Goal: Task Accomplishment & Management: Use online tool/utility

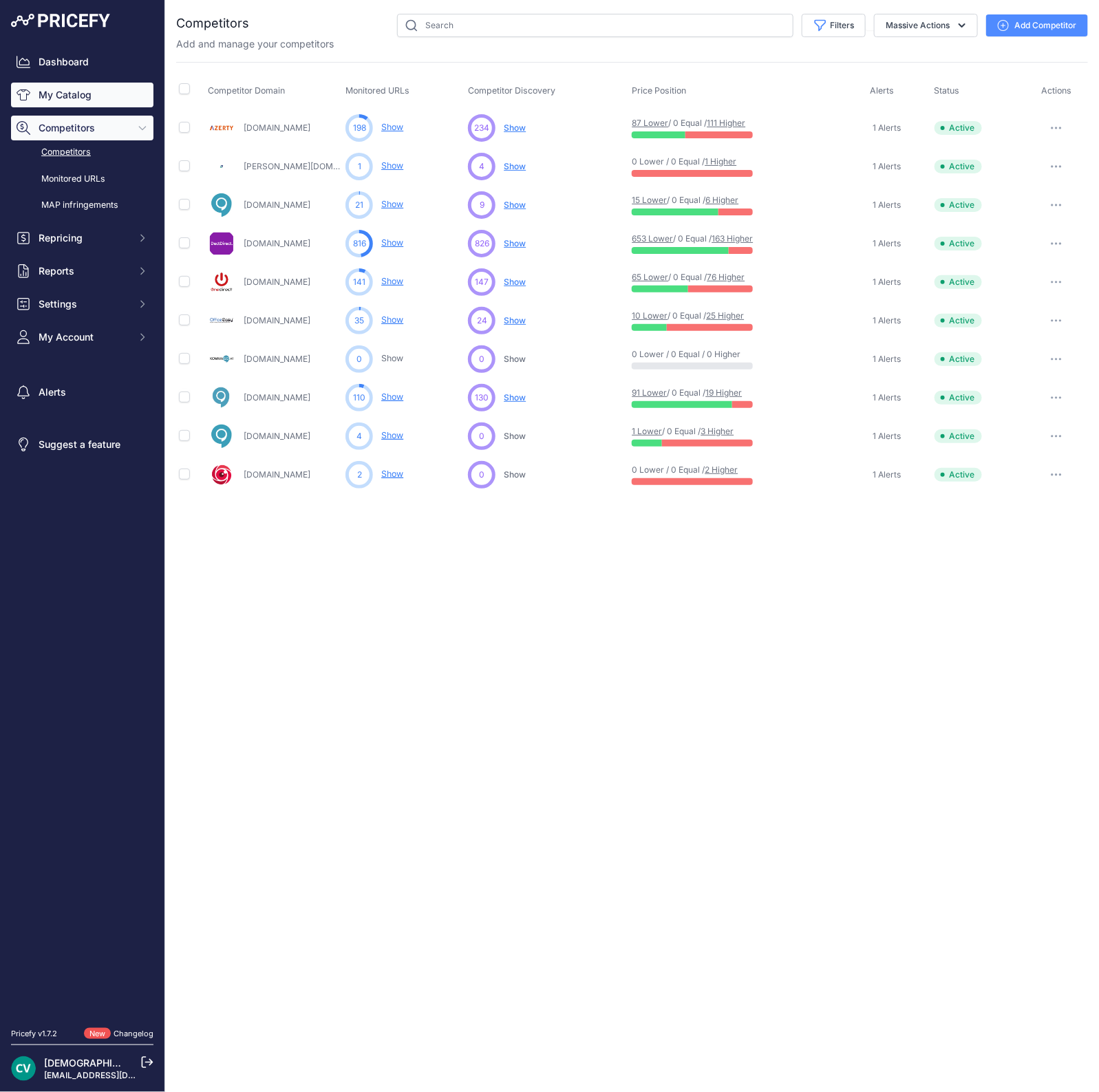
click at [78, 84] on link "My Catalog" at bounding box center [82, 95] width 142 height 25
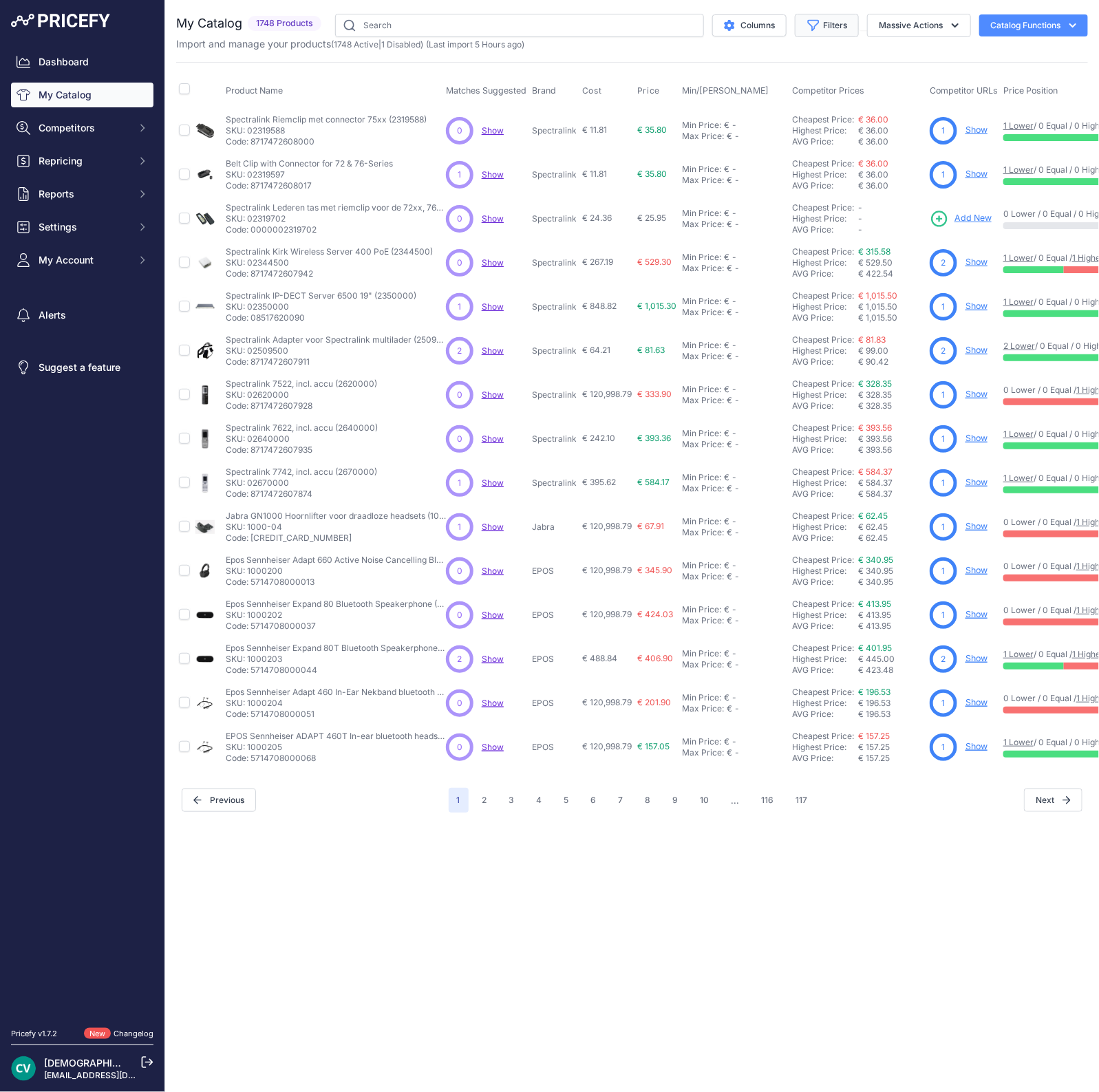
click at [835, 28] on button "Filters" at bounding box center [826, 25] width 64 height 23
click at [736, 186] on select "Select an option 2N Akuvox Algo Avaya Draytek EPOS Fanvil Gigaset Gigaset pro G…" at bounding box center [781, 193] width 132 height 23
select select "Yeastar"
click at [716, 182] on select "Select an option 2N Akuvox Algo Avaya Draytek EPOS Fanvil Gigaset Gigaset pro G…" at bounding box center [781, 193] width 132 height 23
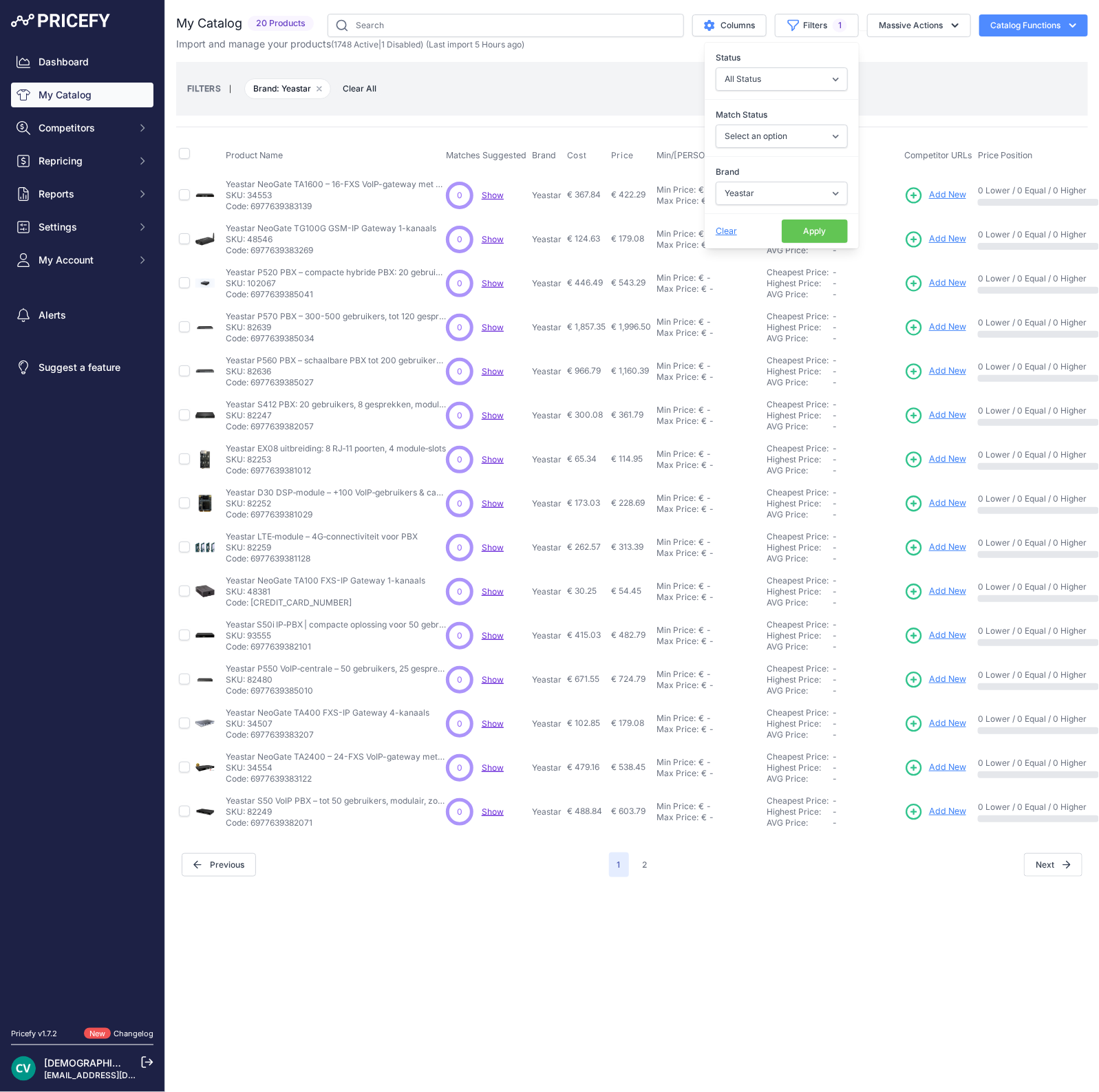
click at [828, 213] on div "Clear Apply" at bounding box center [781, 231] width 154 height 35
click at [821, 224] on button "Apply" at bounding box center [814, 231] width 66 height 23
click at [808, 23] on button "Filters 1" at bounding box center [817, 25] width 84 height 23
click at [767, 132] on select "Select an option Matched Unmatched" at bounding box center [781, 136] width 132 height 23
select select "0"
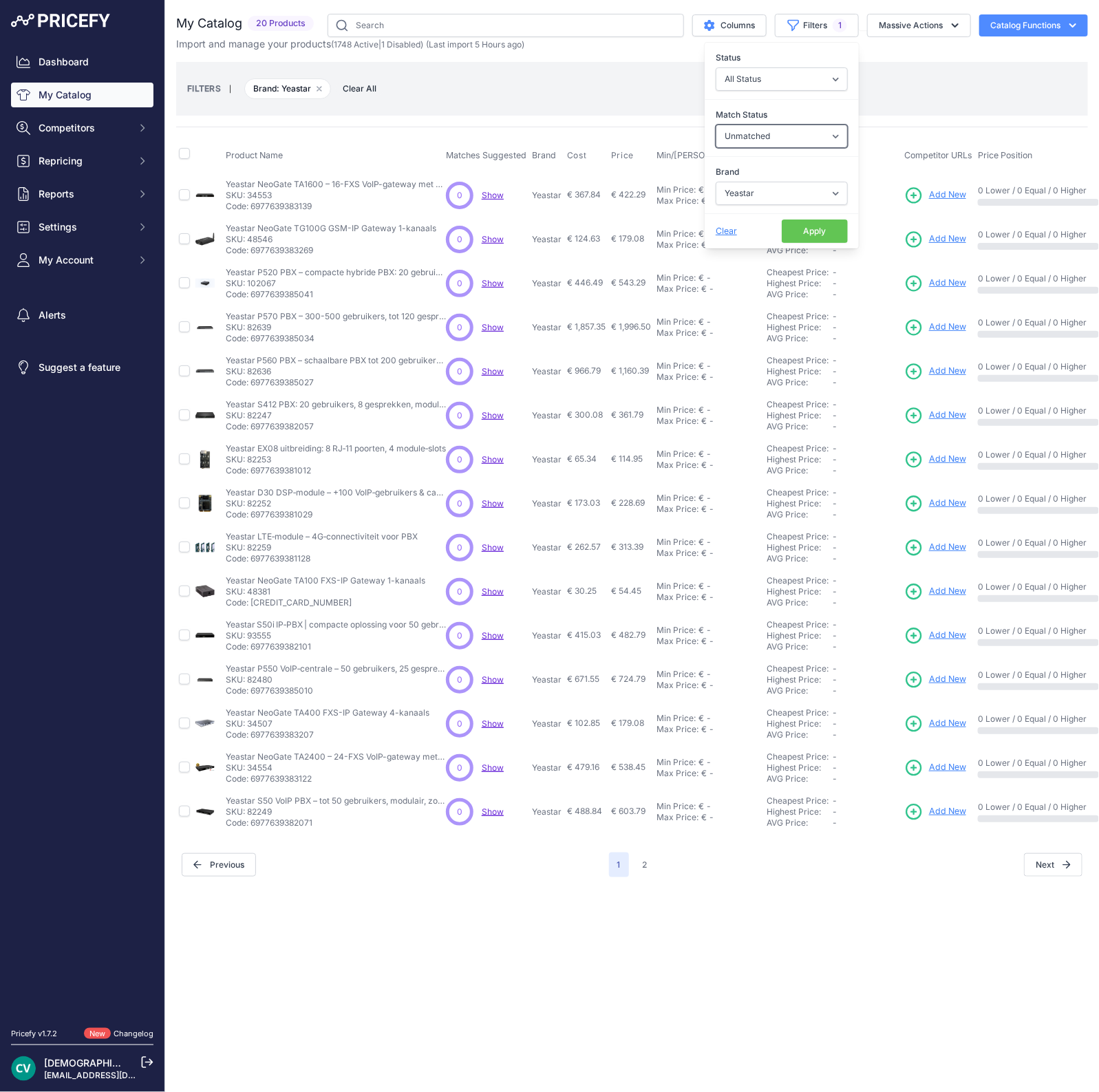
click at [716, 125] on select "Select an option Matched Unmatched" at bounding box center [781, 136] width 132 height 23
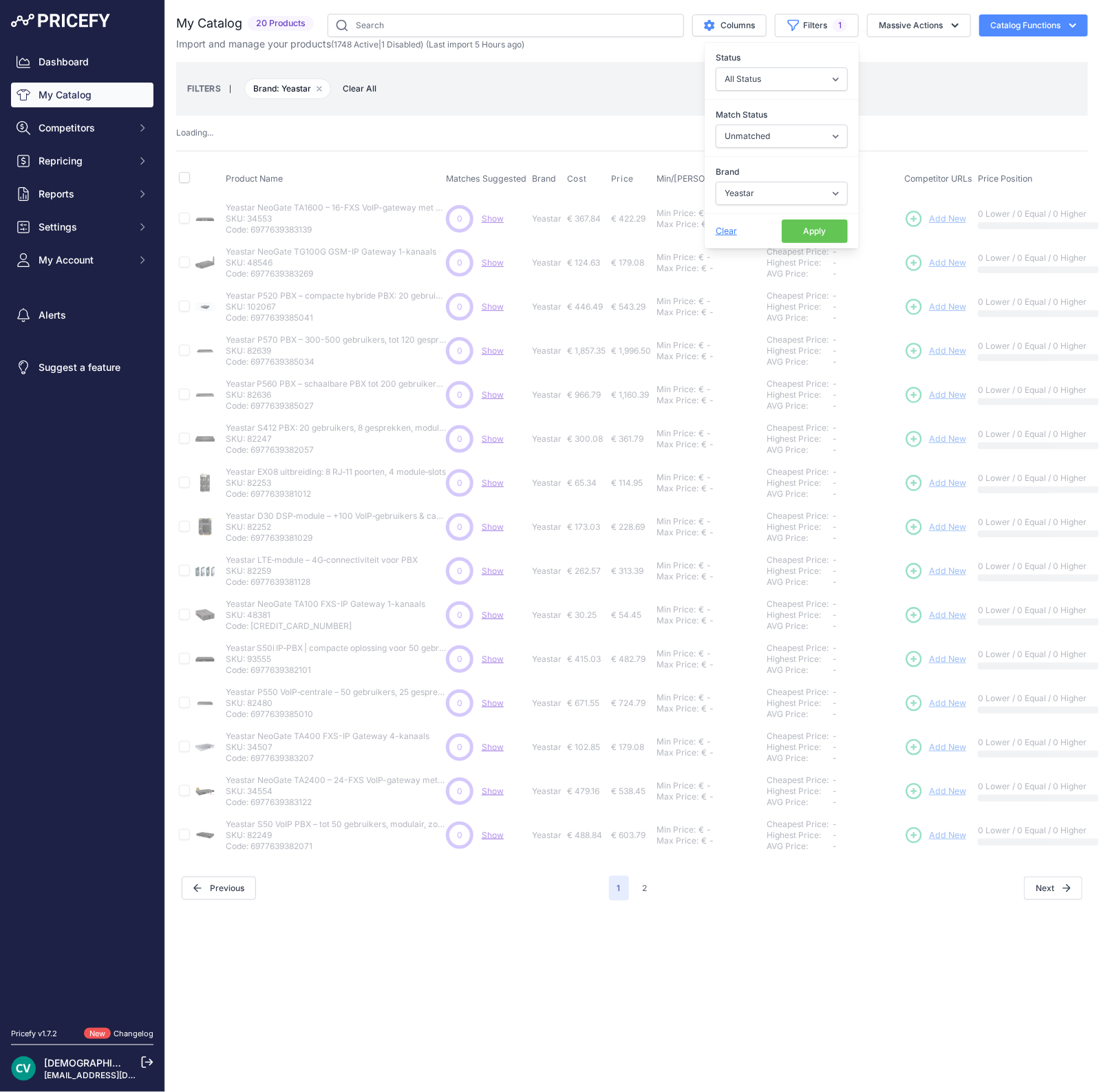
click at [809, 232] on button "Apply" at bounding box center [814, 231] width 66 height 23
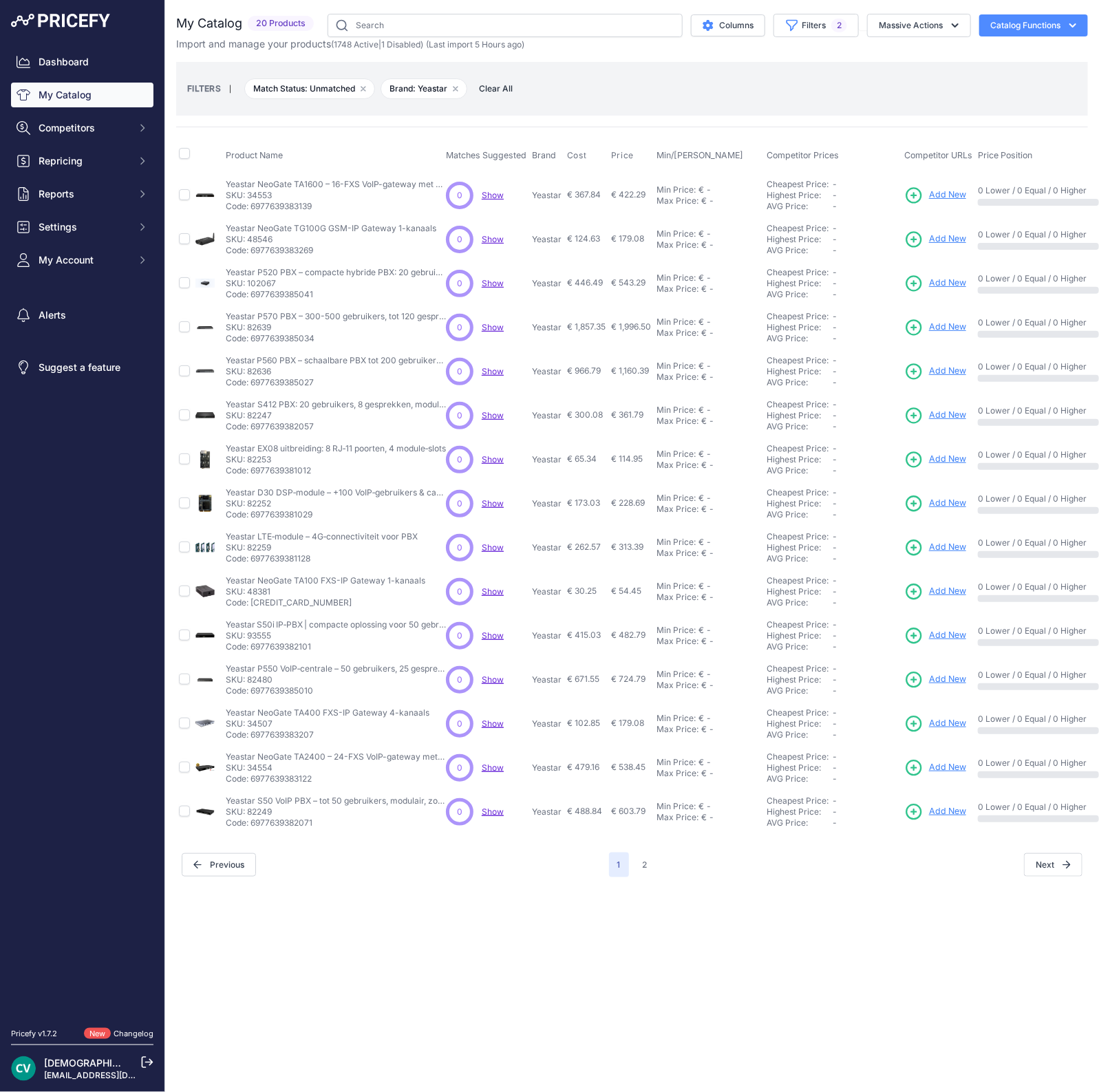
click at [306, 206] on p "Code: 6977639383139" at bounding box center [336, 207] width 220 height 11
copy p "6977639383139"
click at [946, 190] on span "Add New" at bounding box center [947, 195] width 37 height 13
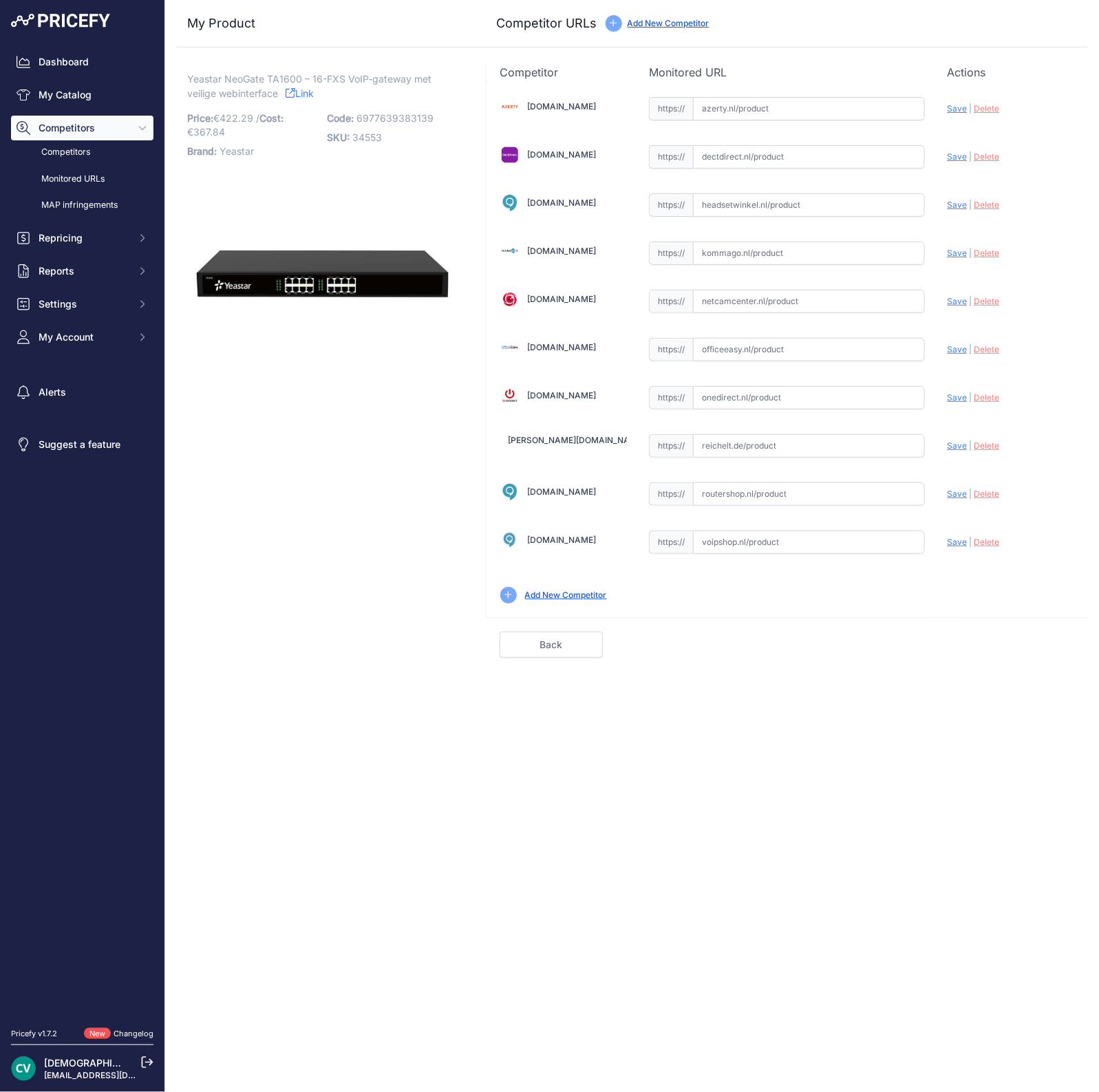
click at [704, 535] on input "text" at bounding box center [809, 542] width 232 height 23
paste input "https://www.voipshop.nl/p/yeastar-neogate-ta1600-analoge-voip-gateway-53212"
click at [954, 116] on div "Update Profile Save | Delete Analyzing" at bounding box center [1011, 105] width 128 height 21
click at [954, 540] on span "Save" at bounding box center [957, 542] width 20 height 11
type input "https://www.voipshop.nl/p/yeastar-neogate-ta1600-analoge-voip-gateway-53212?pri…"
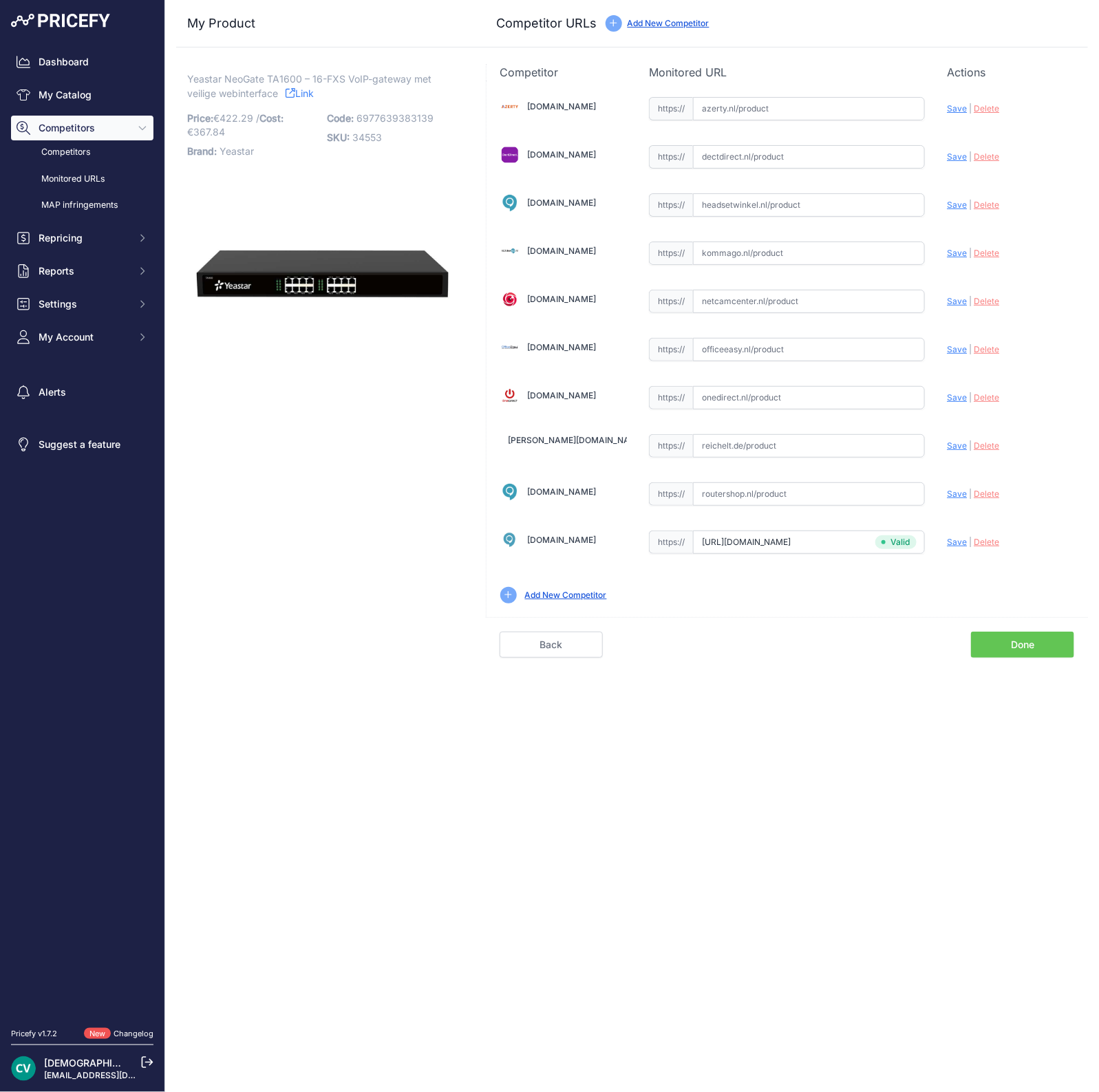
click at [733, 157] on input "text" at bounding box center [809, 156] width 232 height 23
paste input "https://www.dectdirect.nl/nl/neogate-ta1600-fxs-ip-gateway-16-kanal.html"
click at [950, 156] on span "Save" at bounding box center [957, 156] width 20 height 11
type input "https://www.dectdirect.nl/nl/neogate-ta1600-fxs-ip-gateway-16-kanal.html?prirul…"
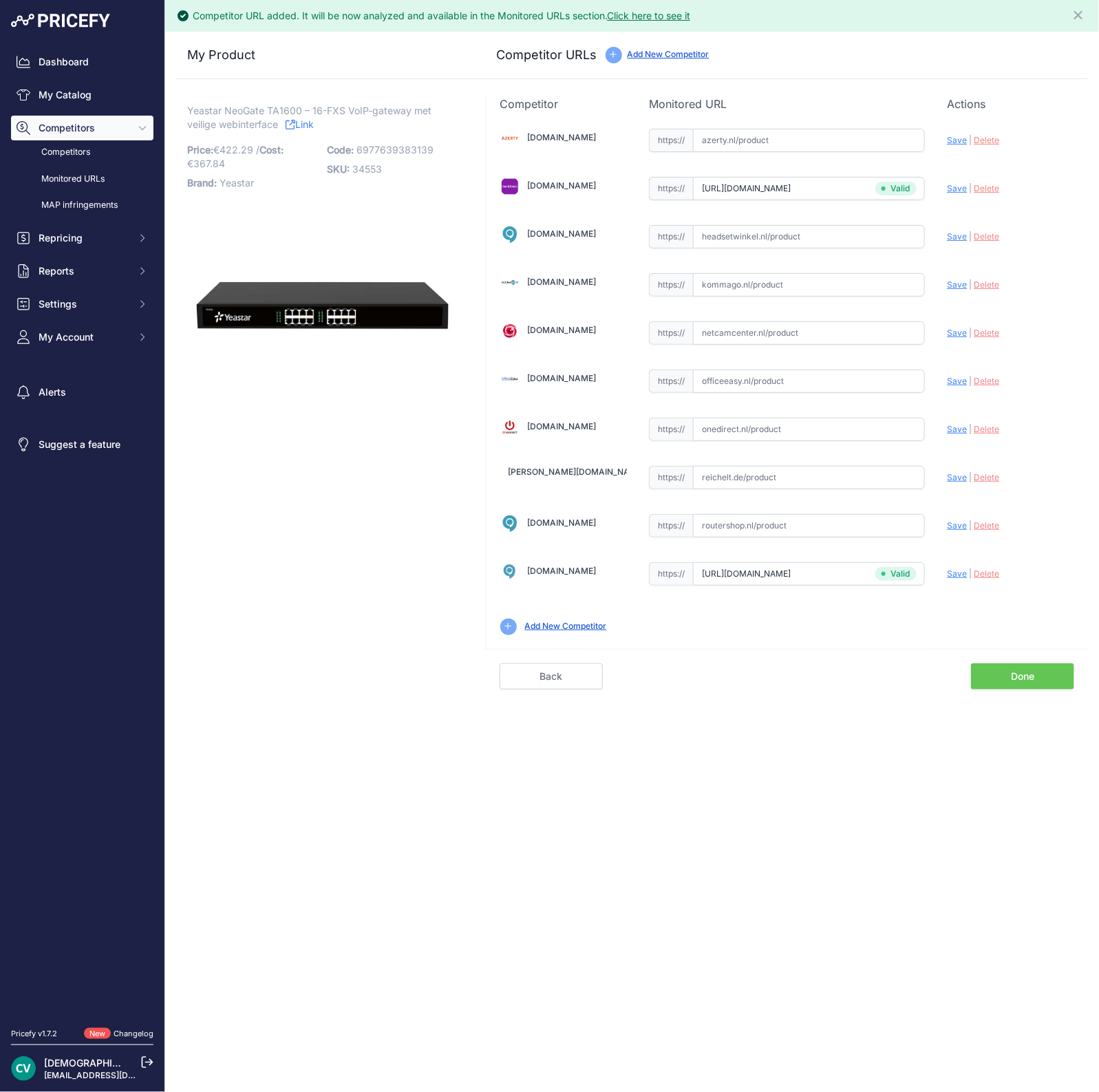
click at [1010, 669] on link "Done" at bounding box center [1022, 676] width 103 height 26
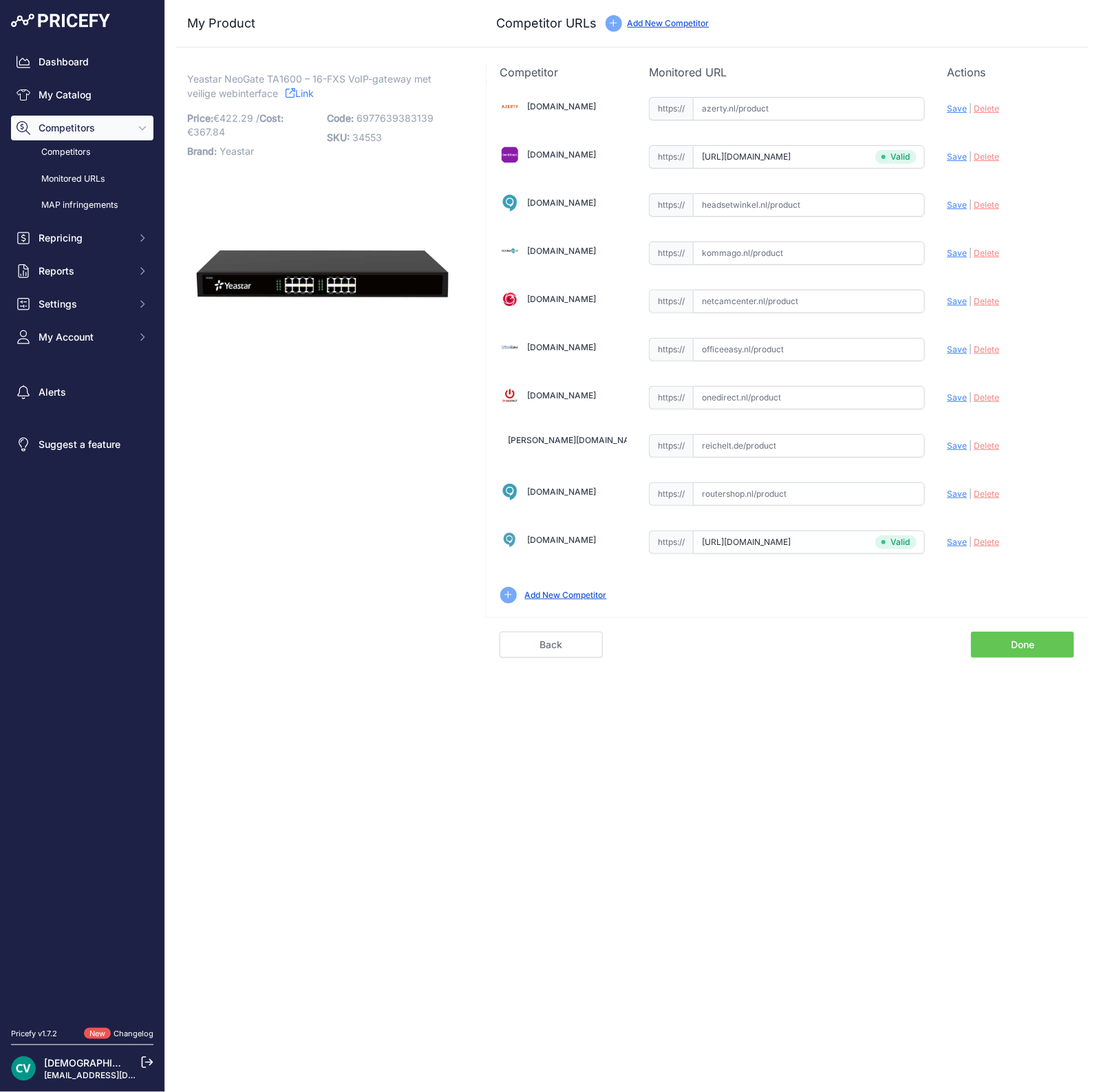
click at [1010, 669] on div "Competitor URL added. It will be now analyzed and available in the Monitored UR…" at bounding box center [632, 546] width 934 height 1092
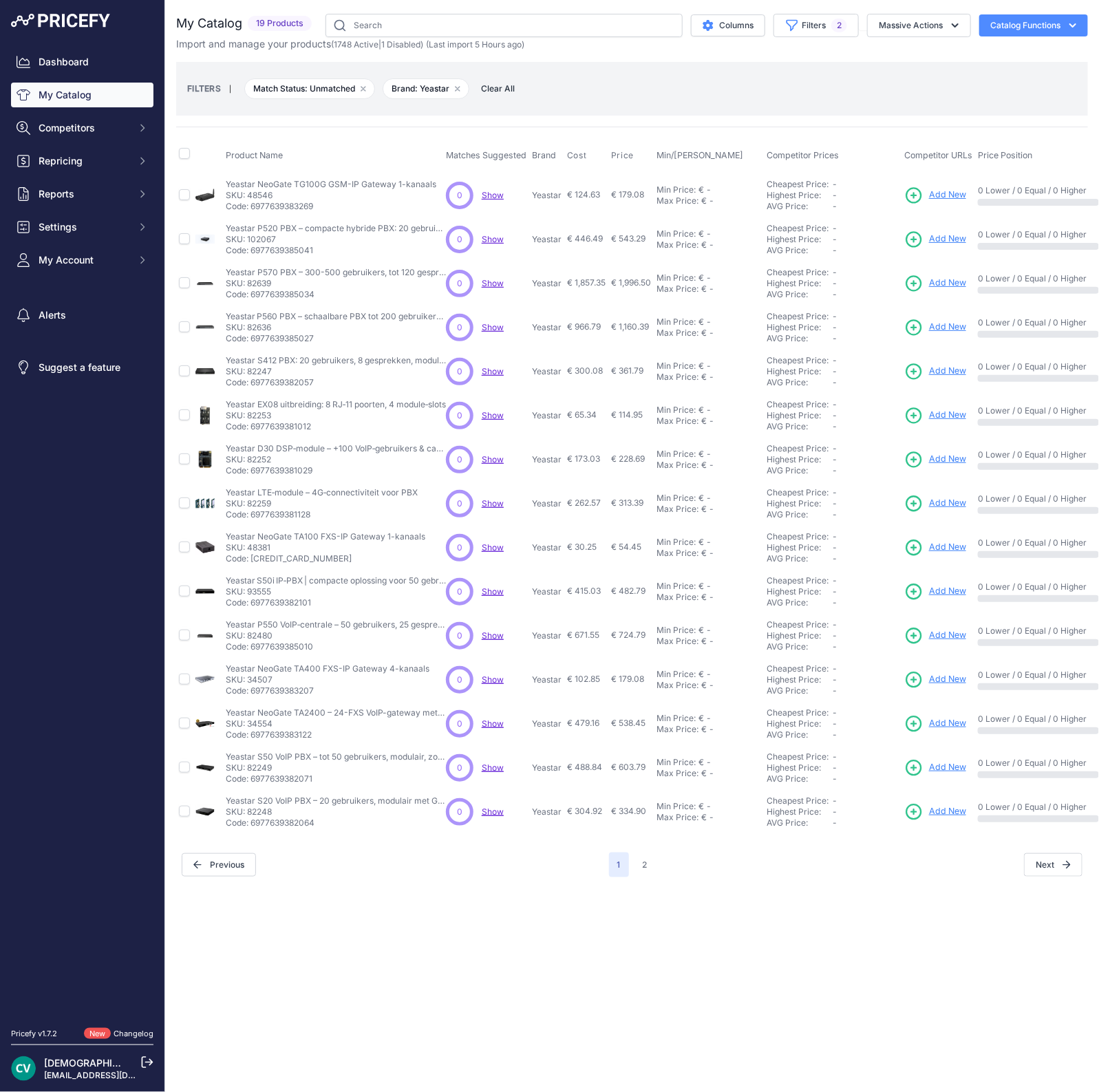
click at [954, 277] on span "Add New" at bounding box center [947, 283] width 37 height 13
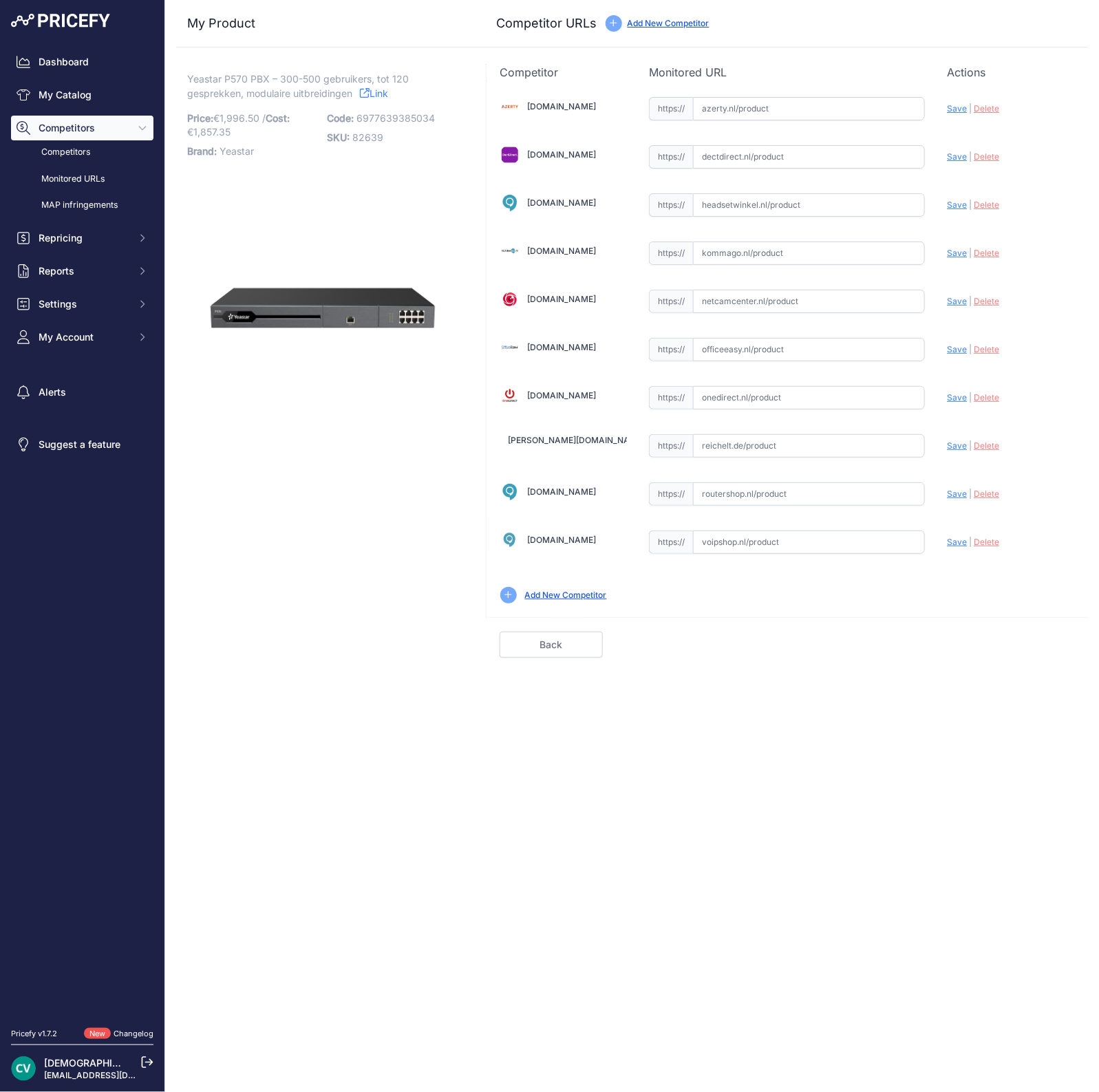
click at [715, 541] on input "text" at bounding box center [809, 542] width 232 height 23
paste input "https://www.voipshop.nl/p/yeastar-p570-voip-pbx-voip-telefooncentrale-73643"
click at [953, 116] on div "Update Profile Save | [GEOGRAPHIC_DATA] Analyzing" at bounding box center [1011, 105] width 128 height 21
click at [955, 537] on span "Save" at bounding box center [957, 542] width 20 height 11
type input "https://www.voipshop.nl/p/yeastar-p570-voip-pbx-voip-telefooncentrale-73643?pri…"
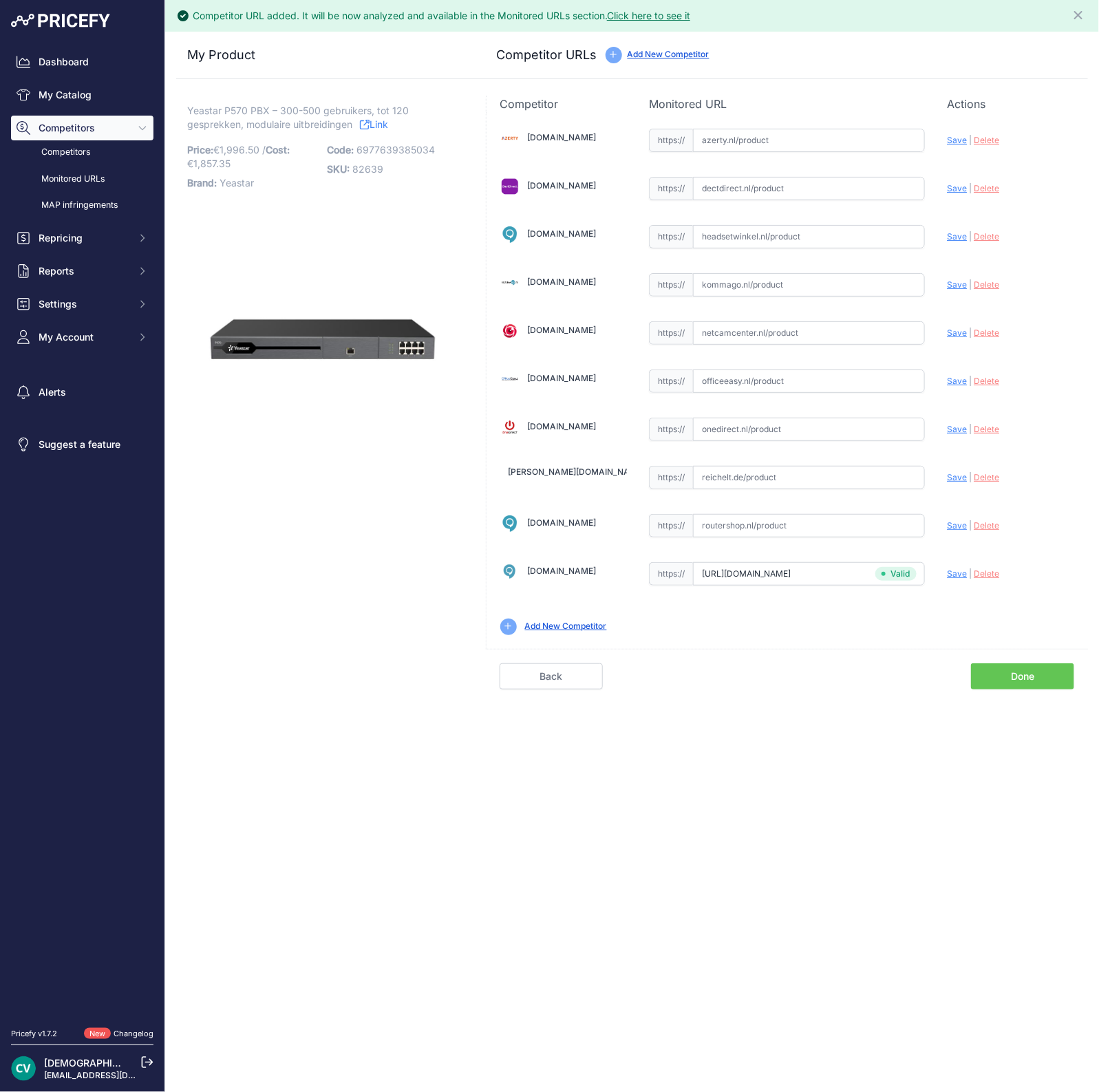
click at [750, 179] on input "text" at bounding box center [809, 188] width 232 height 23
paste input "https://www.dectdirect.nl/nl/telefooncentrale-p570.html"
click at [953, 184] on span "Save" at bounding box center [957, 188] width 20 height 11
type input "https://www.dectdirect.nl/nl/telefooncentrale-p570.html?prirule_jdsnikfkfjsd=94…"
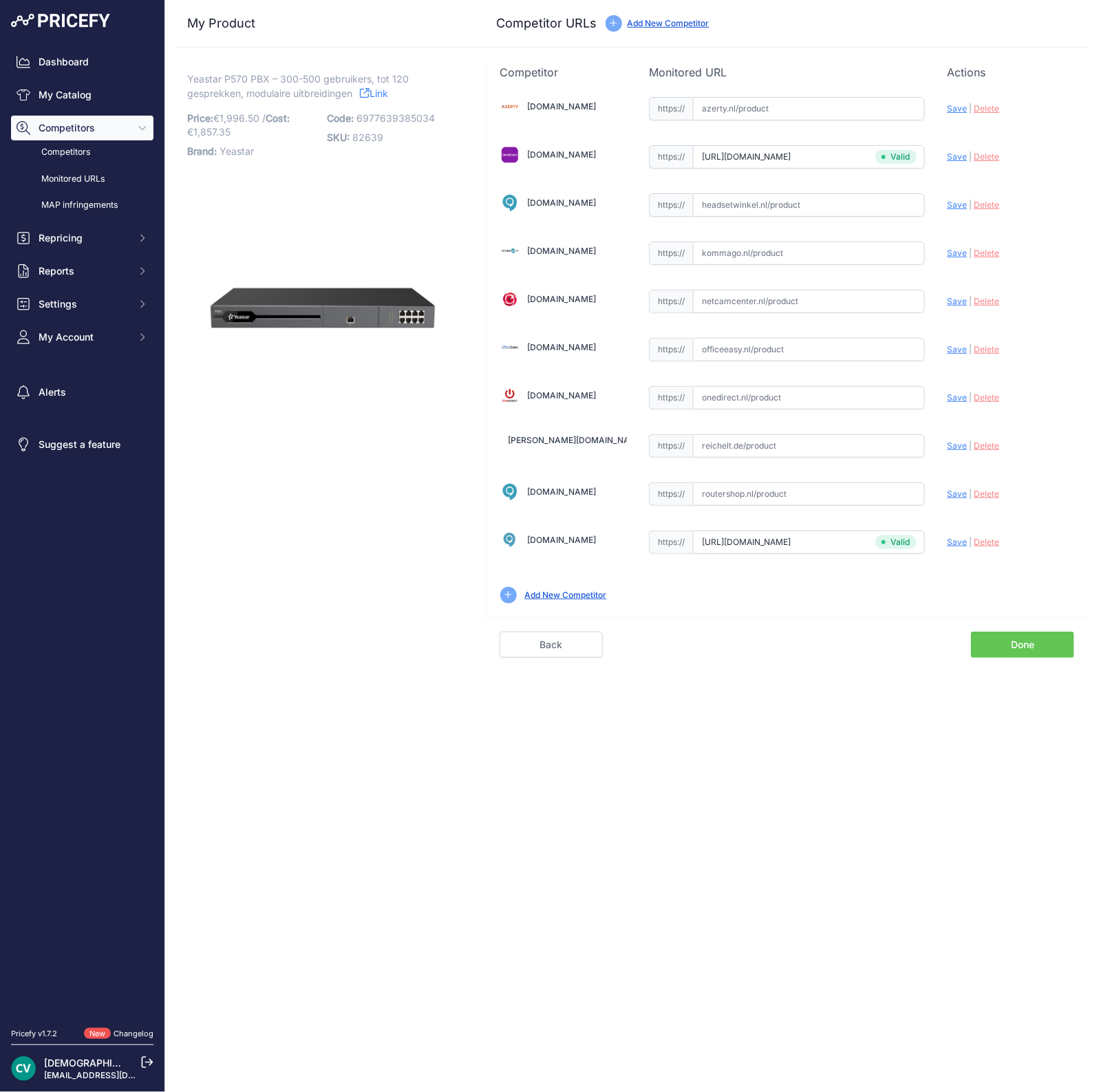
click at [1004, 643] on link "Done" at bounding box center [1022, 644] width 103 height 26
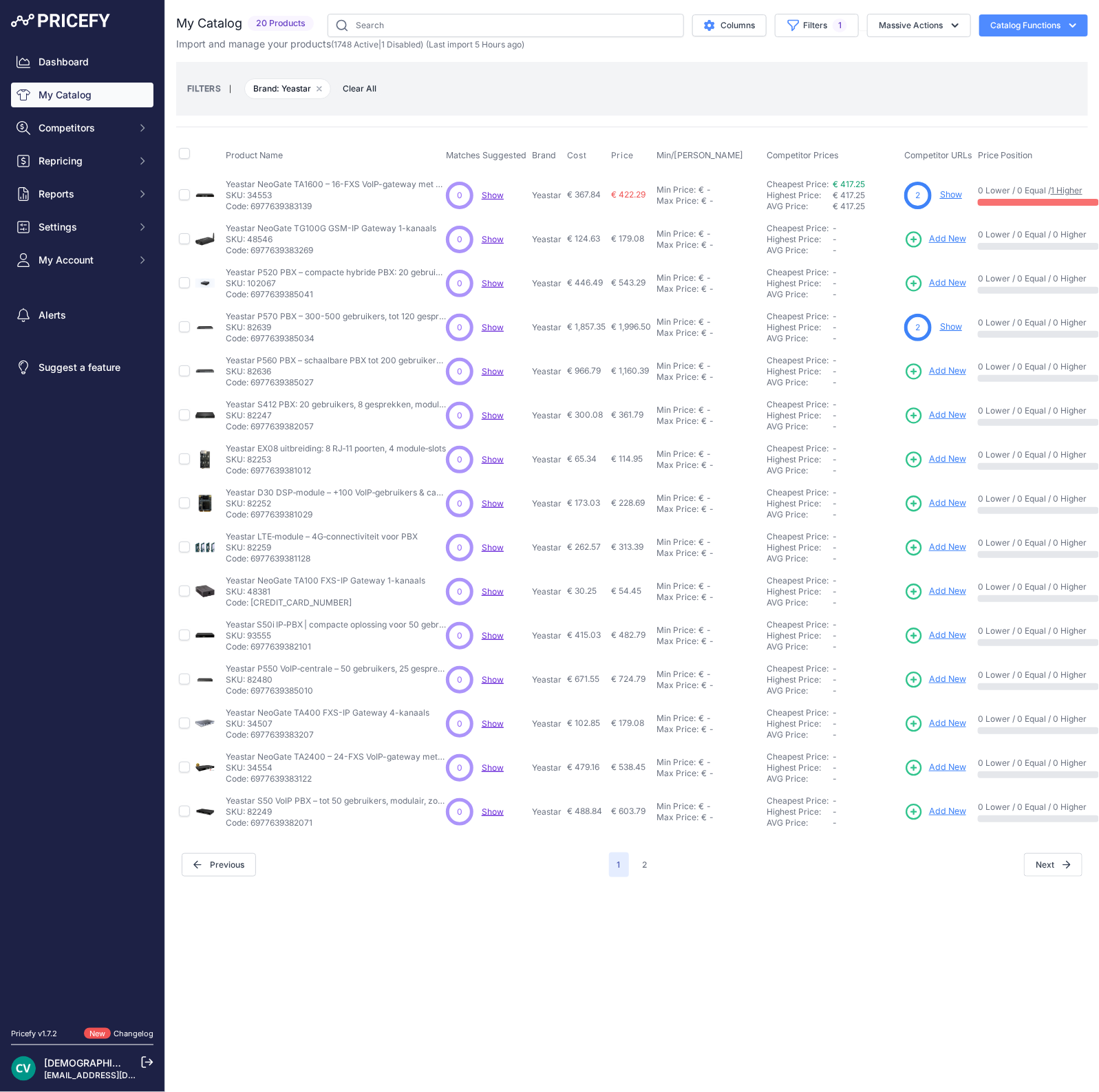
click at [936, 370] on span "Add New" at bounding box center [947, 371] width 37 height 13
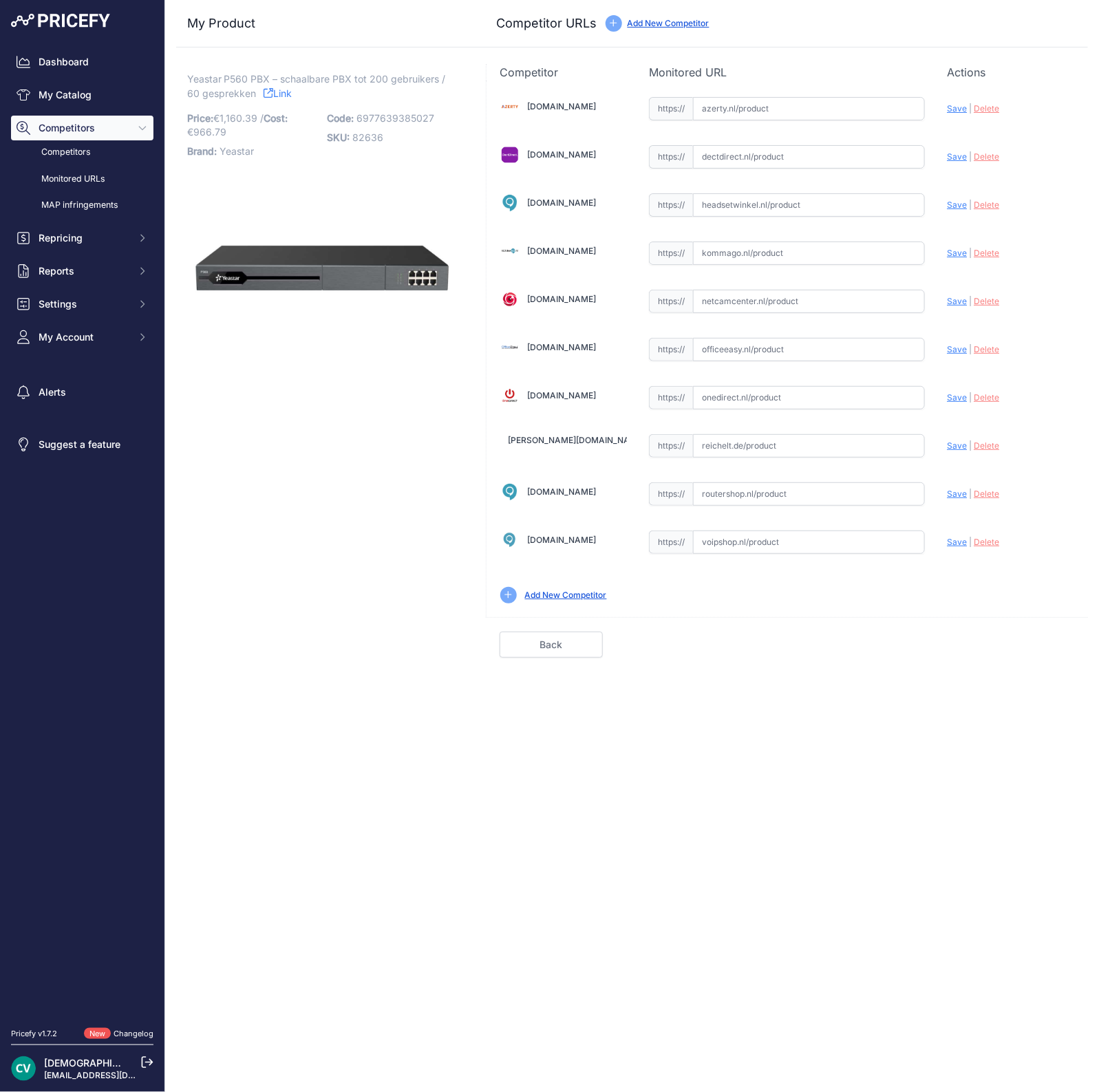
click at [772, 531] on input "text" at bounding box center [809, 542] width 232 height 23
paste input "[URL][DOMAIN_NAME]"
click at [951, 542] on span "Save" at bounding box center [957, 542] width 20 height 11
type input "[URL][DOMAIN_NAME]"
click at [732, 153] on input "text" at bounding box center [809, 156] width 232 height 23
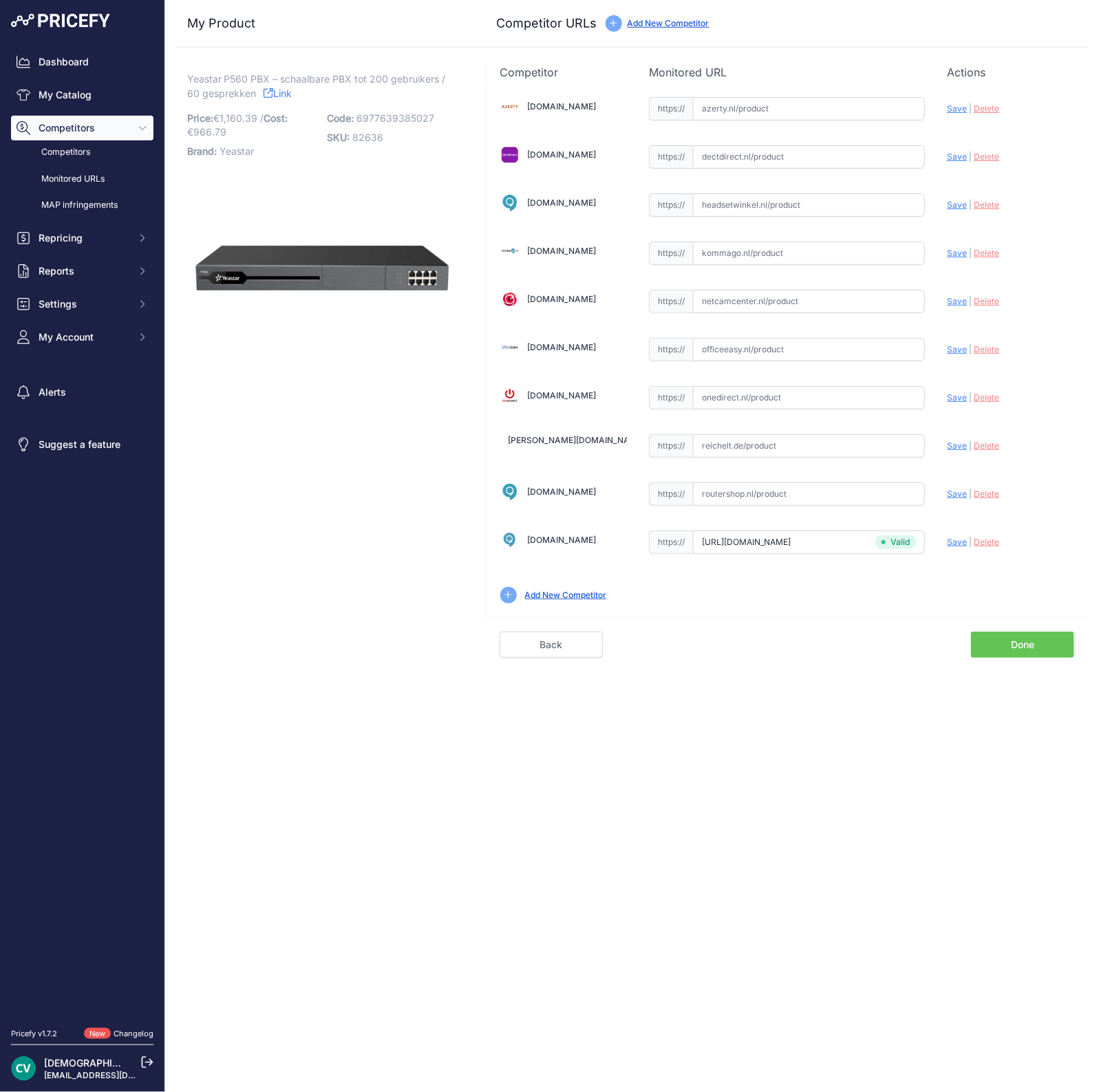
paste input "[URL][DOMAIN_NAME]"
click at [962, 156] on span "Save" at bounding box center [957, 156] width 20 height 11
type input "[URL][DOMAIN_NAME]"
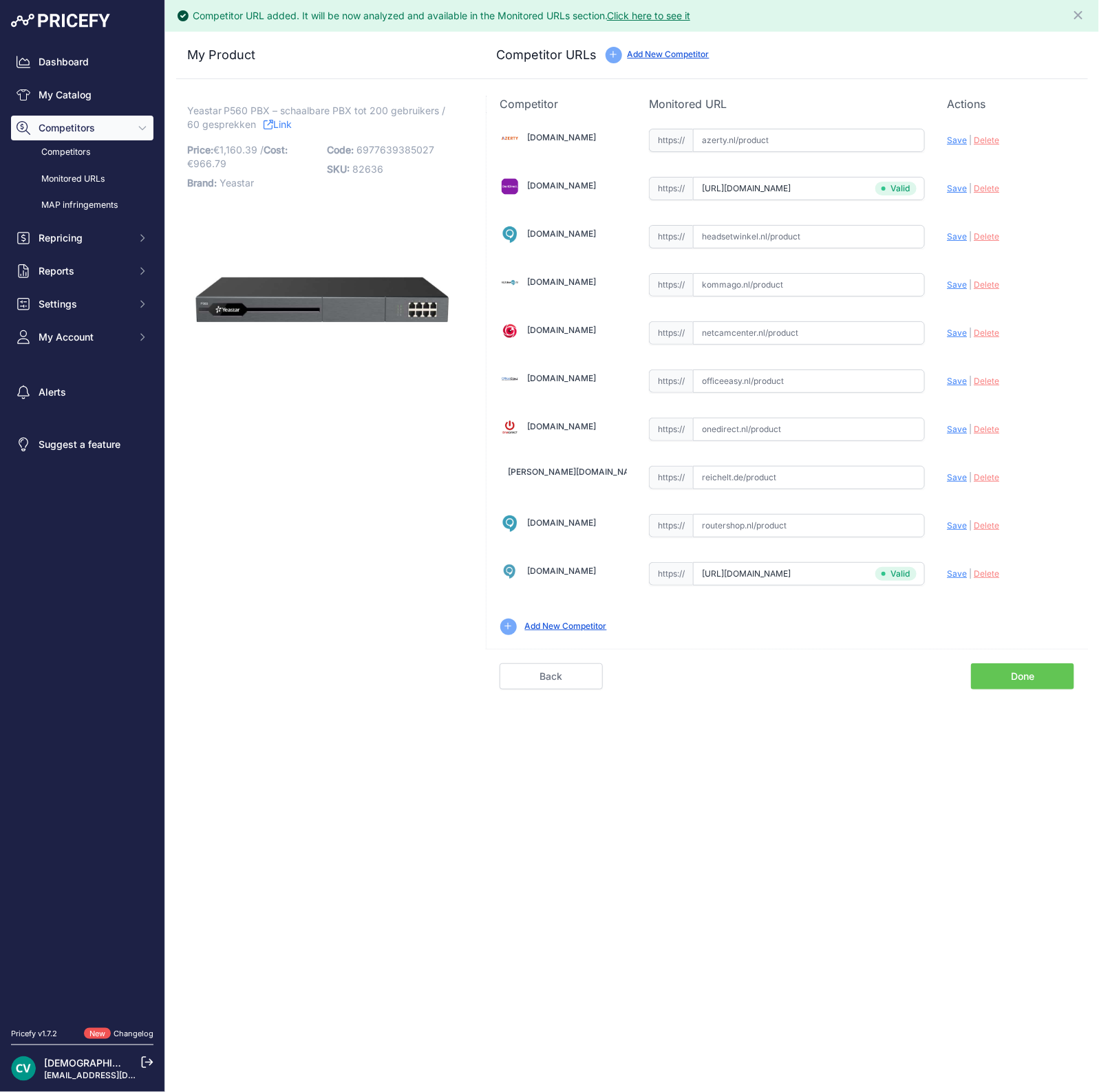
click at [1025, 675] on link "Done" at bounding box center [1022, 676] width 103 height 26
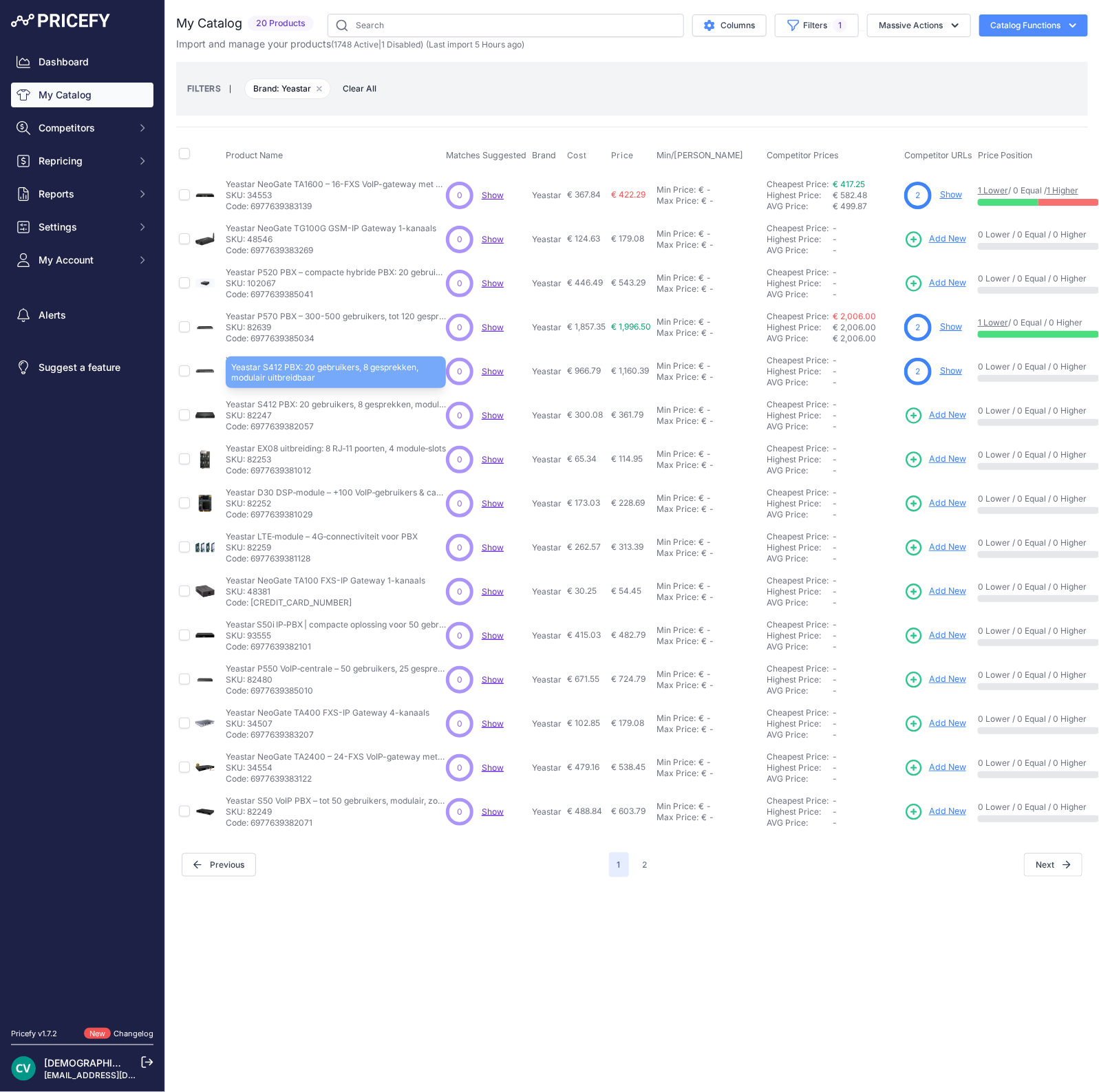
click at [267, 402] on p "Yeastar S412 PBX: 20 gebruikers, 8 gesprekken, modulair uitbreidbaar" at bounding box center [336, 404] width 220 height 11
copy p "S412"
click at [959, 411] on span "Add New" at bounding box center [947, 415] width 37 height 13
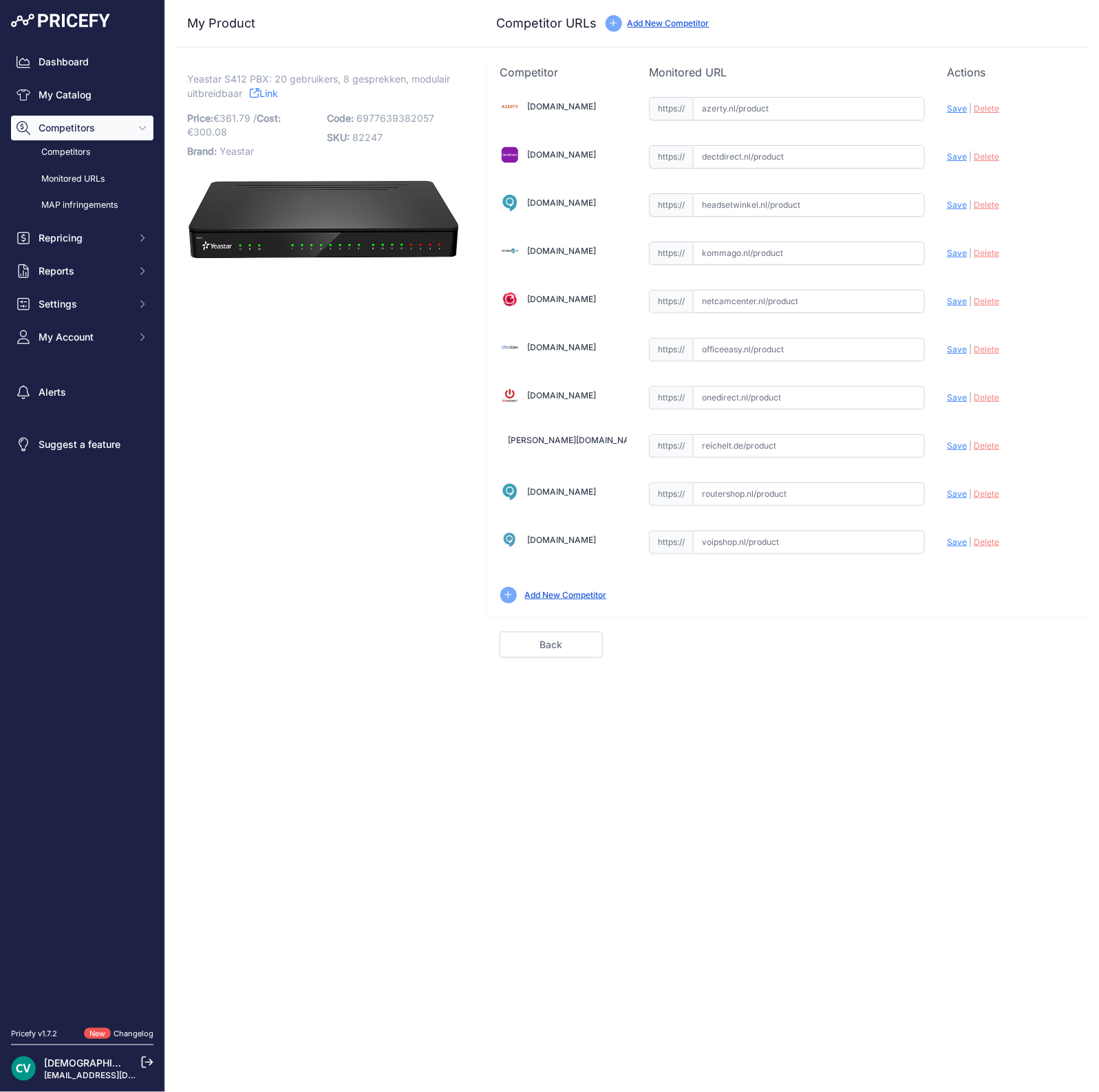
click at [729, 151] on input "text" at bounding box center [809, 156] width 232 height 23
paste input "https://www.dectdirect.nl/nl/telefooncentrale-s412-8x-fxs-on-board.html"
click at [953, 116] on div "Update Profile Save | Delete Analyzing" at bounding box center [1011, 105] width 128 height 21
click at [953, 156] on span "Save" at bounding box center [957, 156] width 20 height 11
type input "https://www.dectdirect.nl/nl/telefooncentrale-s412-8x-fxs-on-board.html?prirule…"
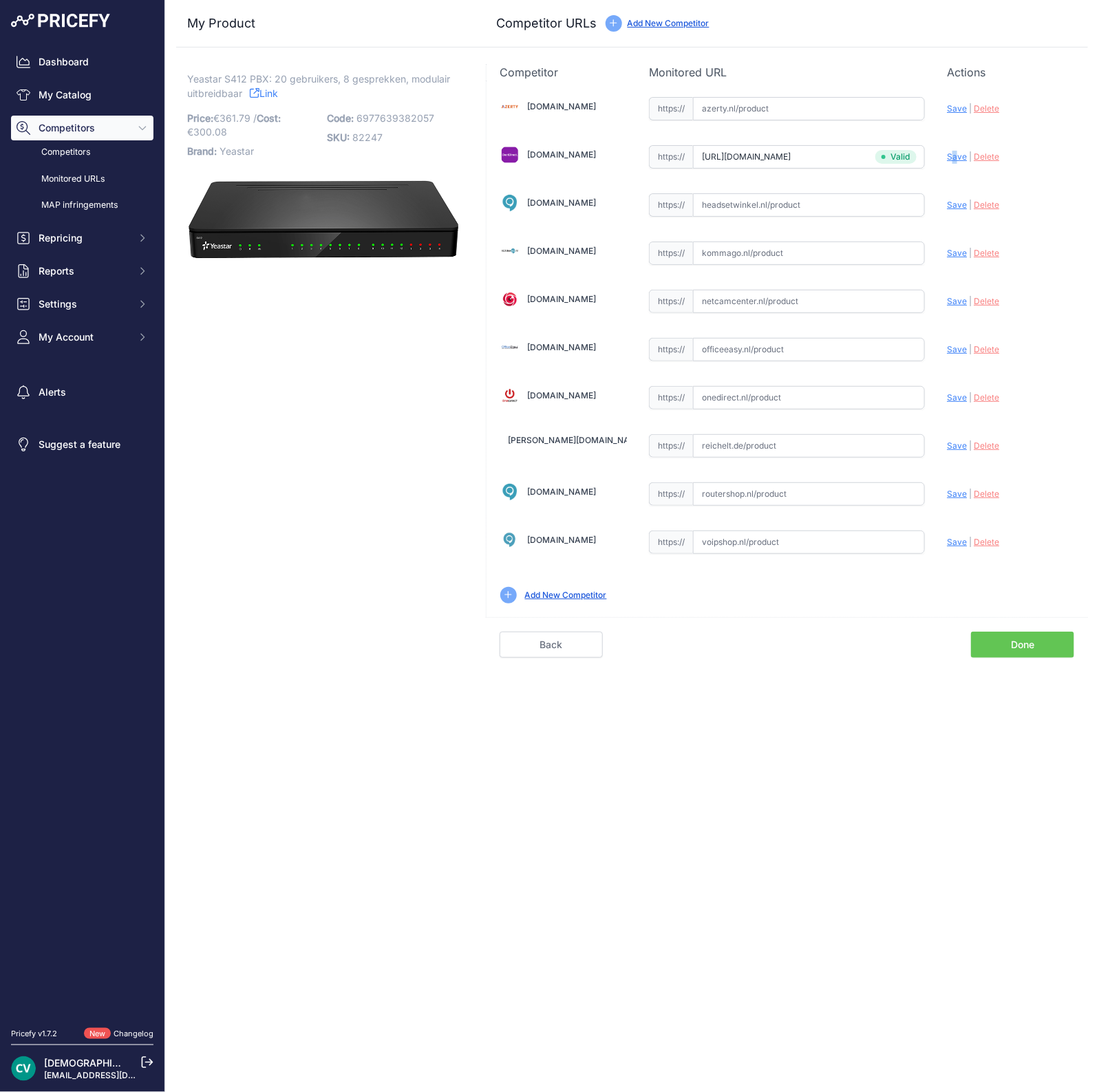
click at [1001, 645] on link "Done" at bounding box center [1022, 644] width 103 height 26
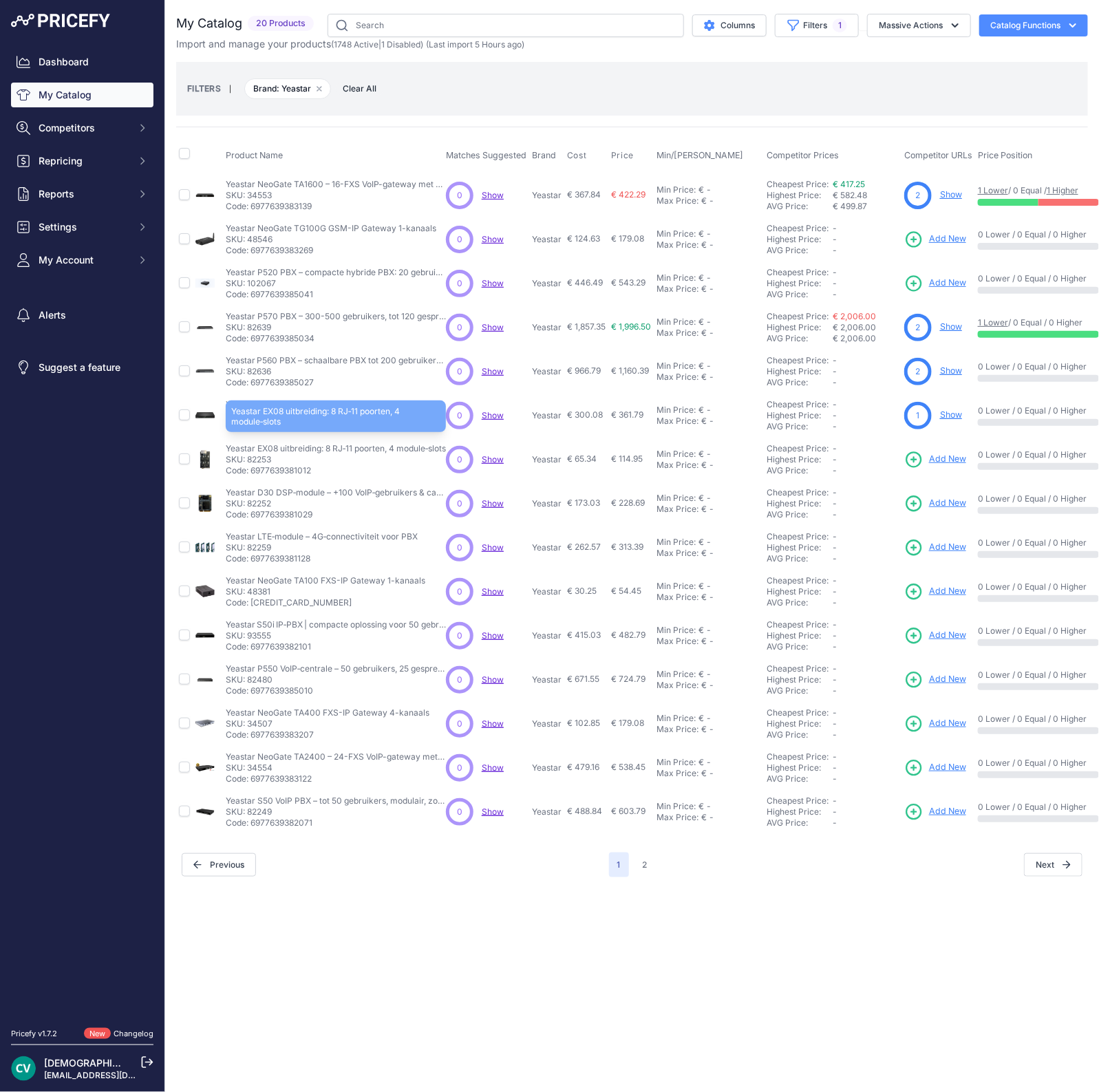
click at [265, 444] on p "Yeastar EX08 uitbreiding: 8 RJ‑11 poorten, 4 module‑slots" at bounding box center [336, 449] width 220 height 11
copy p "EX08"
click at [962, 456] on span "Add New" at bounding box center [947, 459] width 37 height 13
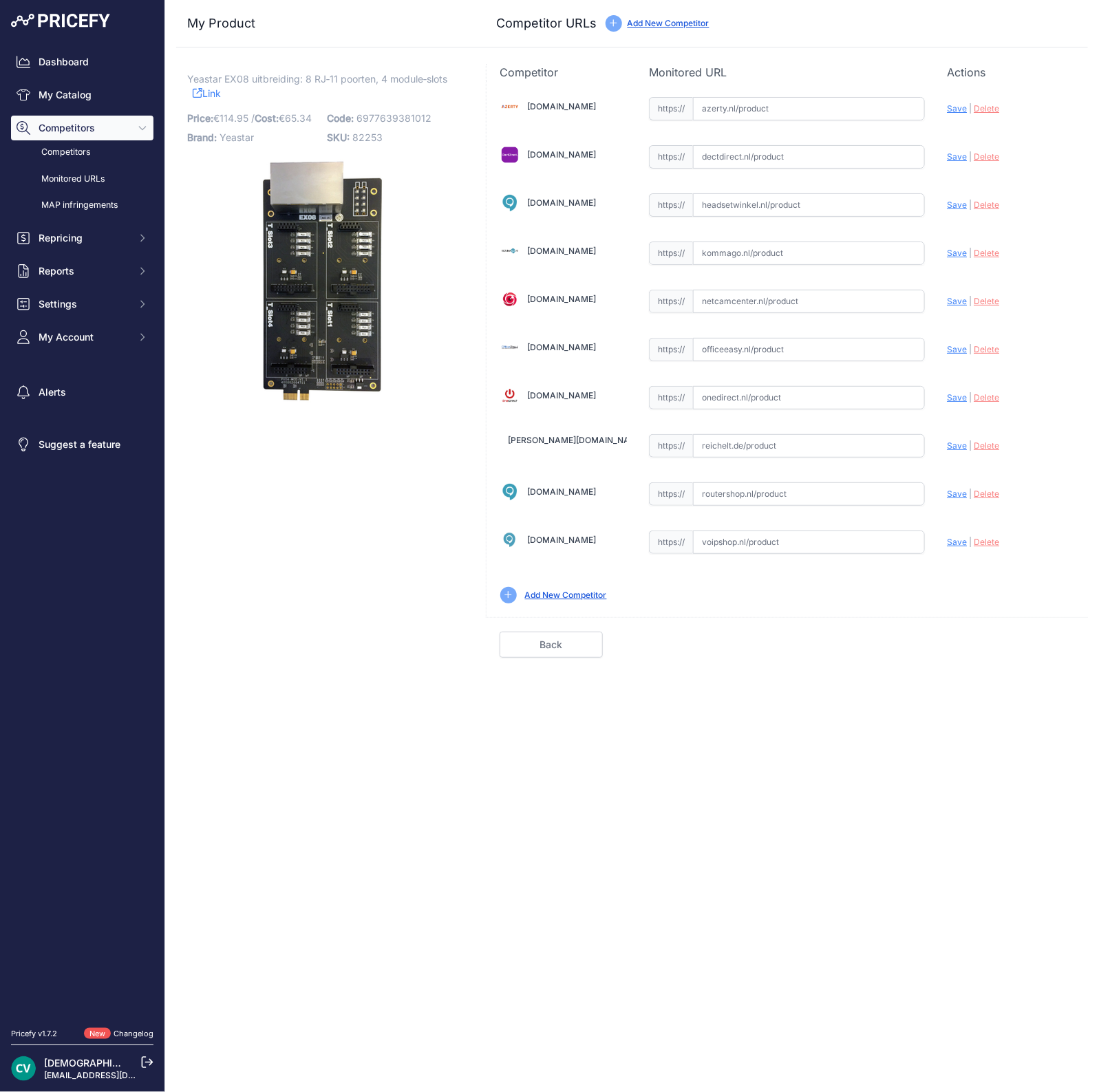
click at [775, 531] on input "text" at bounding box center [809, 542] width 232 height 23
paste input "[URL][DOMAIN_NAME]"
type input "[DOMAIN_NAME][URL]"
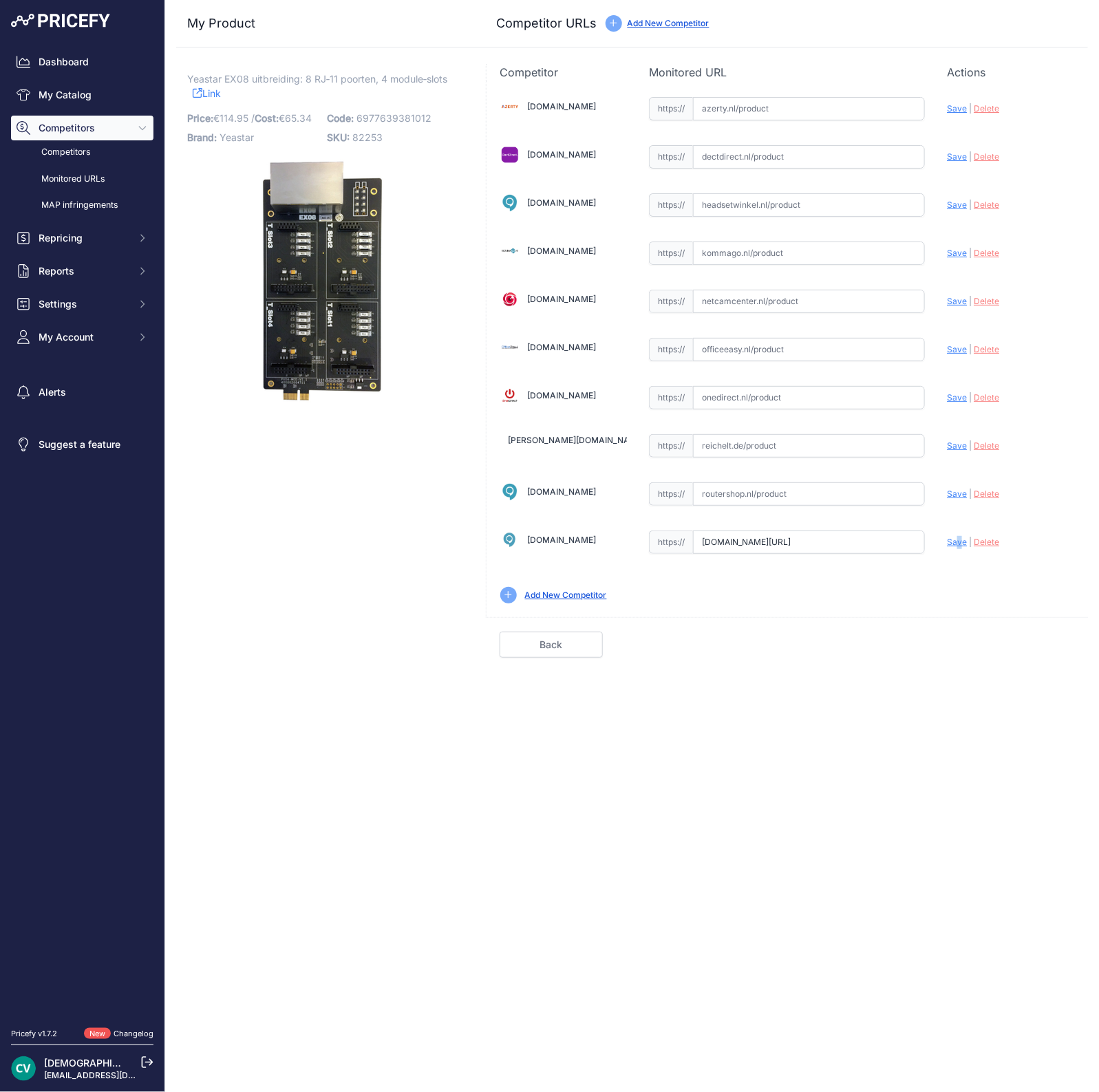
click at [960, 116] on div "Update Profile Save | [GEOGRAPHIC_DATA] Analyzing" at bounding box center [1011, 105] width 128 height 21
click at [713, 160] on input "text" at bounding box center [809, 156] width 232 height 23
paste input "[URL][DOMAIN_NAME]"
click at [964, 151] on span "Save" at bounding box center [957, 156] width 20 height 11
type input "[URL][DOMAIN_NAME]"
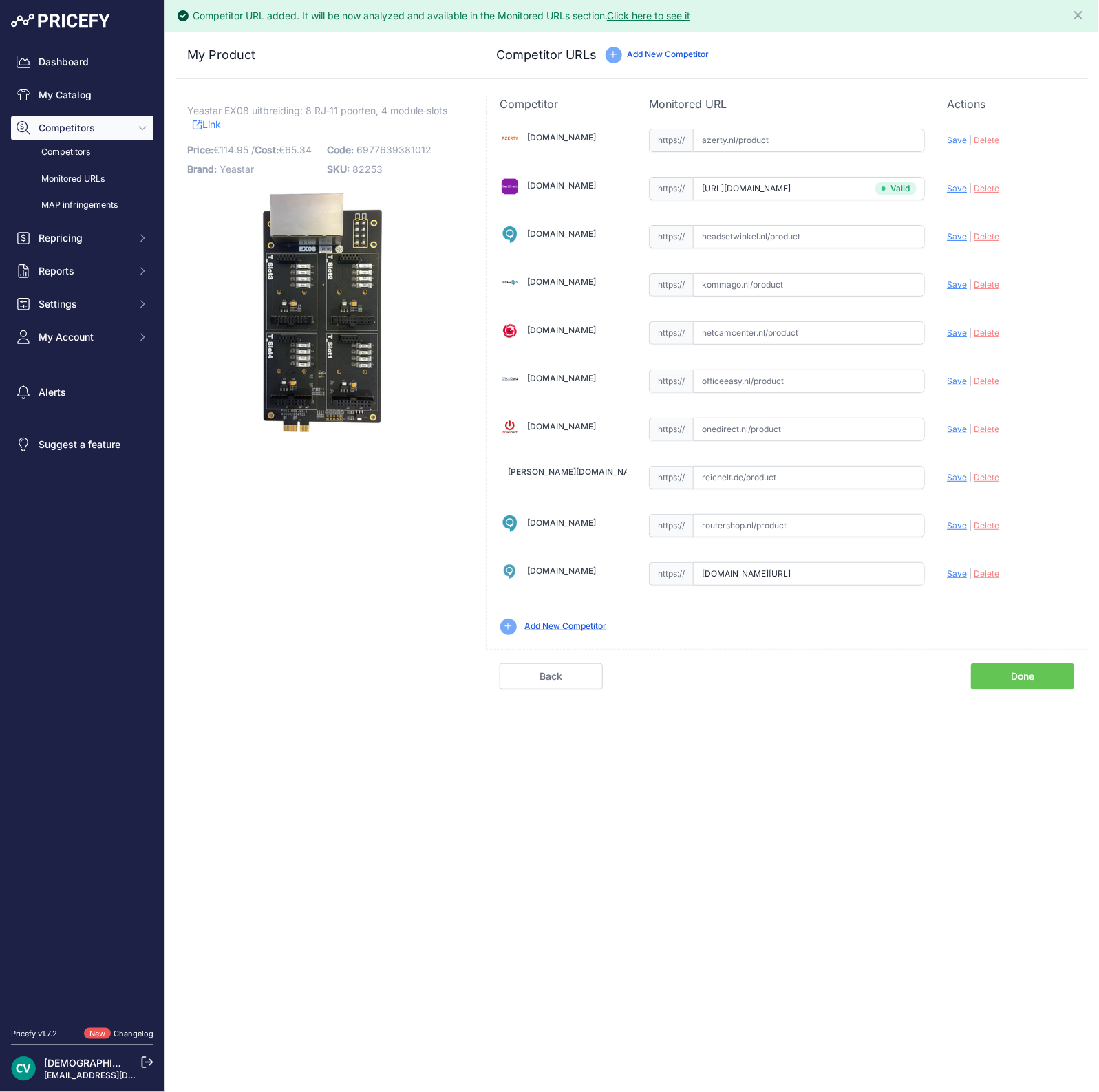
click at [964, 571] on span "Save" at bounding box center [957, 573] width 20 height 11
type input "[URL][DOMAIN_NAME]"
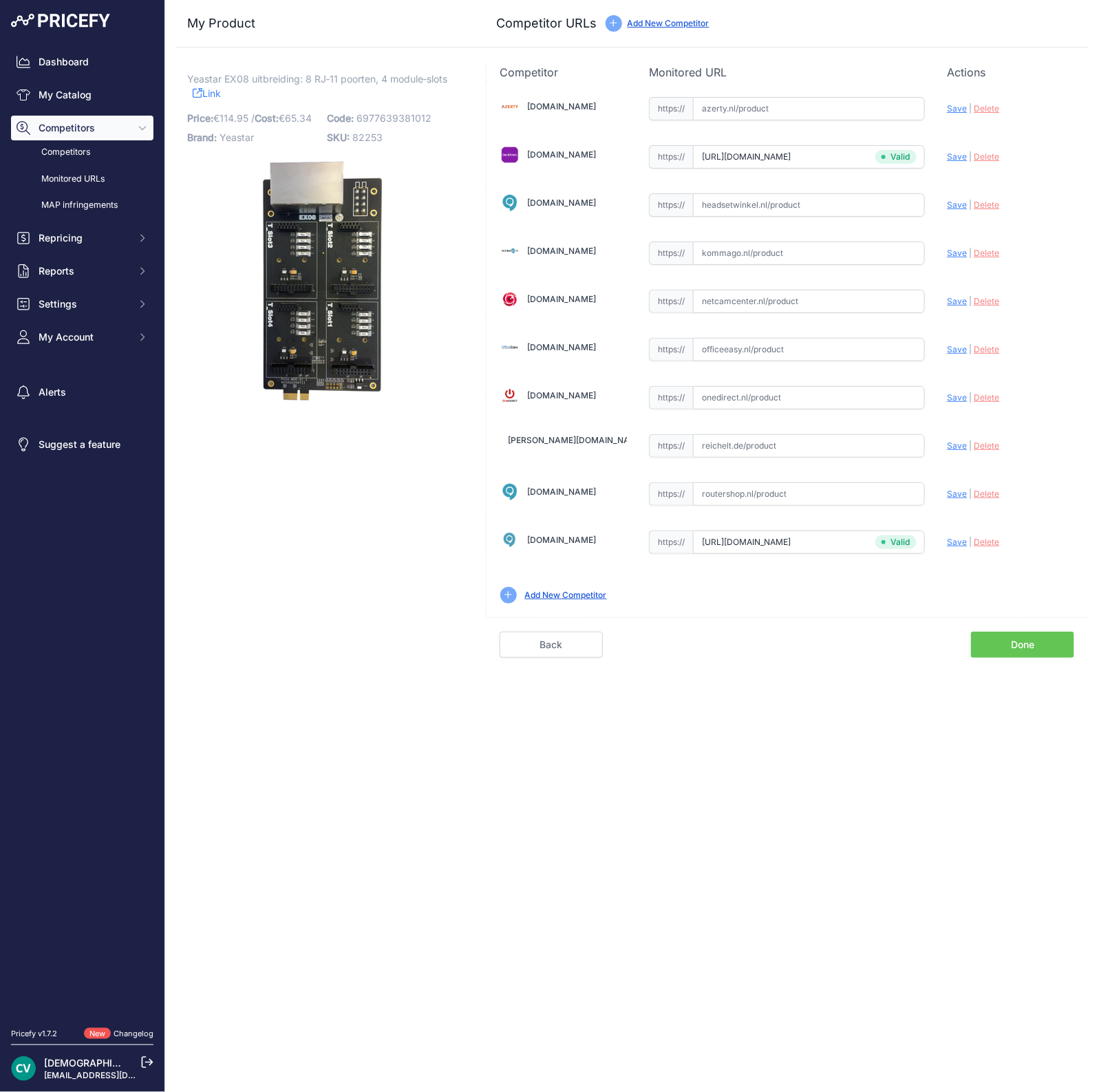
click at [1051, 632] on link "Done" at bounding box center [1022, 644] width 103 height 26
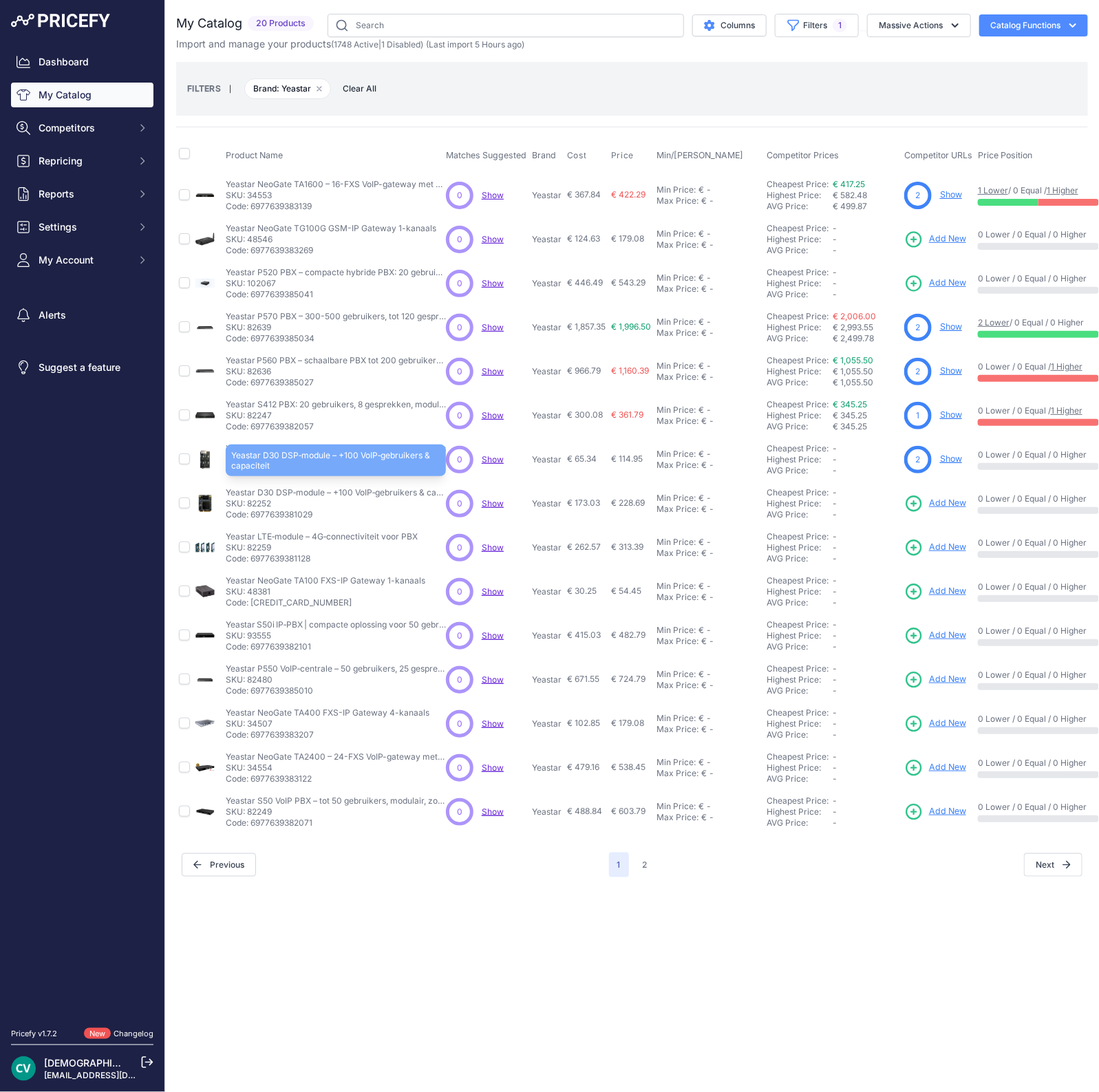
click at [258, 496] on p "Yeastar D30 DSP‑module – +100 VoIP‑gebruikers & capaciteit" at bounding box center [336, 493] width 220 height 11
copy p "D30"
click at [941, 500] on span "Add New" at bounding box center [947, 503] width 37 height 13
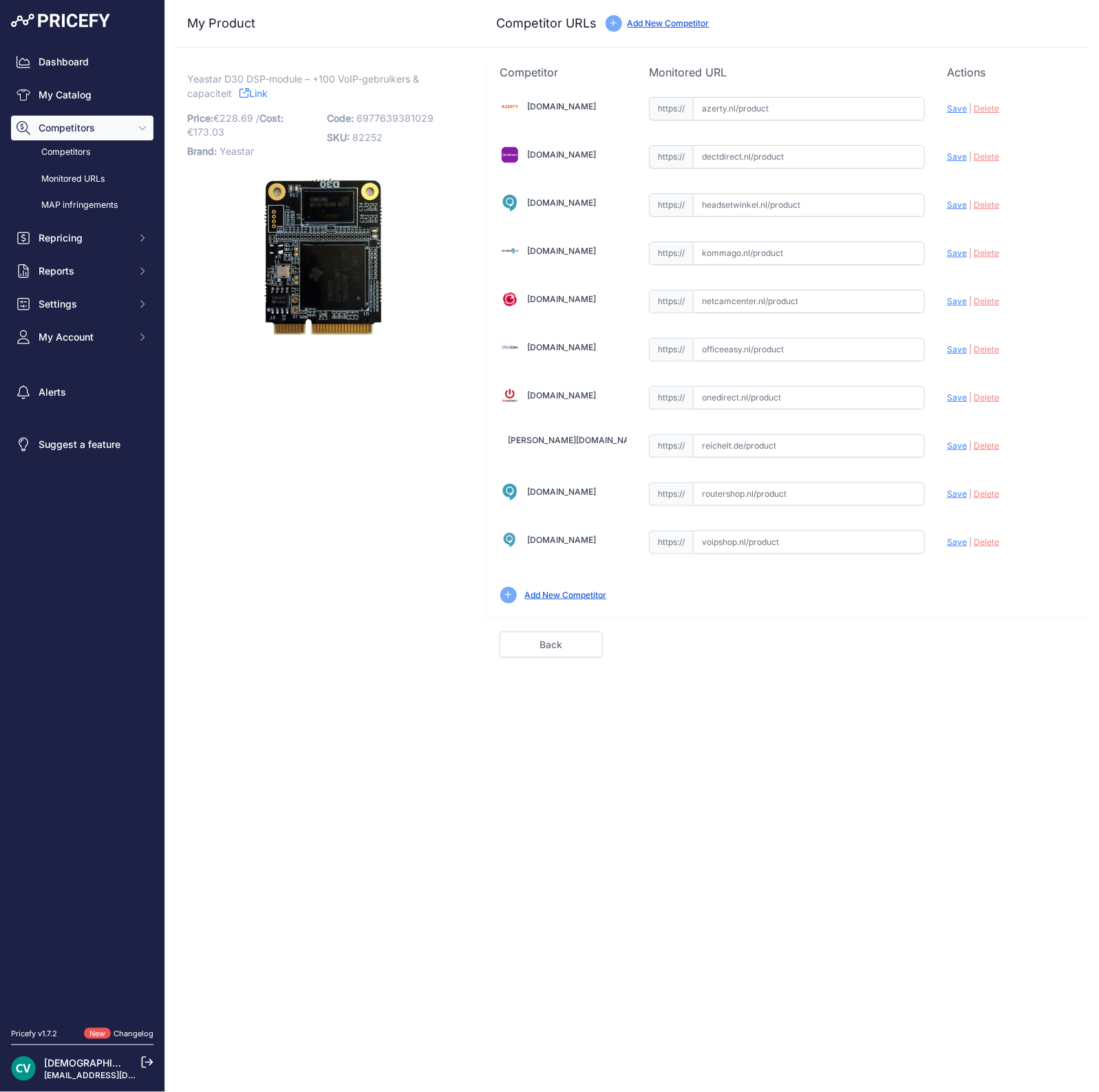
click at [786, 542] on input "text" at bounding box center [809, 542] width 232 height 23
paste input "[URL][DOMAIN_NAME]"
click at [953, 116] on div "Update Profile Save | Delete Analyzing" at bounding box center [1011, 105] width 128 height 21
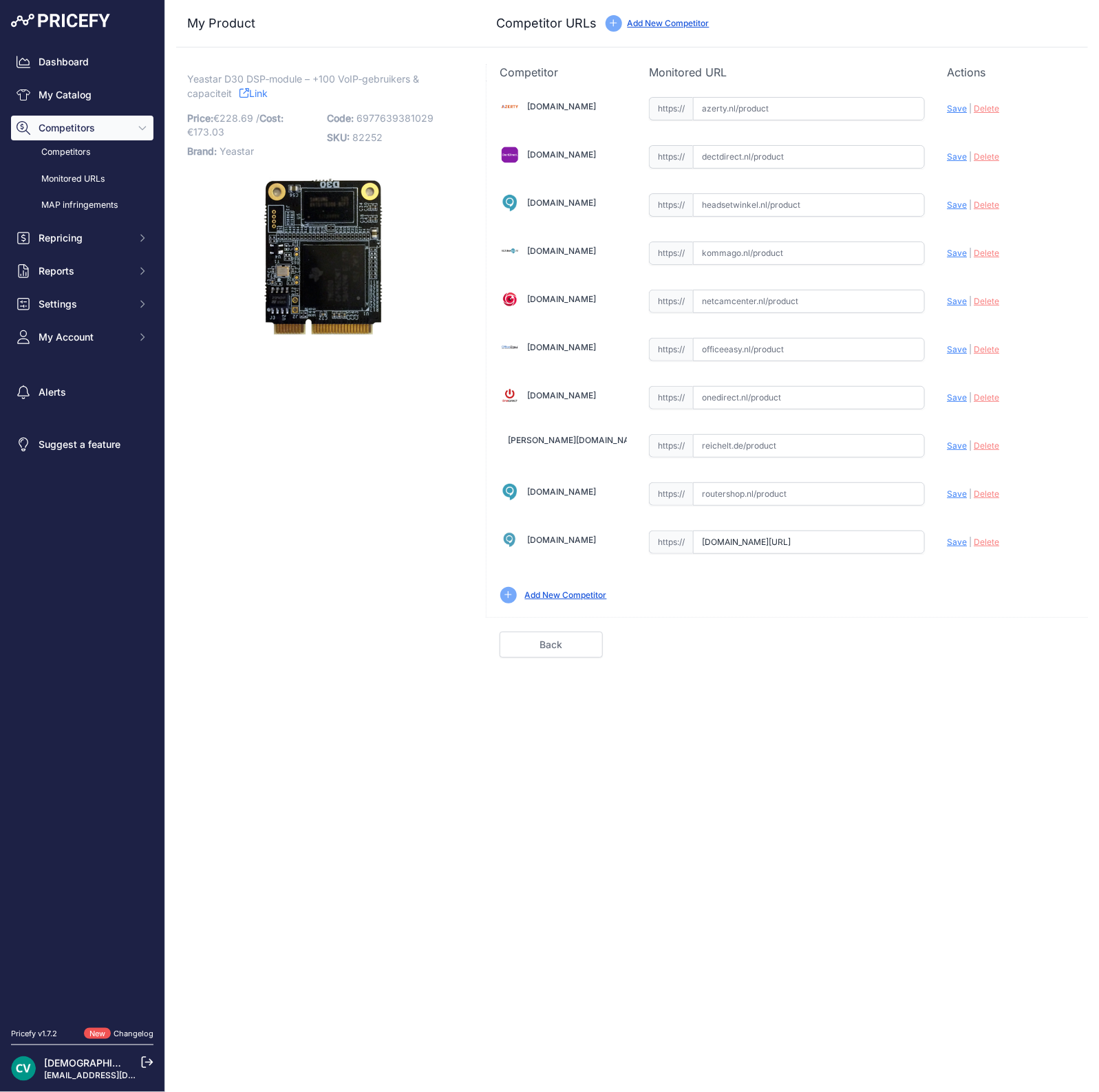
click at [957, 538] on span "Save" at bounding box center [957, 542] width 20 height 11
type input "https://www.voipshop.nl/p/yeastar-mypbx-d30-module-t-b-v-s100-s300-53553?prirul…"
click at [716, 162] on input "text" at bounding box center [809, 156] width 232 height 23
paste input "https://www.dectdirect.nl/nl/pbx-module-d30-voor-s100-s300.html"
click at [958, 157] on span "Save" at bounding box center [957, 156] width 20 height 11
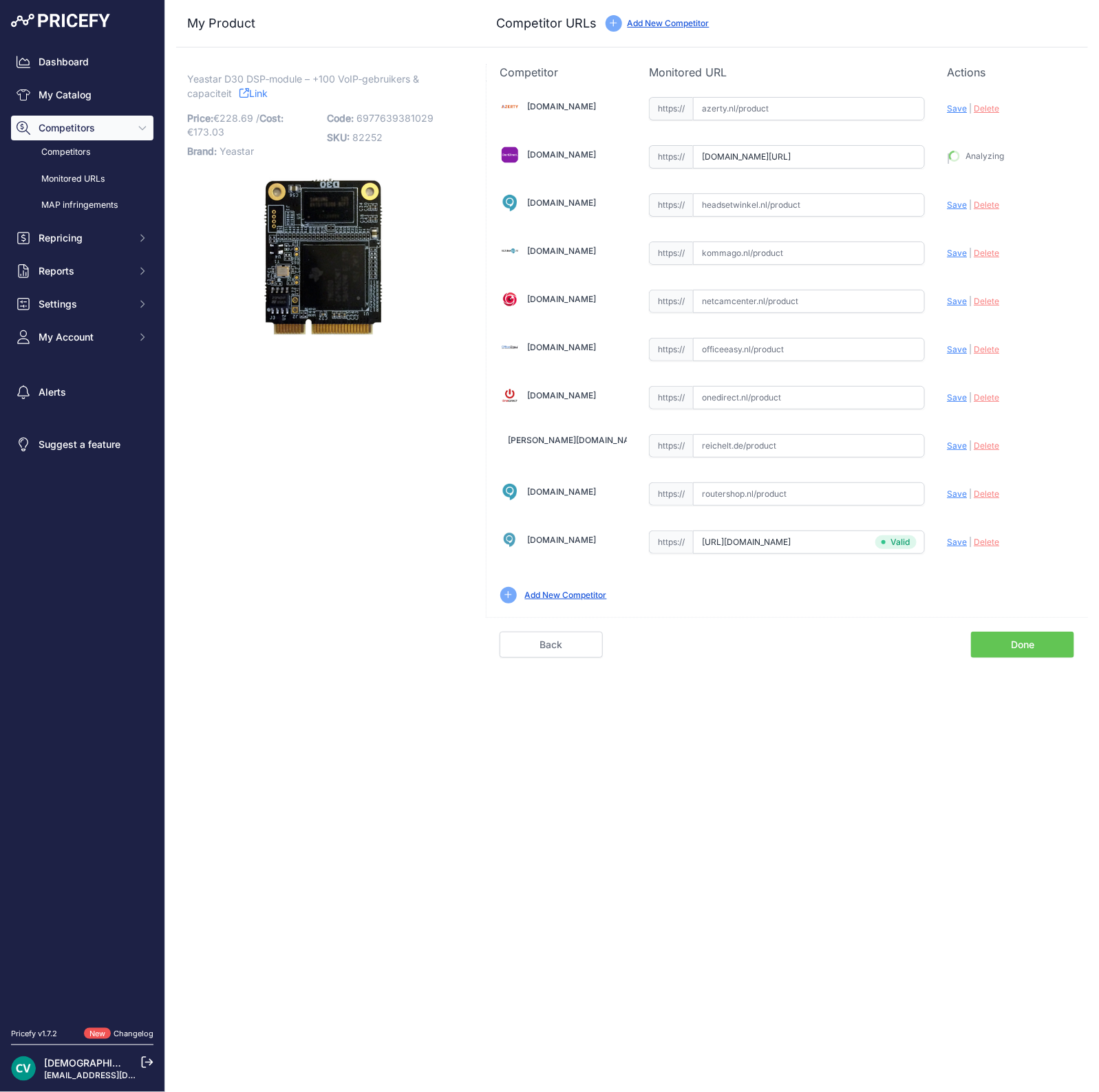
type input "https://www.dectdirect.nl/nl/pbx-module-d30-voor-s100-s300.html?prirule_jdsnikf…"
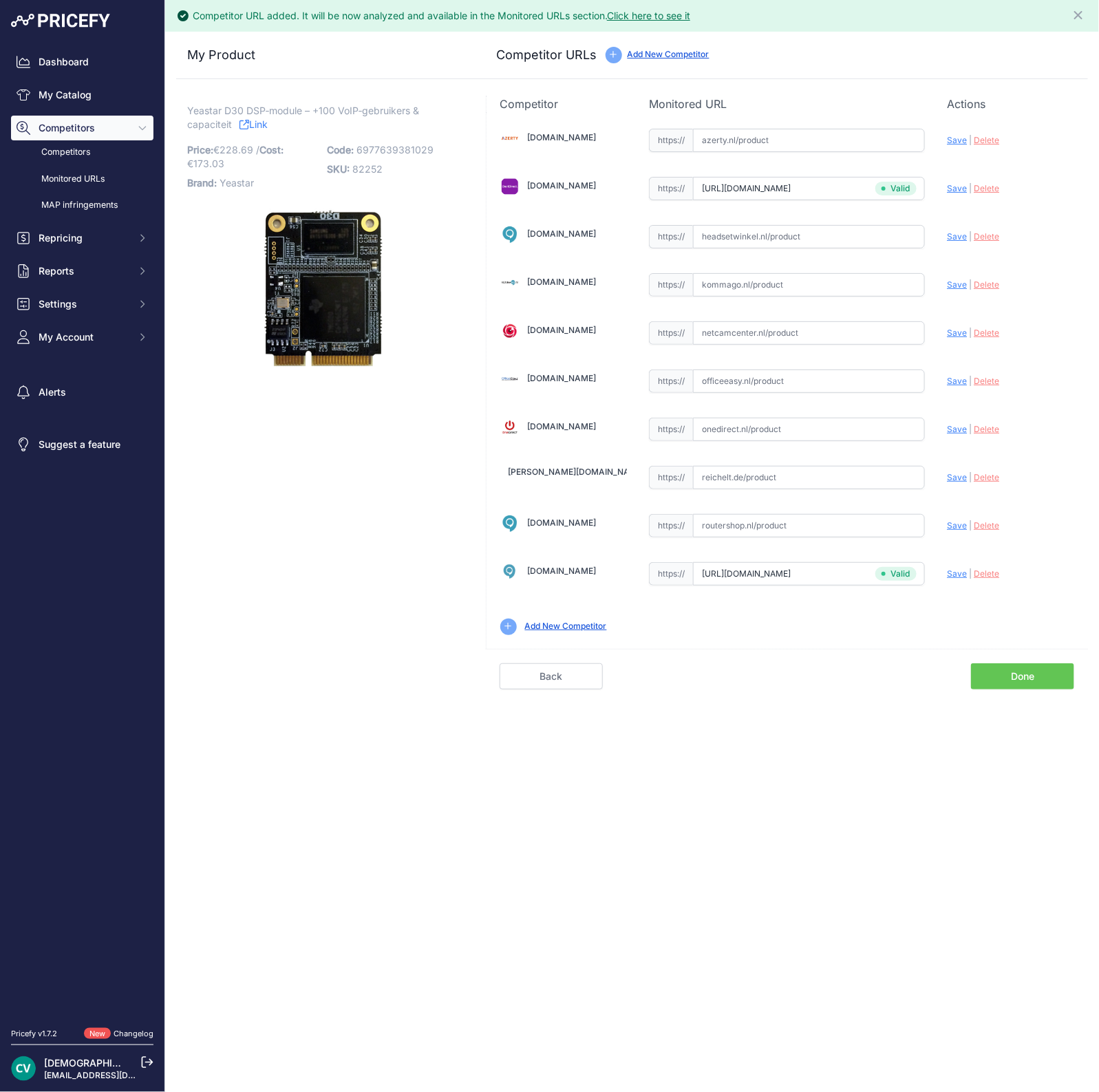
click at [1007, 676] on link "Done" at bounding box center [1022, 676] width 103 height 26
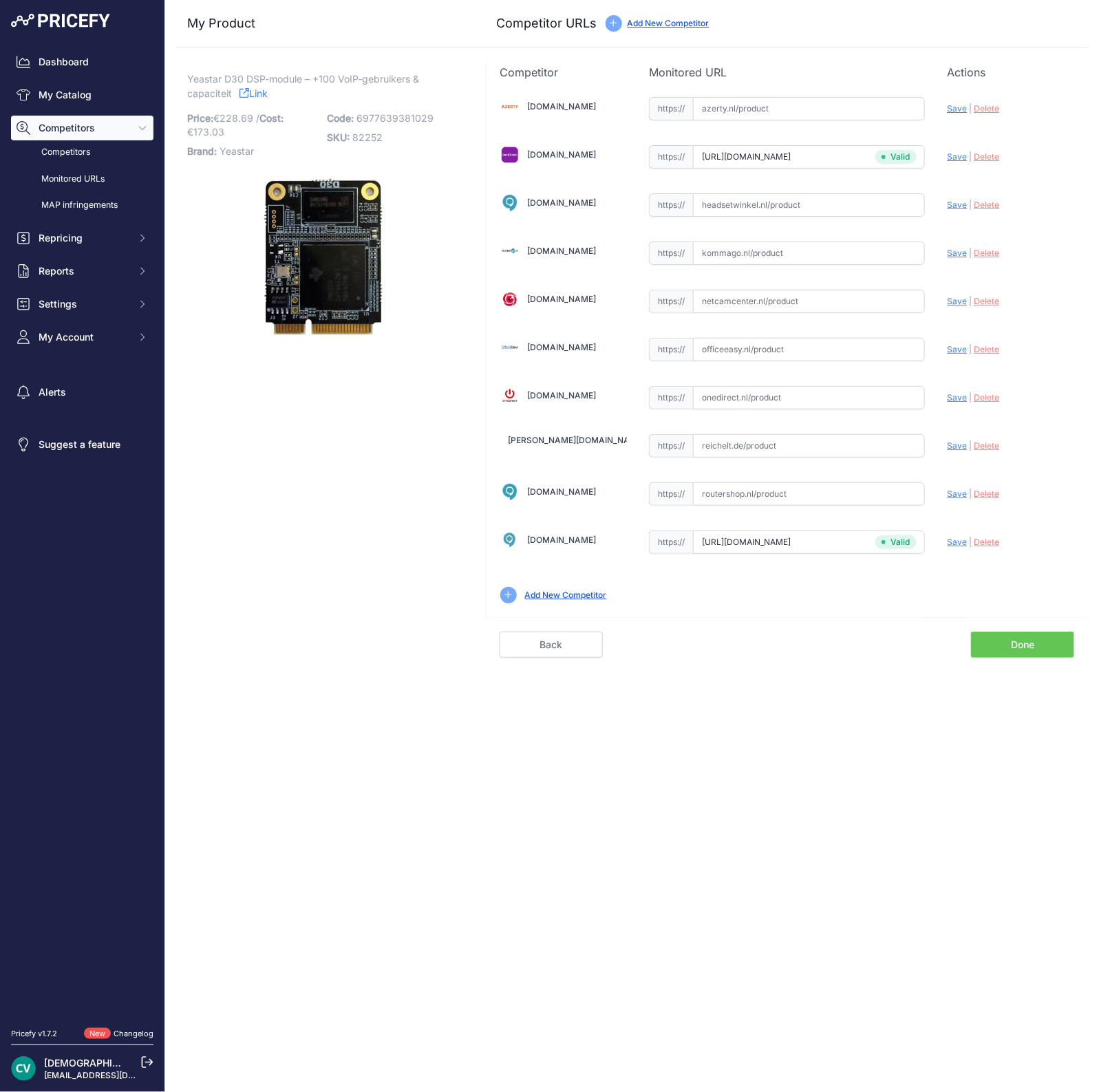
click at [1016, 645] on link "Done" at bounding box center [1022, 644] width 103 height 26
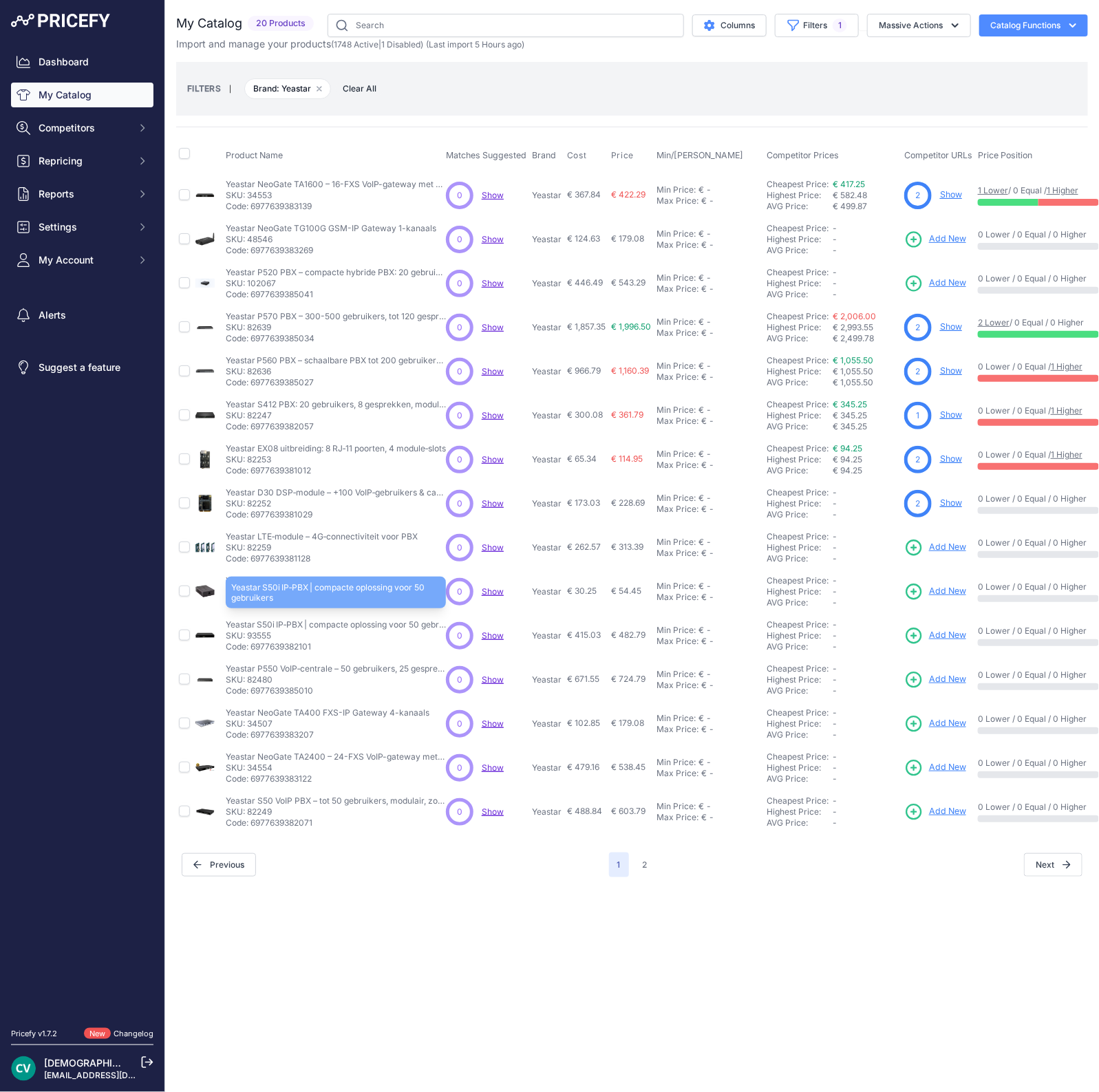
click at [264, 623] on p "Yeastar S50i IP‑PBX | compacte oplossing voor 50 gebruikers" at bounding box center [336, 625] width 220 height 11
copy p "Yeastar S50i IP"
click at [954, 629] on span "Add New" at bounding box center [947, 635] width 37 height 13
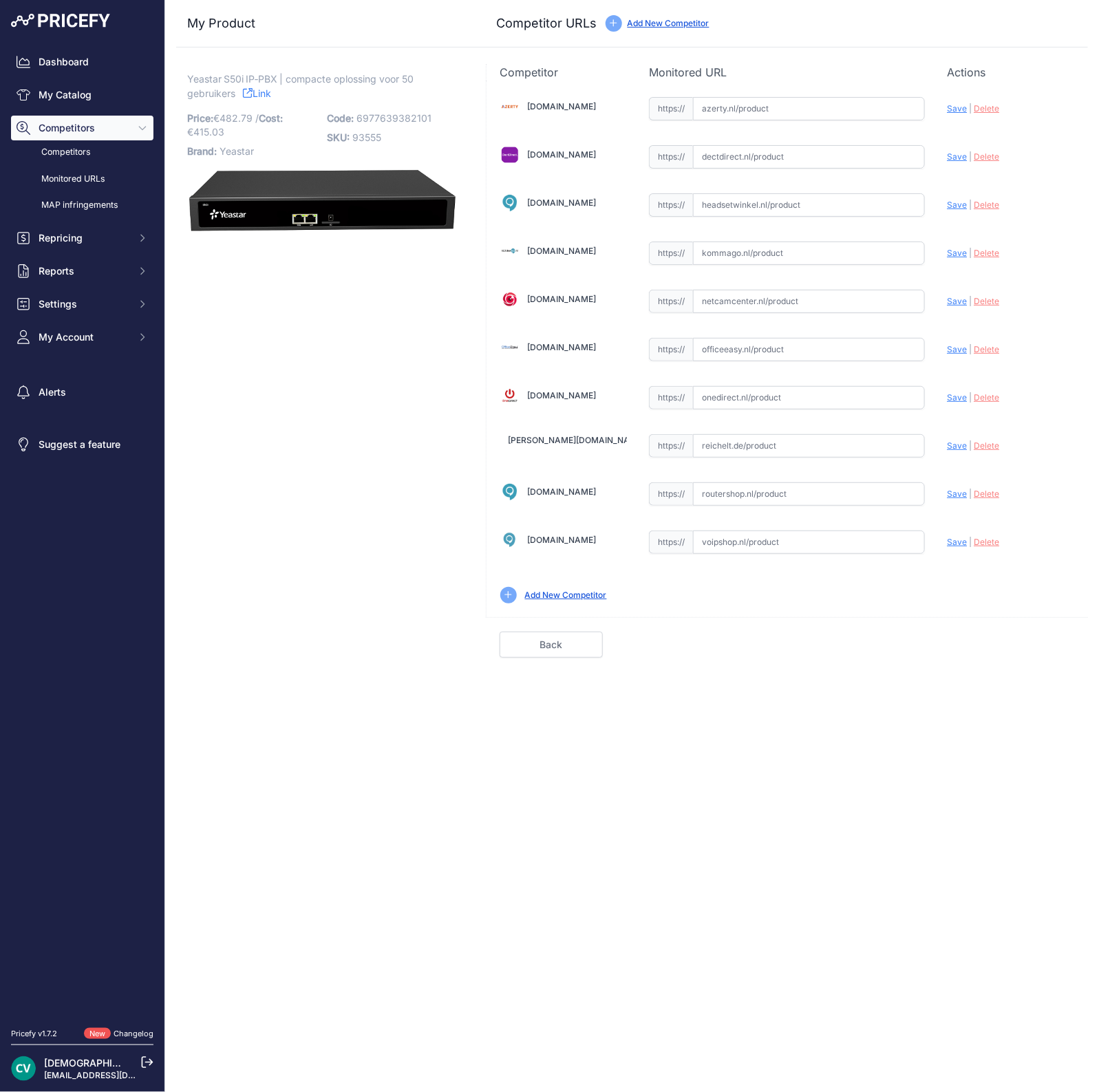
click at [756, 164] on input "text" at bounding box center [809, 156] width 232 height 23
paste input "https://www.dectdirect.nl/nl/s50i-pbx-s-series-150474184.html"
click at [951, 116] on div "Update Profile Save | Delete Analyzing" at bounding box center [1011, 105] width 128 height 21
click at [952, 154] on span "Save" at bounding box center [957, 156] width 20 height 11
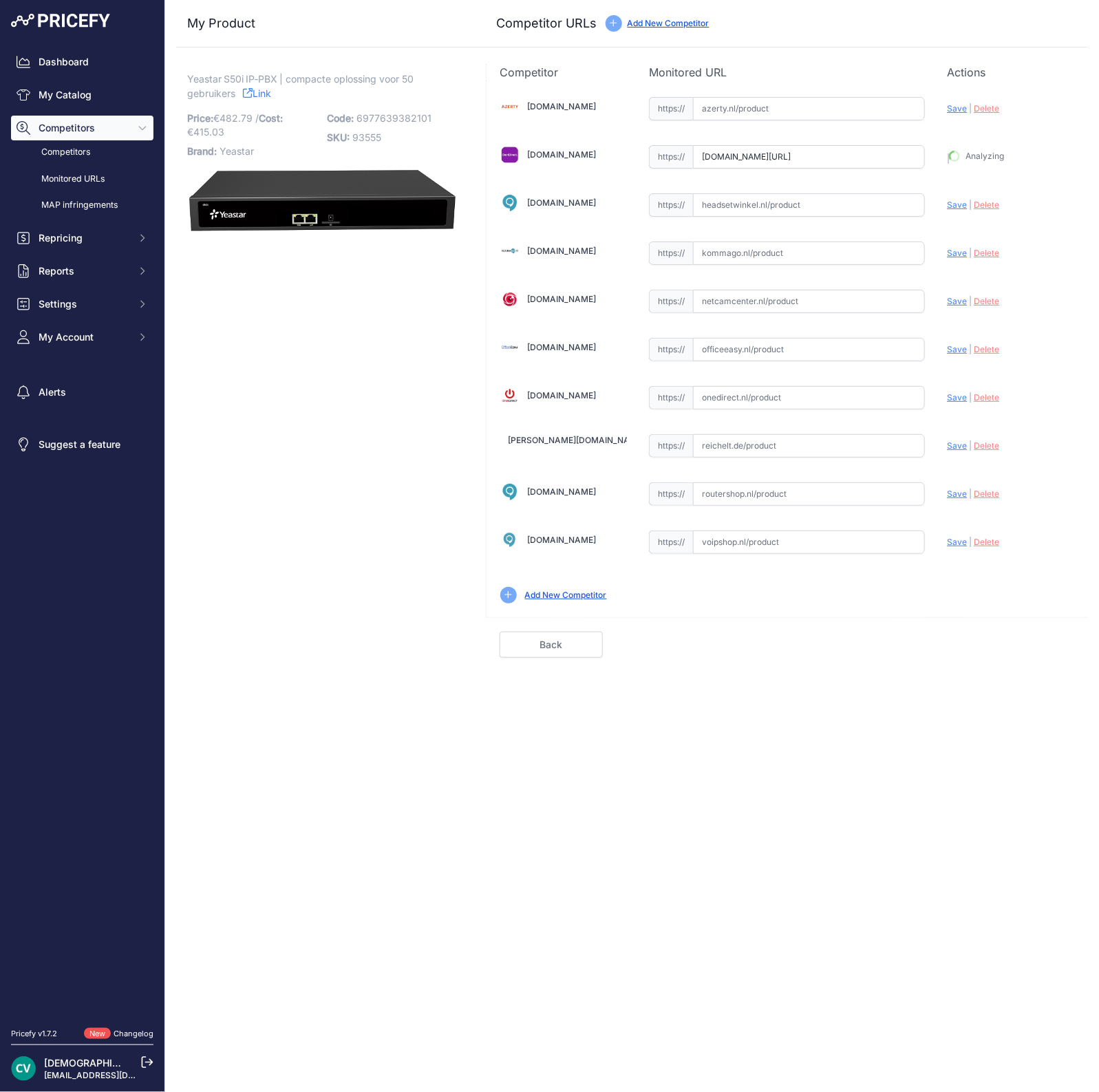
type input "https://www.dectdirect.nl/nl/s50i-pbx-s-series-150474184.html?prirule_jdsnikfkf…"
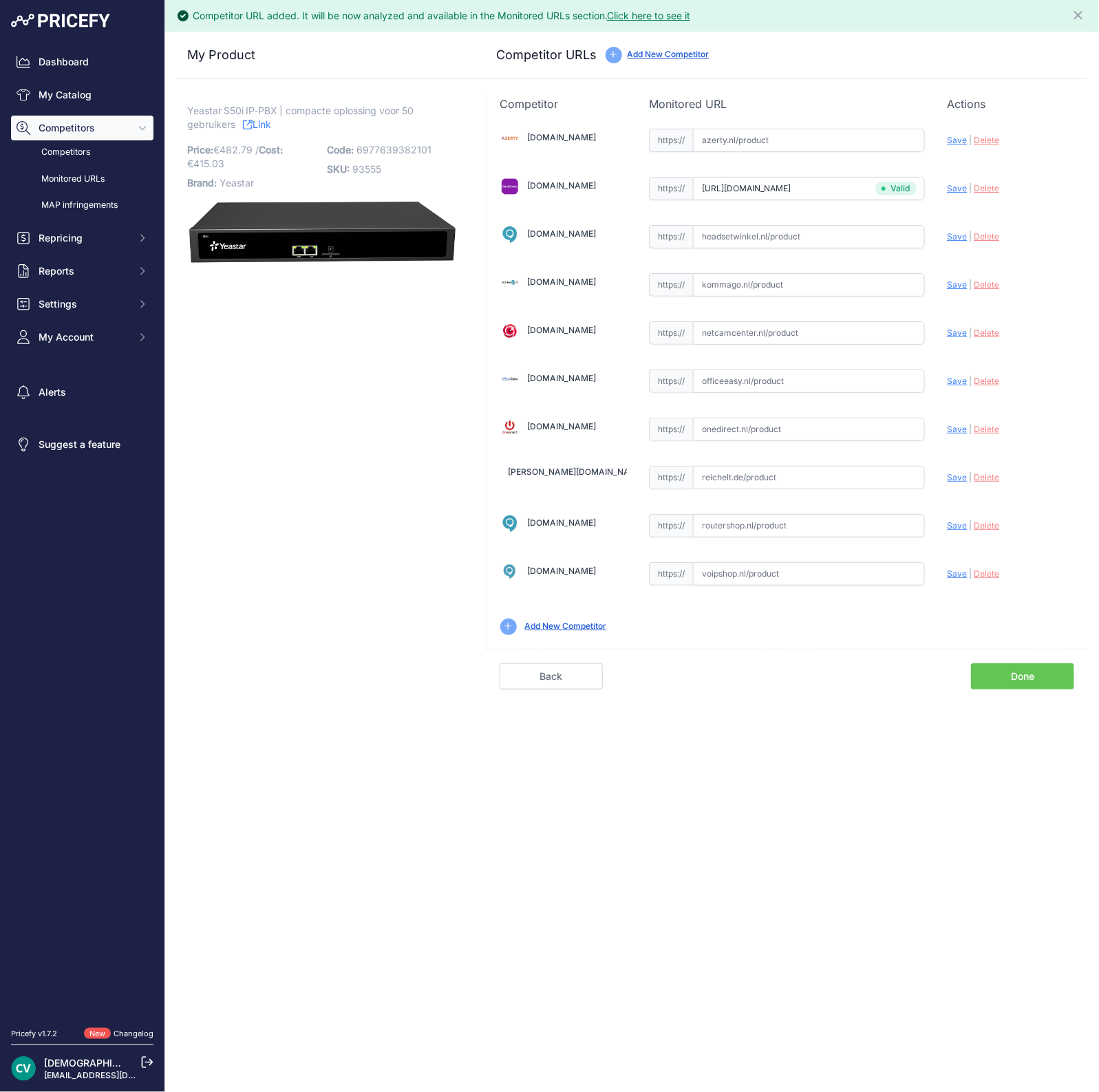
click at [1055, 670] on link "Done" at bounding box center [1022, 676] width 103 height 26
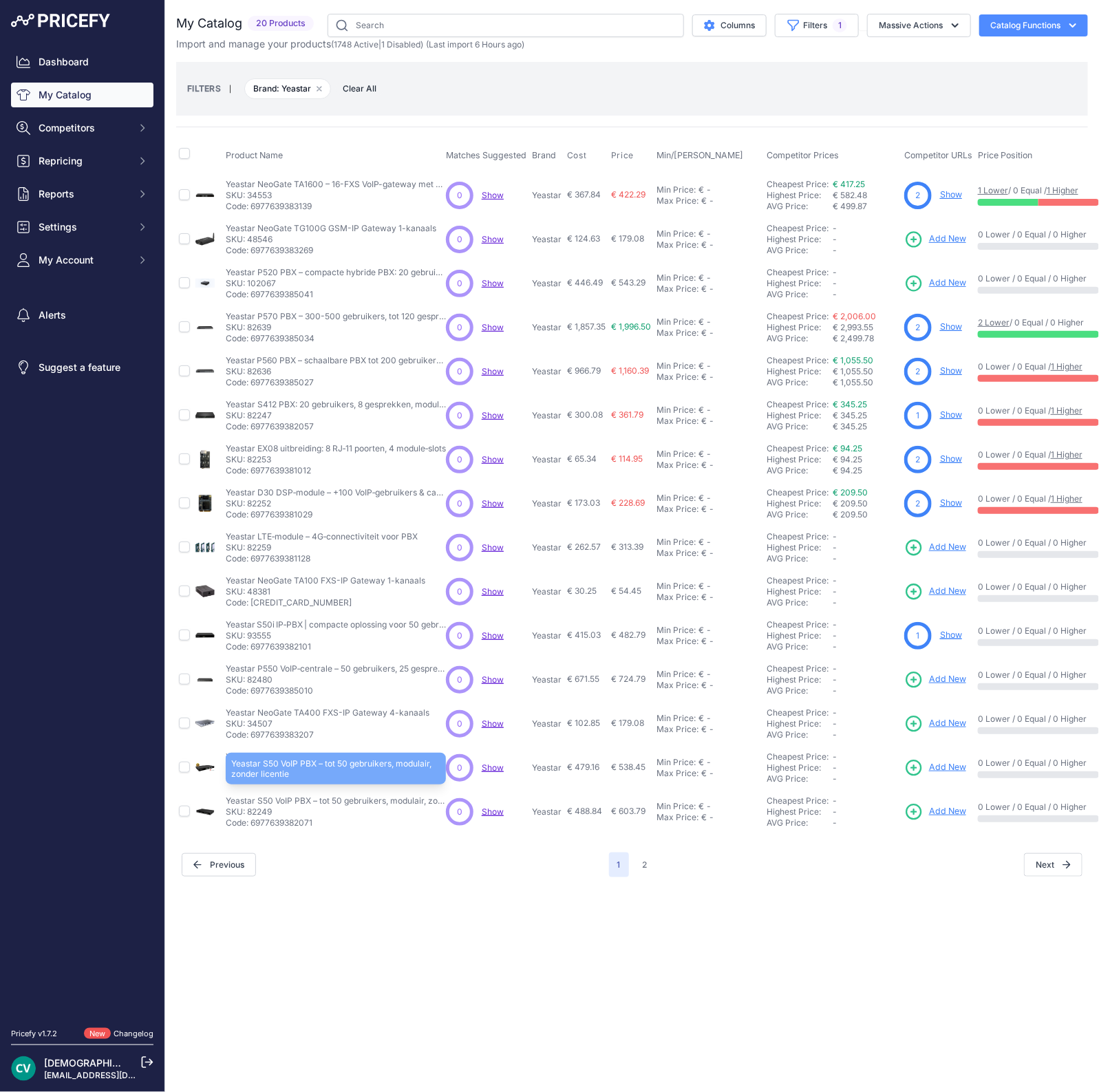
drag, startPoint x: 272, startPoint y: 805, endPoint x: 245, endPoint y: 794, distance: 29.2
click at [245, 796] on div "Yeastar S50 VoIP PBX – tot 50 gebruikers, modulair, zonder licentie Yeastar S50…" at bounding box center [336, 812] width 220 height 33
click at [245, 796] on p "Yeastar S50 VoIP PBX – tot 50 gebruikers, modulair, zonder licentie" at bounding box center [336, 801] width 220 height 11
click at [269, 791] on td "Yeastar S50 VoIP PBX – tot 50 gebruikers, modulair, zonder licentie Yeastar S50…" at bounding box center [333, 812] width 220 height 44
click at [931, 803] on link "Add New" at bounding box center [935, 812] width 62 height 19
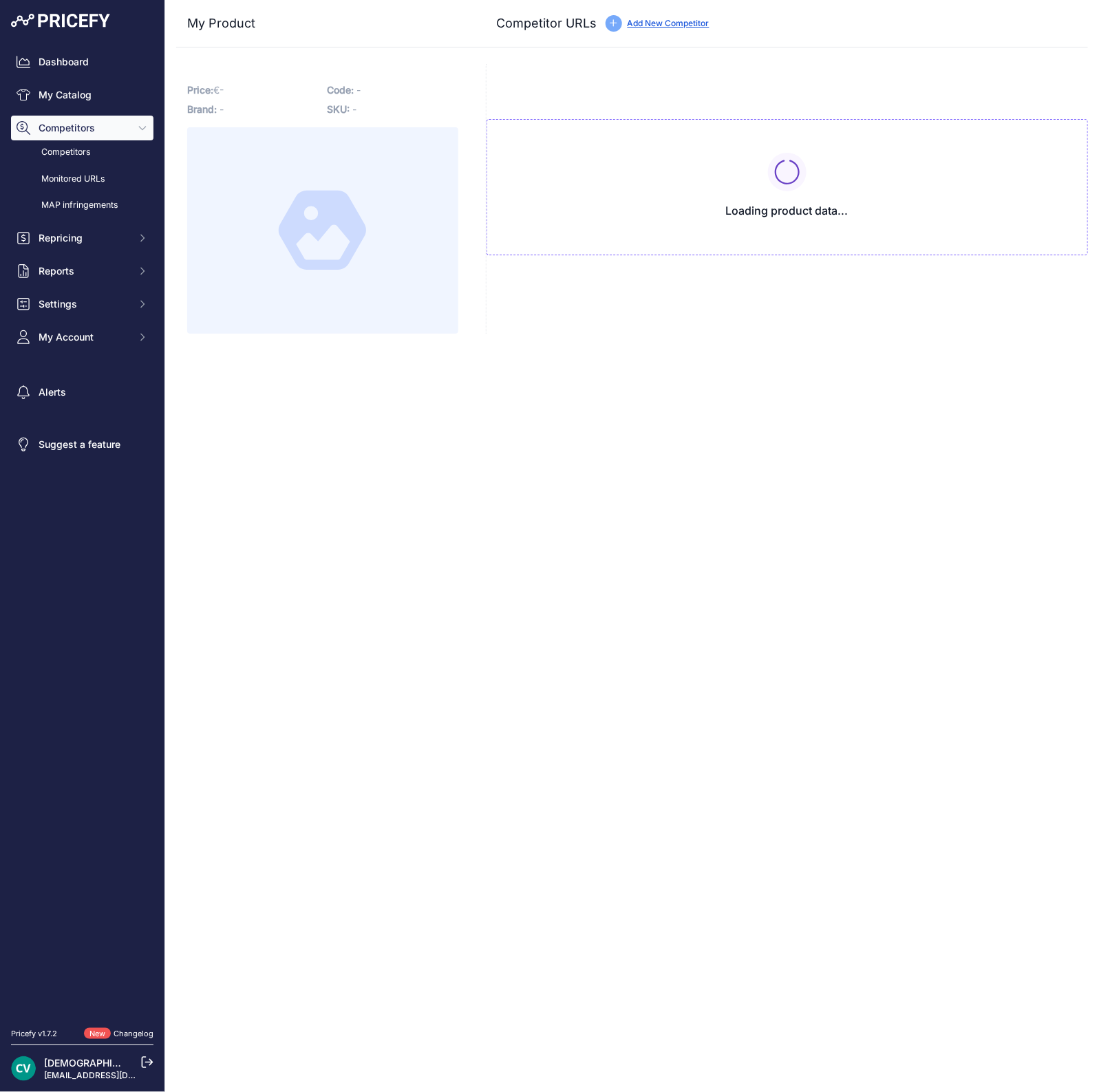
click at [936, 810] on div "Close My Product Competitor URLs -" at bounding box center [632, 546] width 934 height 1092
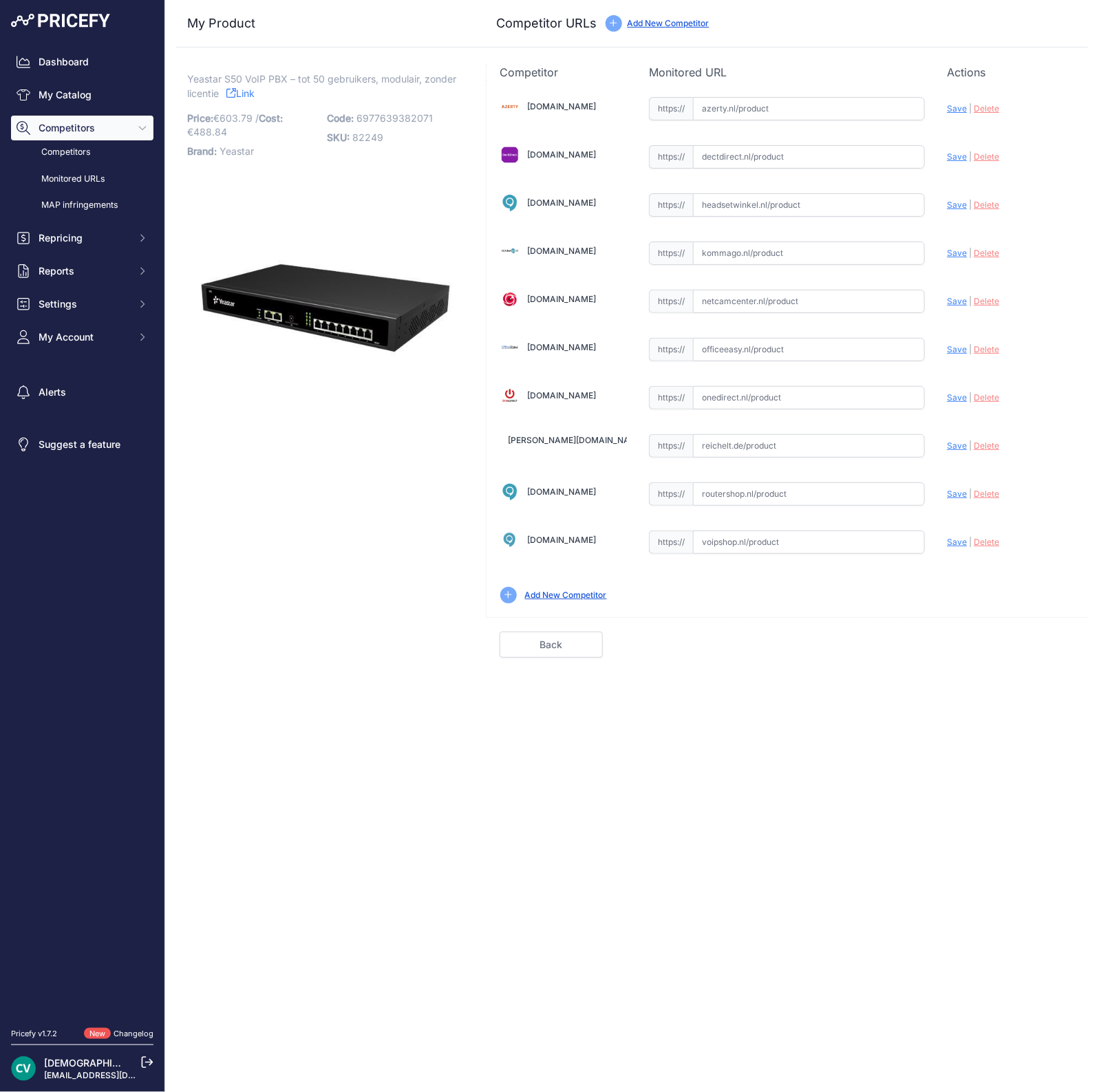
click at [807, 542] on input "text" at bounding box center [809, 542] width 232 height 23
paste input "https://www.voipshop.nl/p/yeastar-s50-voip-pbx-49780"
click at [950, 537] on span "Save" at bounding box center [957, 542] width 20 height 11
type input "https://www.voipshop.nl/p/yeastar-s50-voip-pbx-49780?prirule_jdsnikfkfjsd=9409"
click at [1006, 634] on link "Done" at bounding box center [1022, 644] width 103 height 26
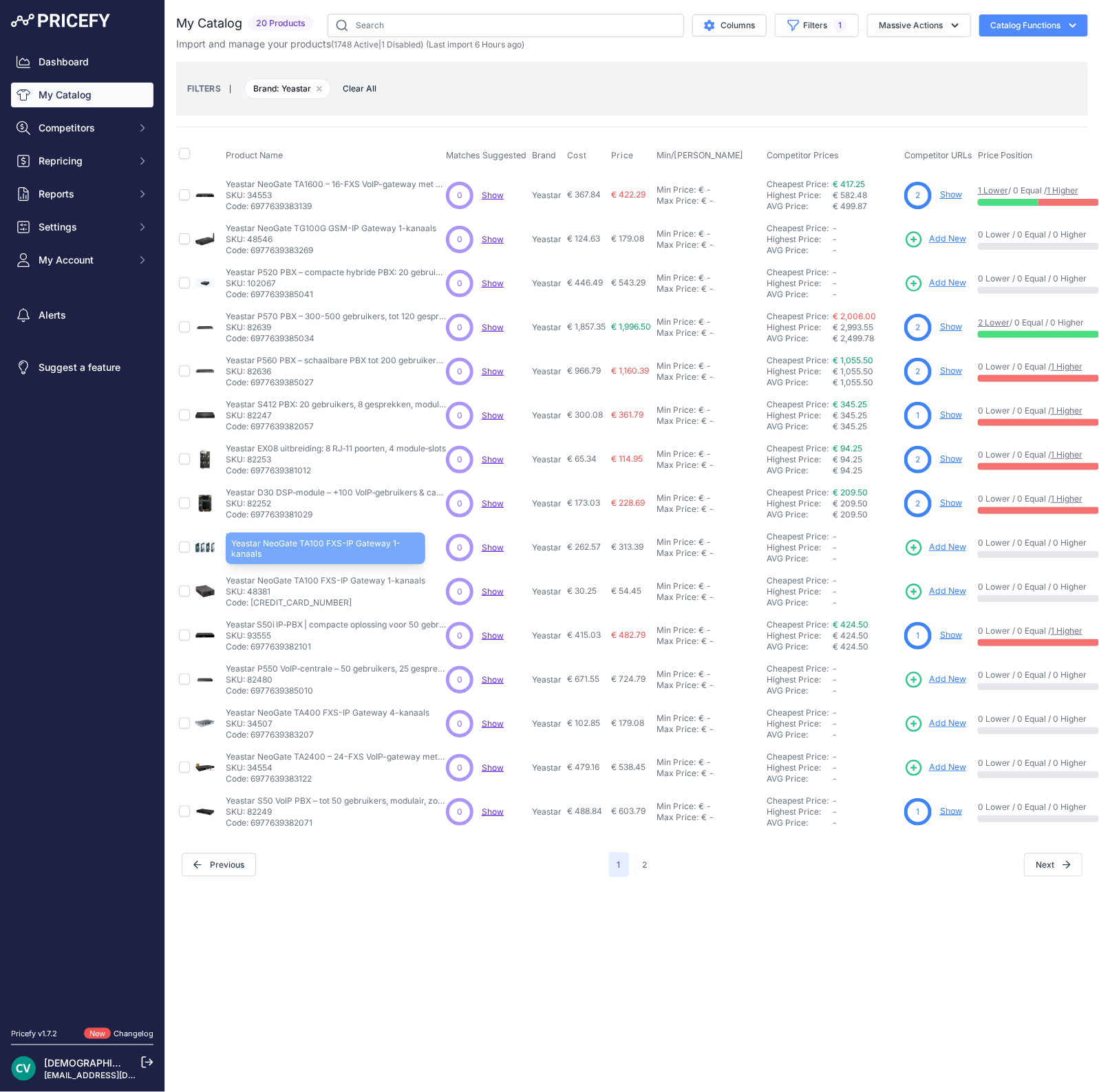
click at [310, 580] on p "Yeastar NeoGate TA100 FXS-IP Gateway 1-kanaals" at bounding box center [325, 581] width 200 height 11
copy p "TA100"
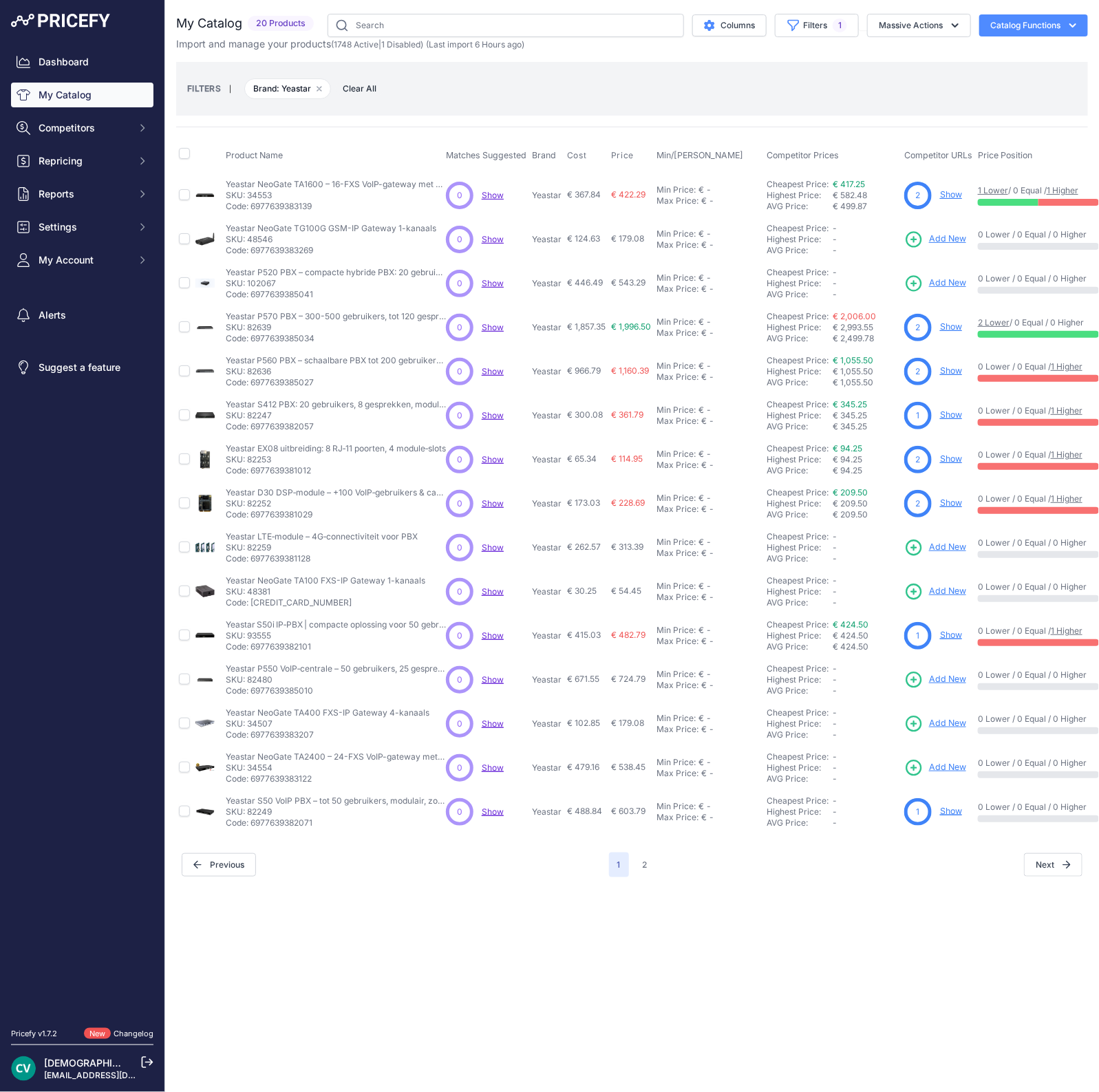
click at [945, 582] on link "Add New" at bounding box center [935, 592] width 62 height 19
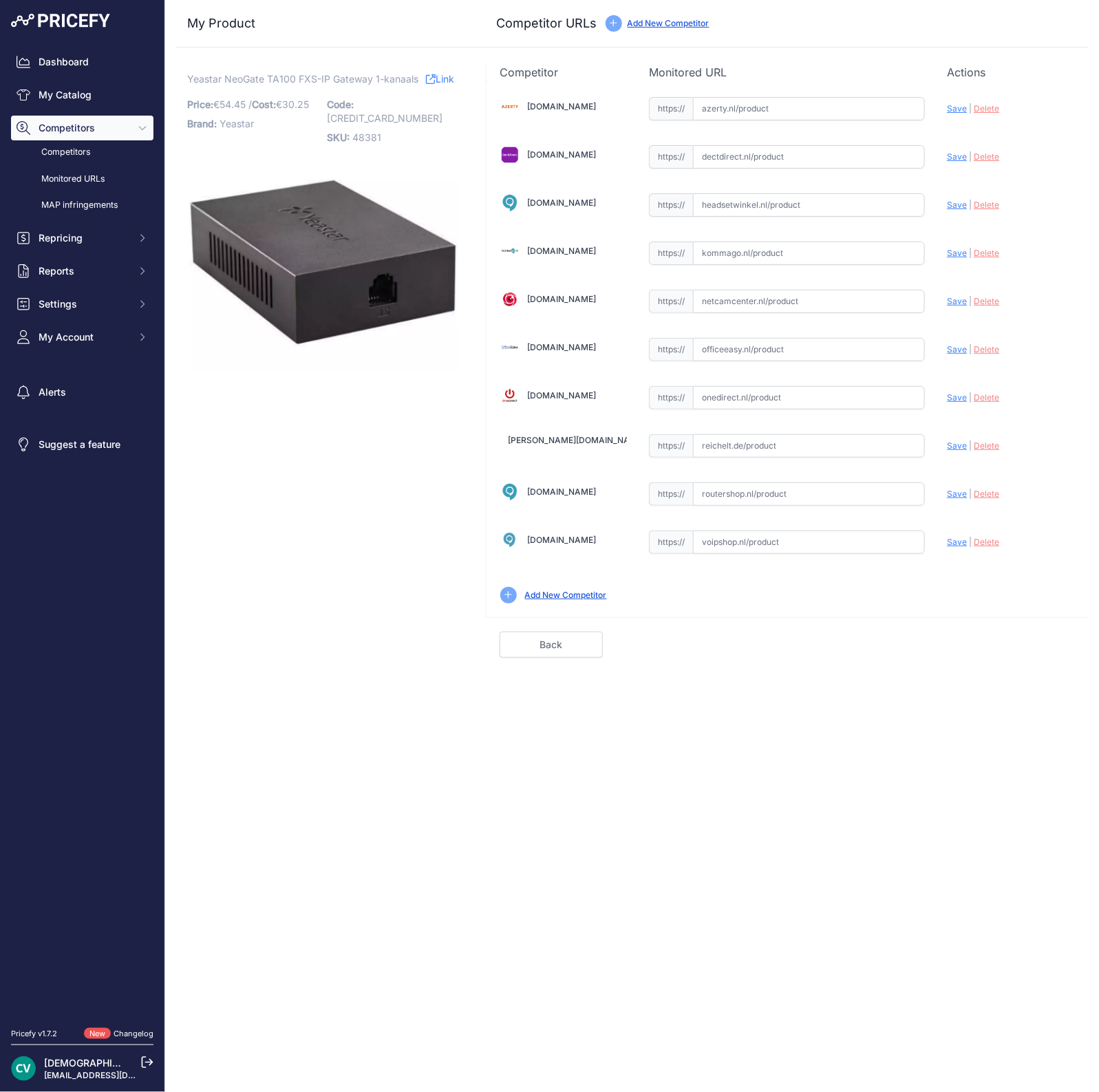
click at [724, 150] on input "text" at bounding box center [809, 156] width 232 height 23
paste input "https://www.dectdirect.nl/nl/swing-arm-acc-component-shelf-assembly.html"
drag, startPoint x: 795, startPoint y: 153, endPoint x: 950, endPoint y: 156, distance: 155.0
click at [951, 157] on div "Azerty.nl Valid Invalid Save" at bounding box center [787, 349] width 601 height 537
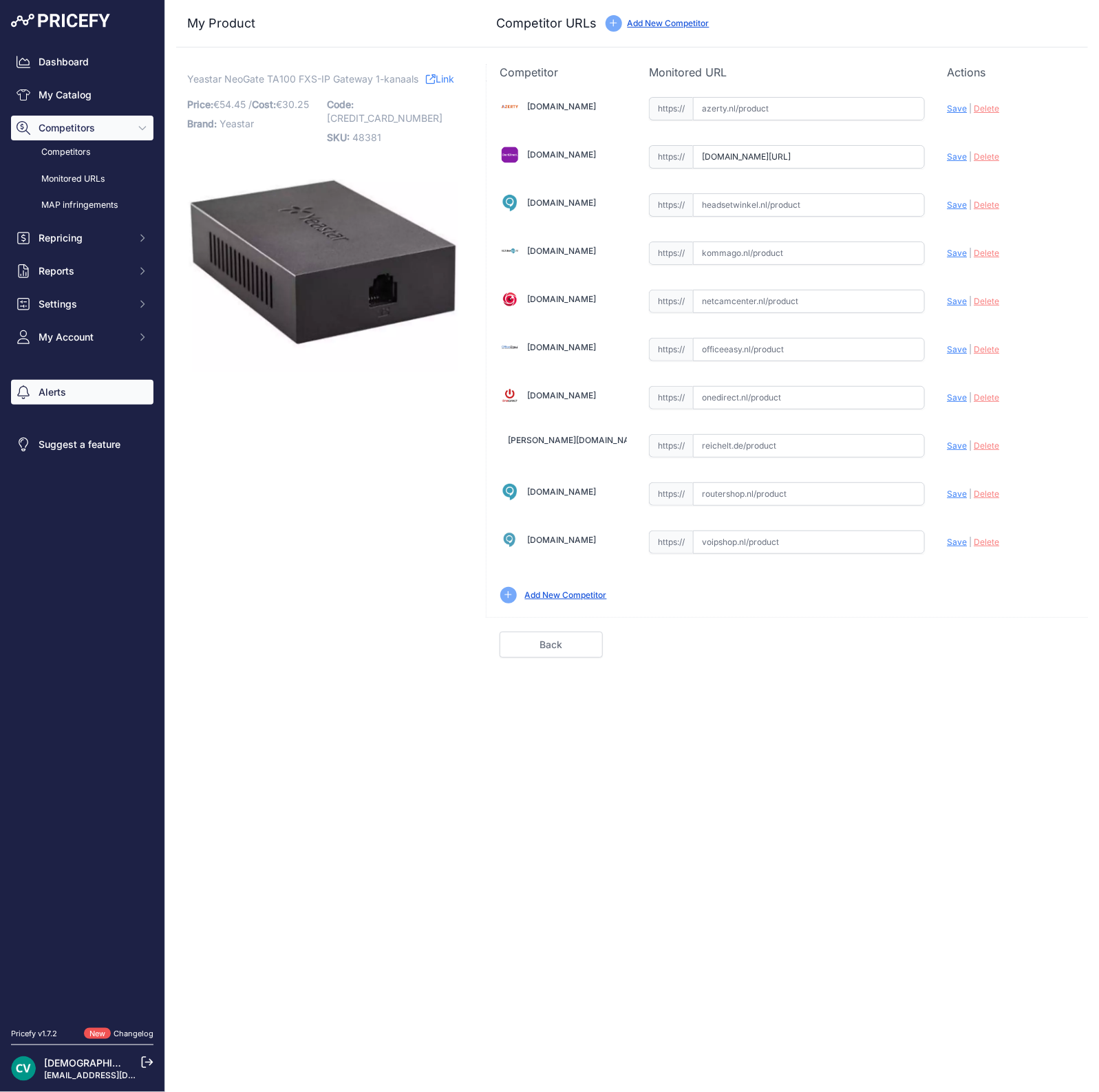
scroll to position [0, 0]
click at [753, 156] on input "www.dectdirect.nl/nl/swing-arm-acc-component-shelf-assembly.html" at bounding box center [809, 156] width 232 height 23
paste input "https://"
type input "www.dectdirect.nl/nl/swing-arm-acc-component-shelf-assembly.html"
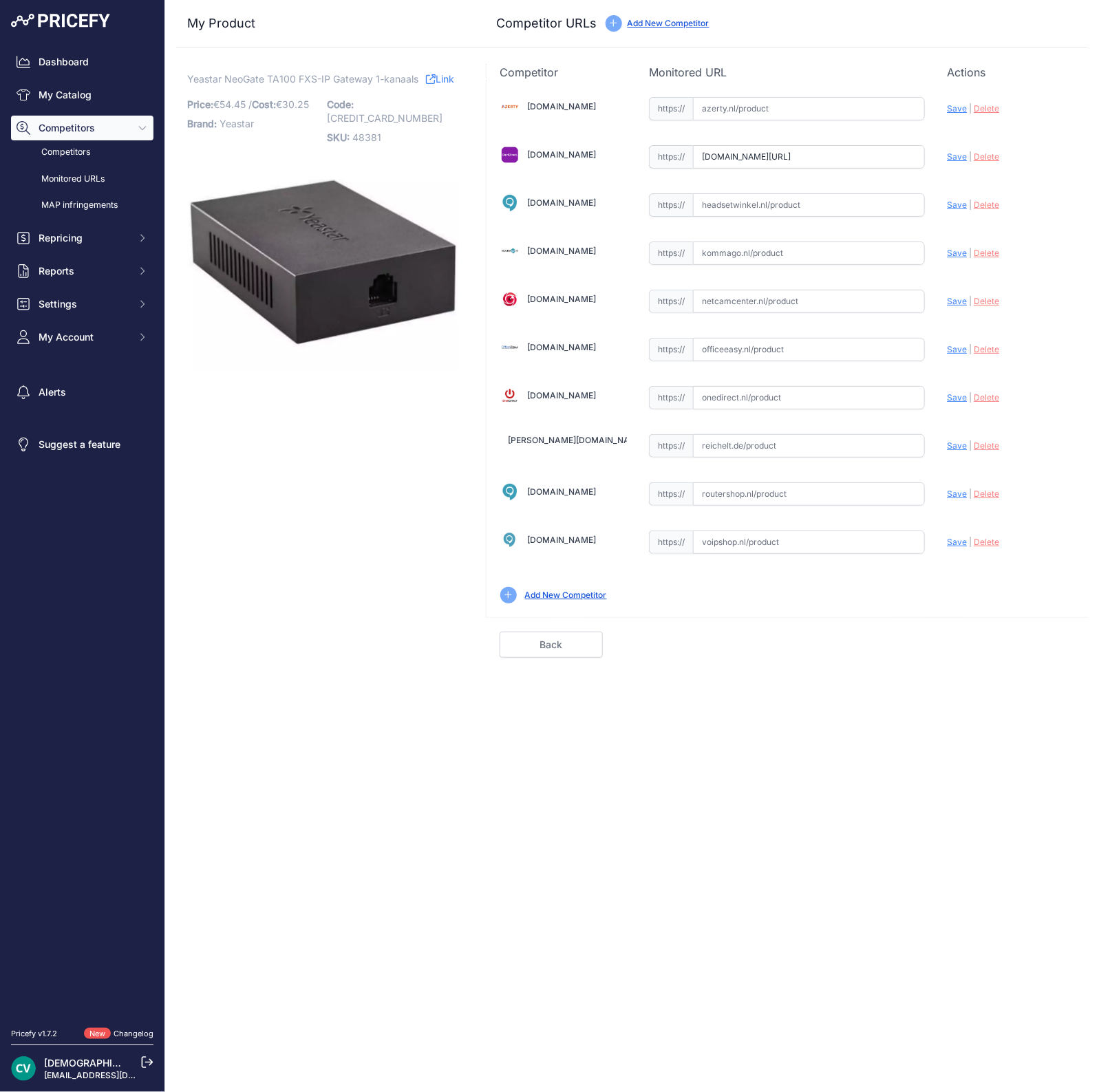
scroll to position [0, 0]
click at [981, 159] on span "Delete" at bounding box center [986, 156] width 25 height 11
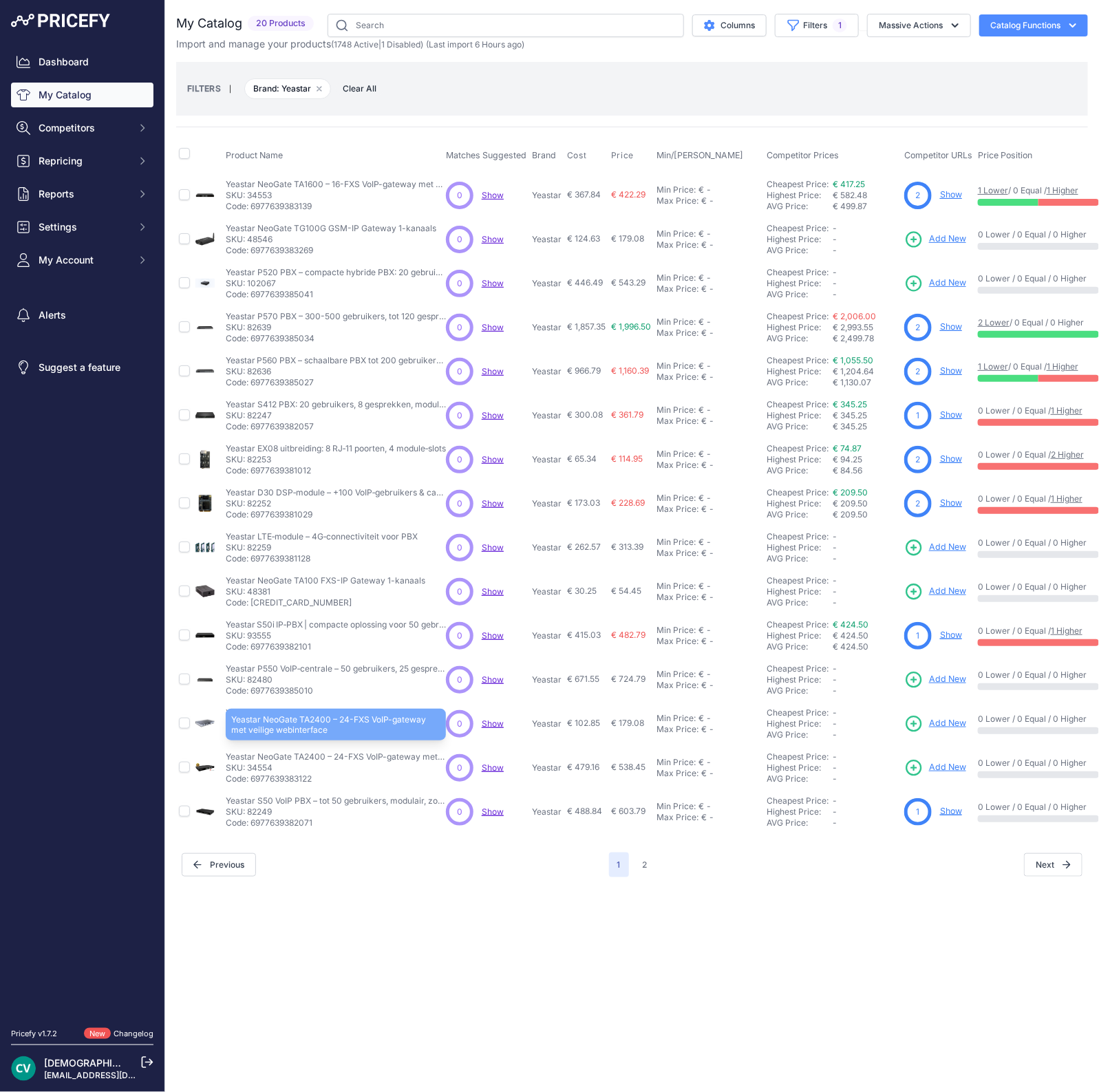
click at [308, 751] on p "Yeastar NeoGate TA2400 – 24-FXS VoIP-gateway met veilige webinterface" at bounding box center [336, 757] width 220 height 11
copy p "TA2400"
click at [946, 763] on span "Add New" at bounding box center [947, 767] width 37 height 13
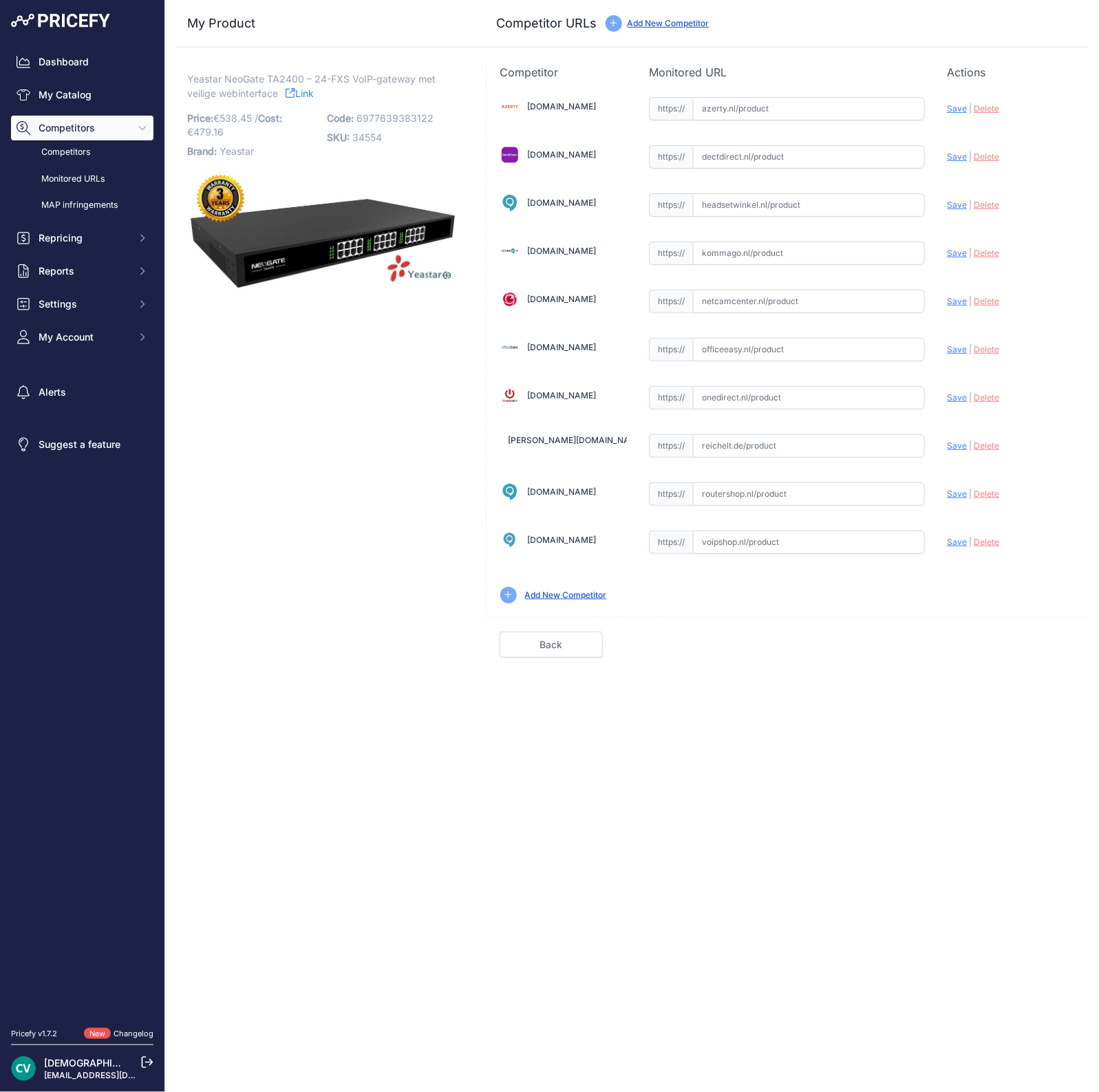
click at [764, 550] on div "[DOMAIN_NAME] Valid Invalid Save" at bounding box center [787, 349] width 601 height 537
click at [764, 550] on input "text" at bounding box center [809, 542] width 232 height 23
paste input "[URL][DOMAIN_NAME]"
click at [950, 538] on span "Save" at bounding box center [957, 542] width 20 height 11
type input "[URL][DOMAIN_NAME]"
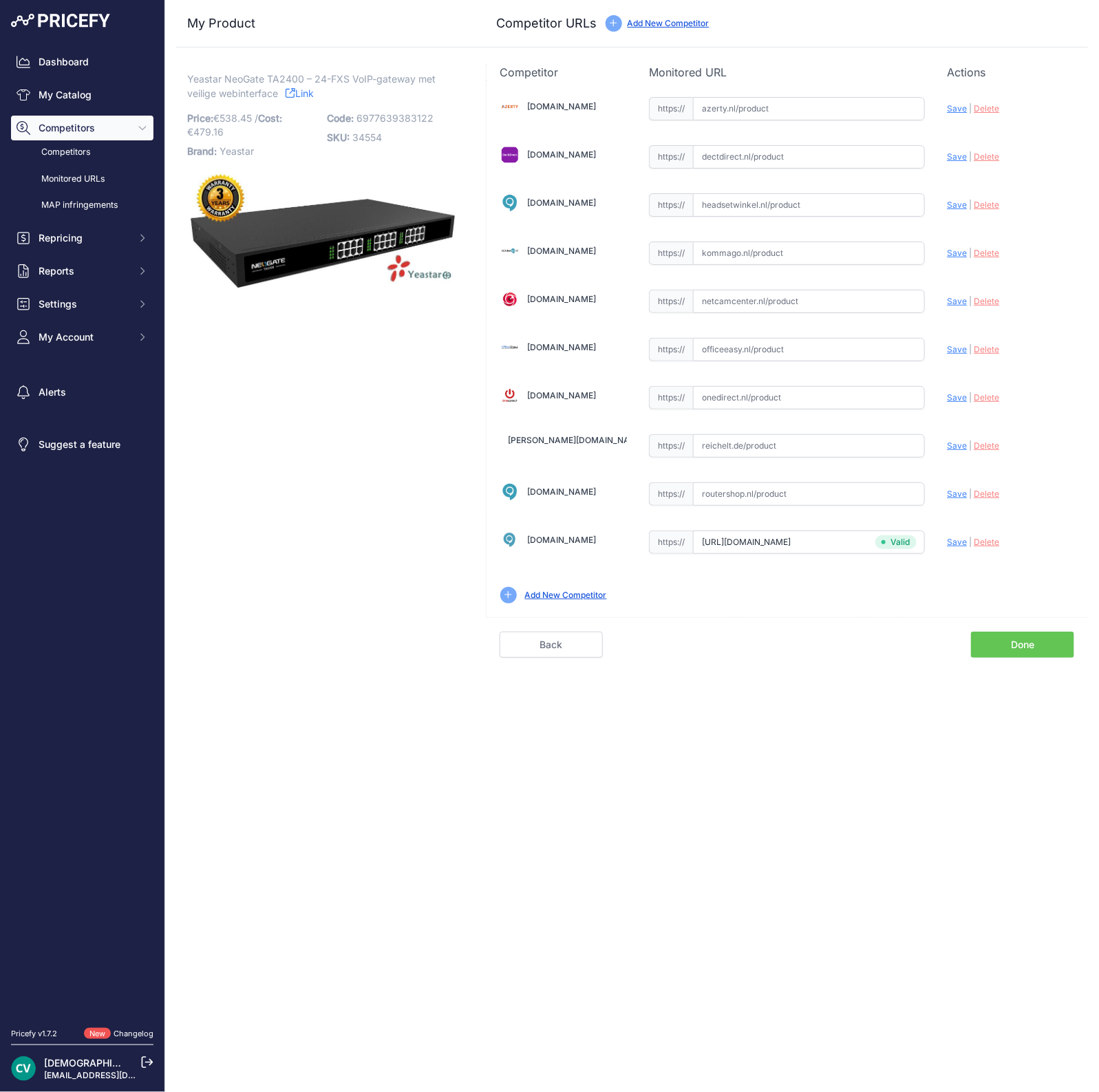
click at [781, 157] on input "text" at bounding box center [809, 156] width 232 height 23
paste input "https://www.dectdirect.nl/nl/neogate-ta2400-24-fxs-poorts-analoge-voip-gateway.…"
click at [957, 156] on span "Save" at bounding box center [957, 156] width 20 height 11
type input "https://www.dectdirect.nl/nl/neogate-ta2400-24-fxs-poorts-analoge-voip-gateway.…"
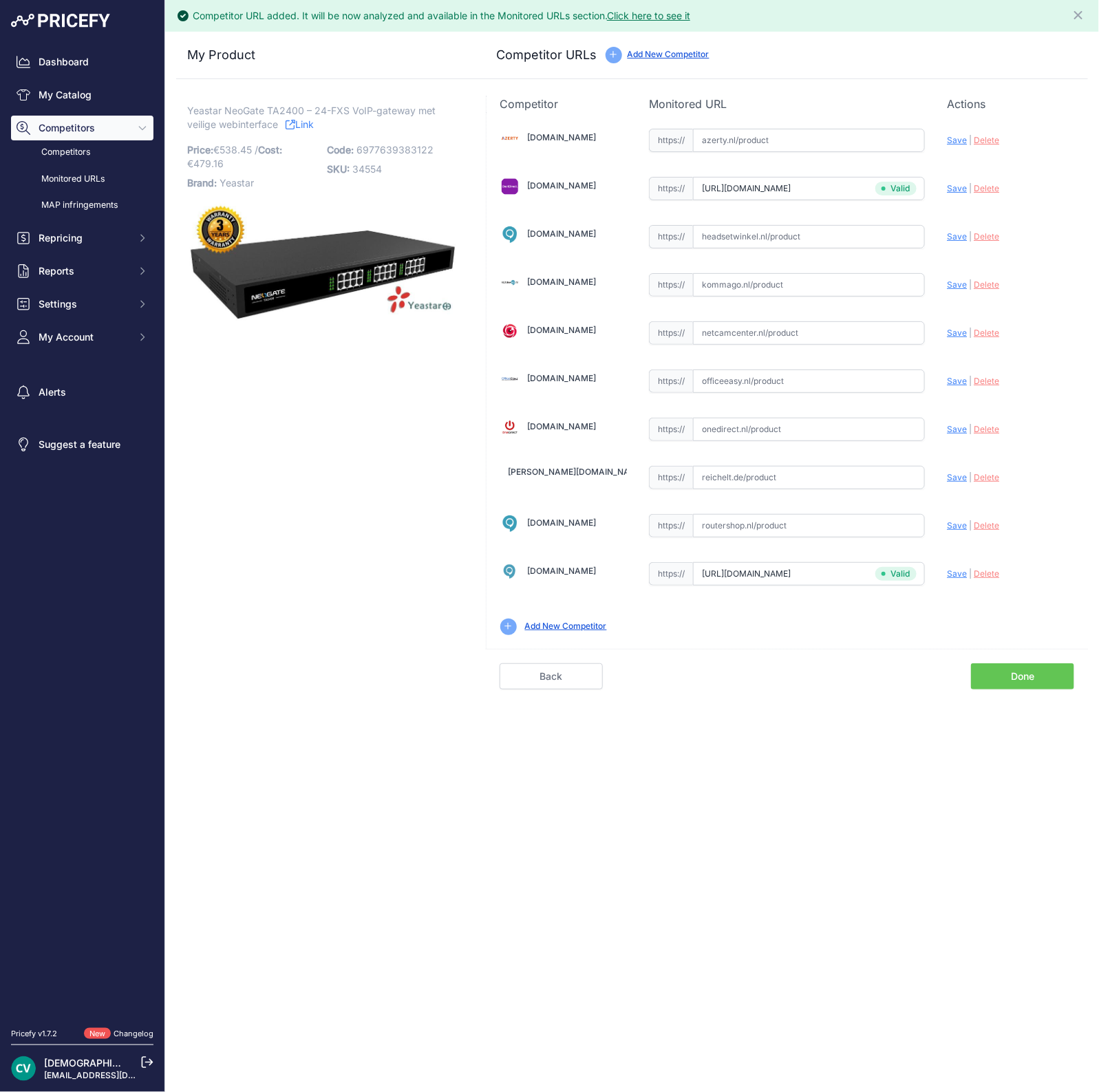
click at [1049, 672] on link "Done" at bounding box center [1022, 676] width 103 height 26
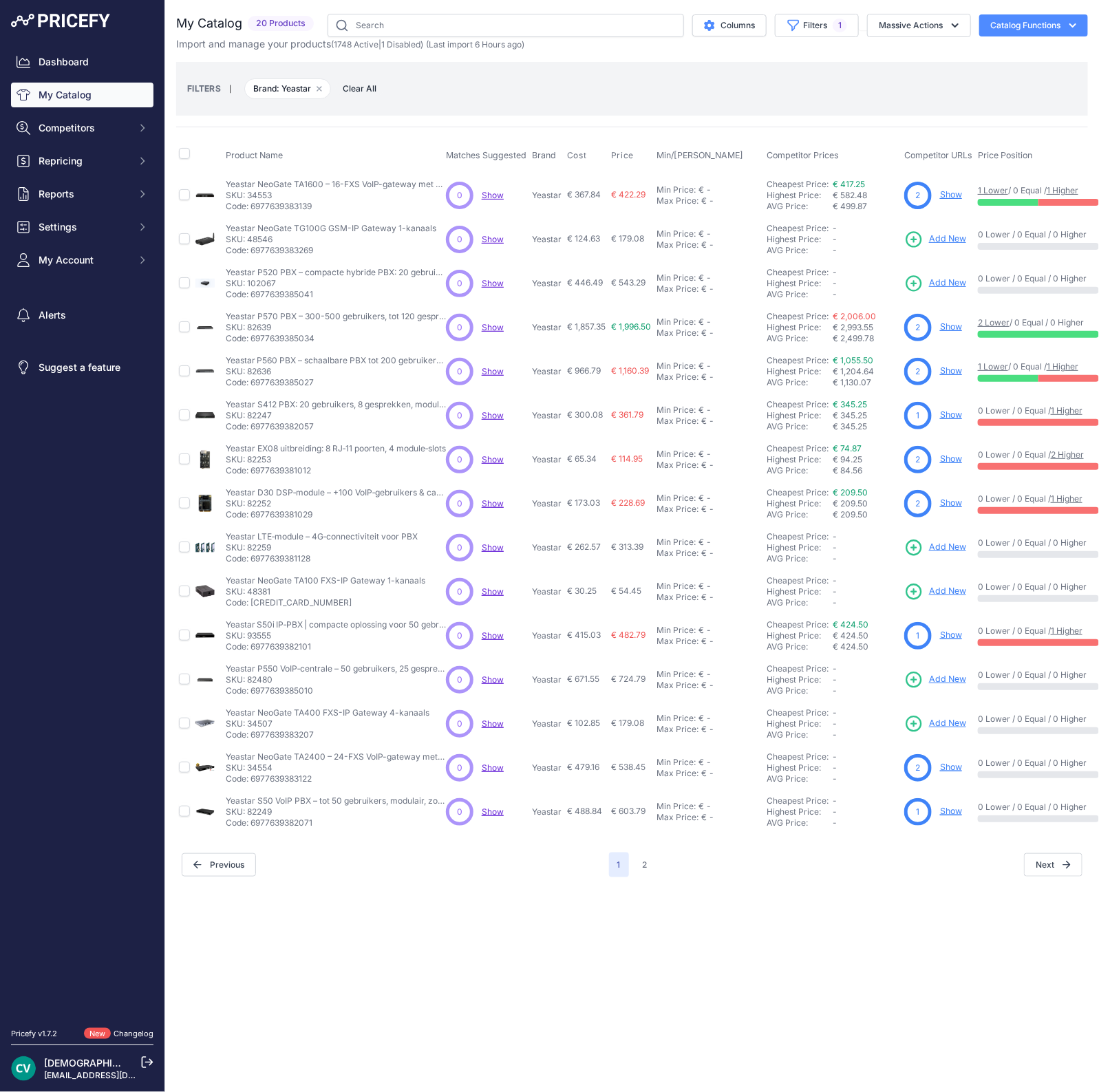
click at [306, 704] on td "Yeastar NeoGate TA400 FXS-IP Gateway 4-kanaals Yeastar NeoGate TA400 FXS-IP Gat…" at bounding box center [333, 723] width 220 height 44
copy p "TA400"
click at [943, 723] on span "Add New" at bounding box center [947, 723] width 37 height 13
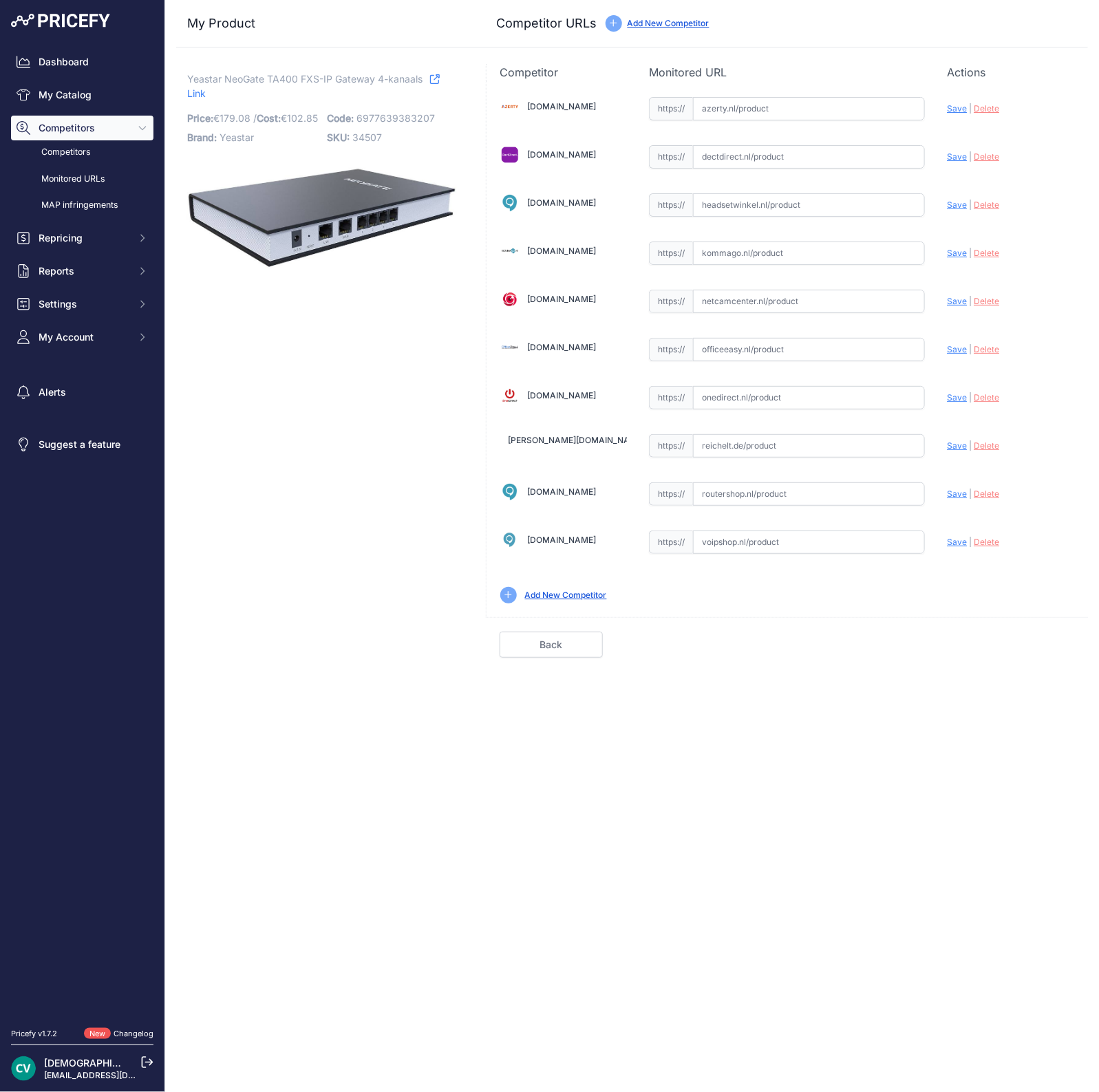
click at [746, 538] on input "text" at bounding box center [809, 542] width 232 height 23
paste input "[URL][DOMAIN_NAME]"
click at [953, 541] on span "Save" at bounding box center [957, 542] width 20 height 11
type input "[URL][DOMAIN_NAME]"
click at [736, 164] on input "text" at bounding box center [809, 156] width 232 height 23
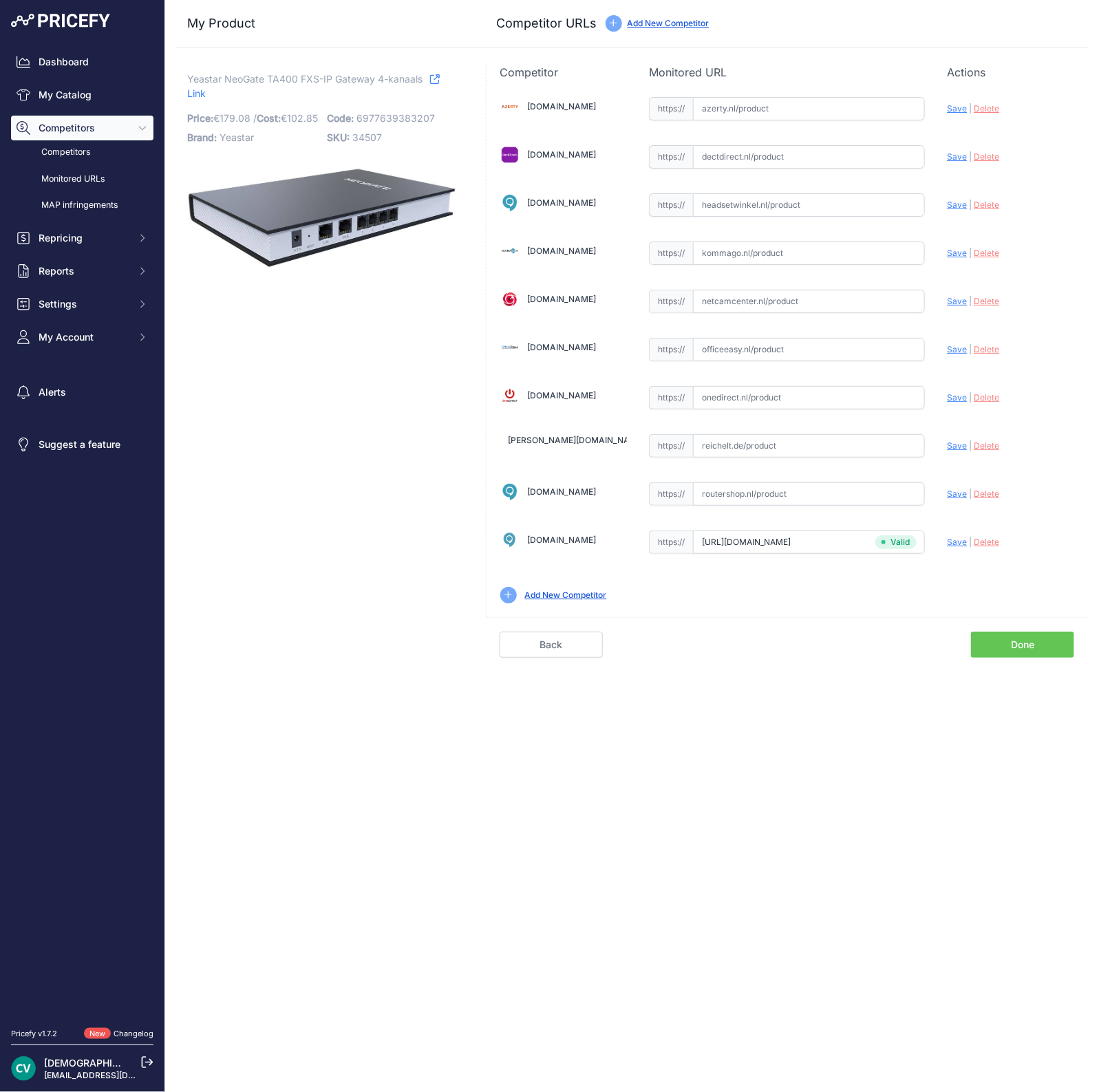
paste input "[URL][DOMAIN_NAME]"
click at [961, 151] on span "Save" at bounding box center [957, 156] width 20 height 11
type input "[URL][DOMAIN_NAME]"
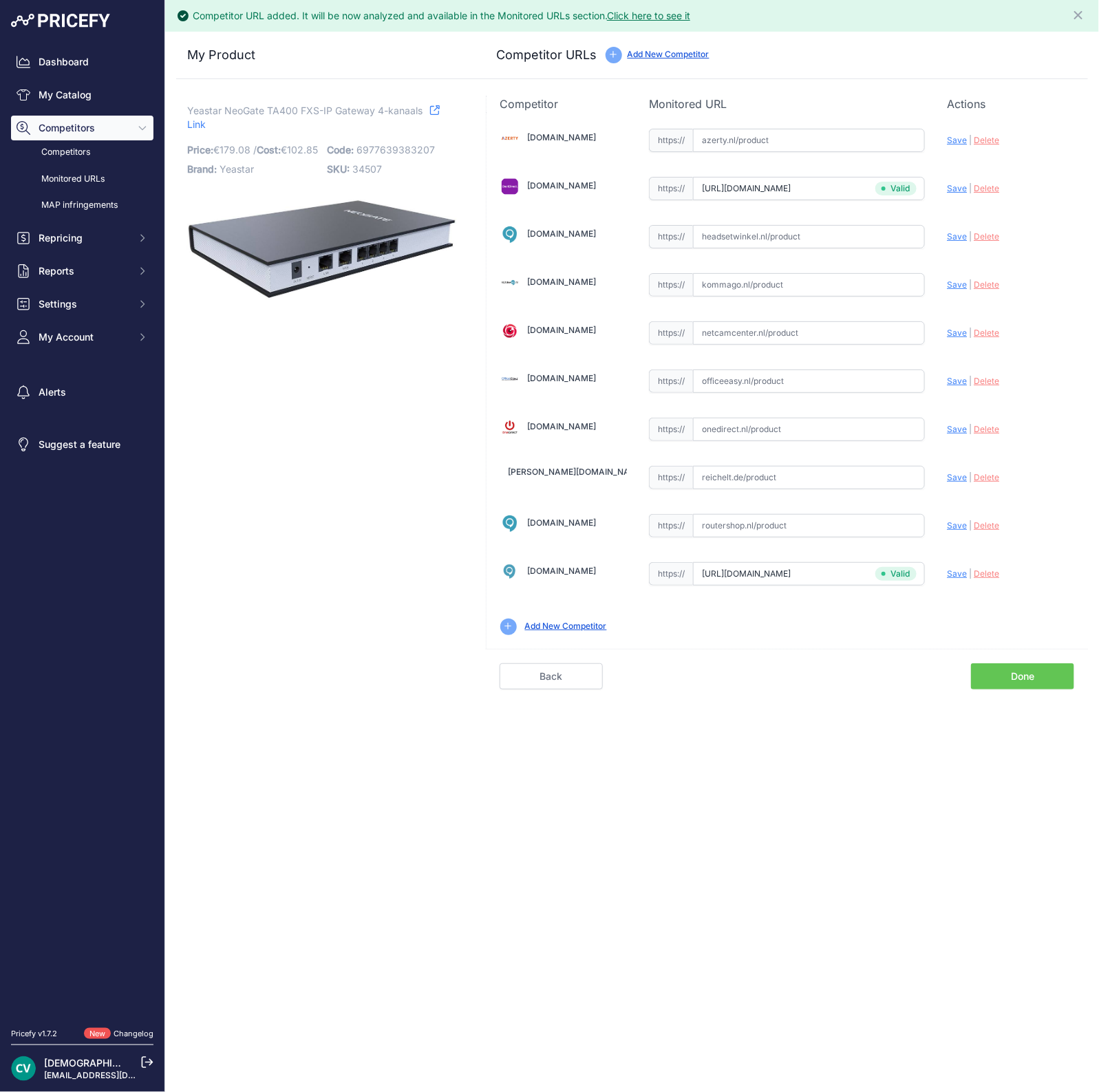
click at [1000, 673] on link "Done" at bounding box center [1022, 676] width 103 height 26
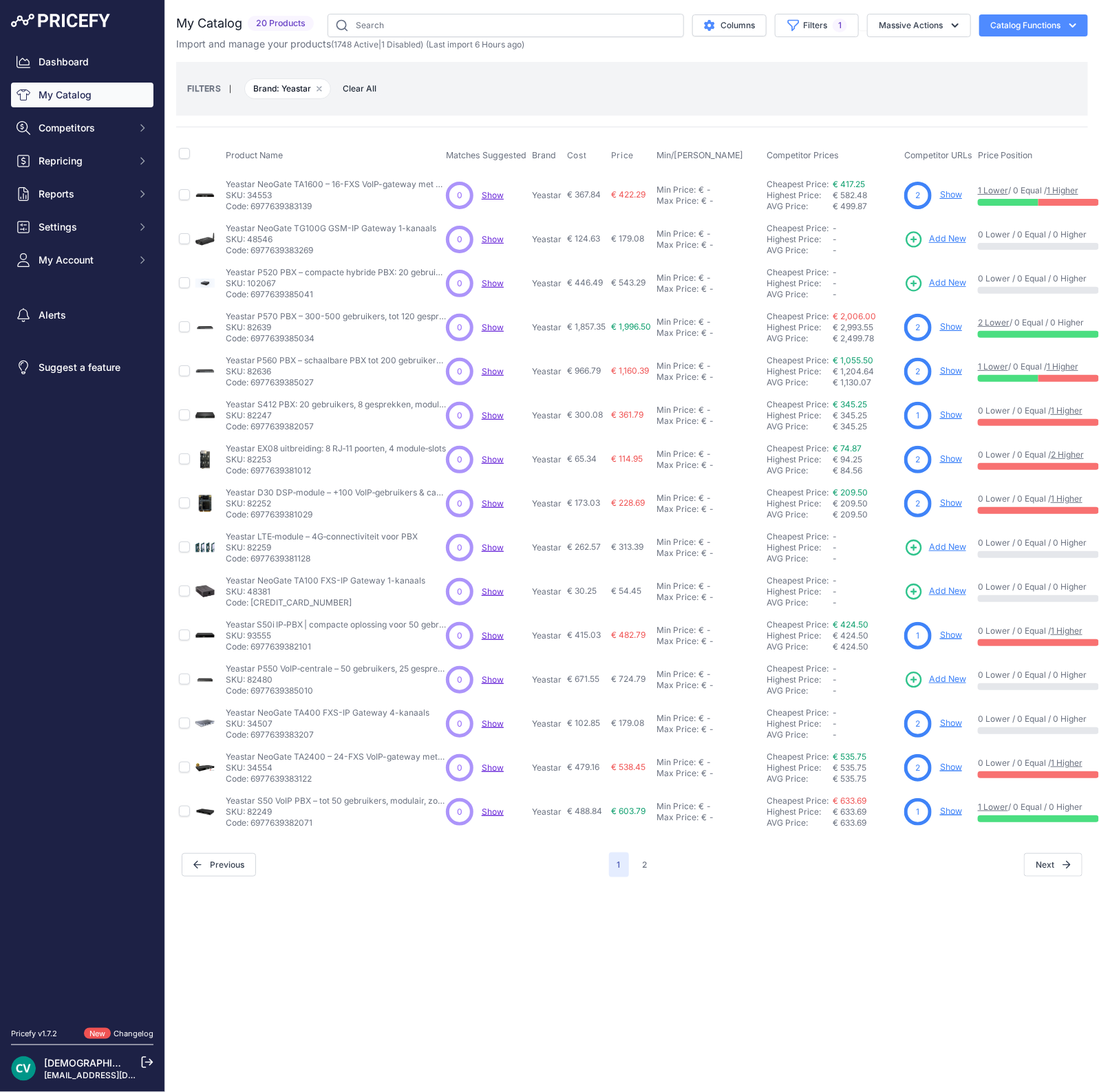
click at [313, 588] on p "SKU: 48381" at bounding box center [325, 592] width 200 height 11
drag, startPoint x: 256, startPoint y: 534, endPoint x: 292, endPoint y: 541, distance: 36.7
click at [292, 541] on div "Yeastar LTE‑module – 4G‑connectiviteit voor PBX Yeastar LTE‑module – 4G‑connect…" at bounding box center [322, 547] width 192 height 33
click at [296, 537] on body "Lorem Ipsum Close Dashboard My Catalog Competitors Competitors Monitored URLs M…" at bounding box center [550, 546] width 1099 height 1092
drag, startPoint x: 308, startPoint y: 536, endPoint x: 215, endPoint y: 528, distance: 93.3
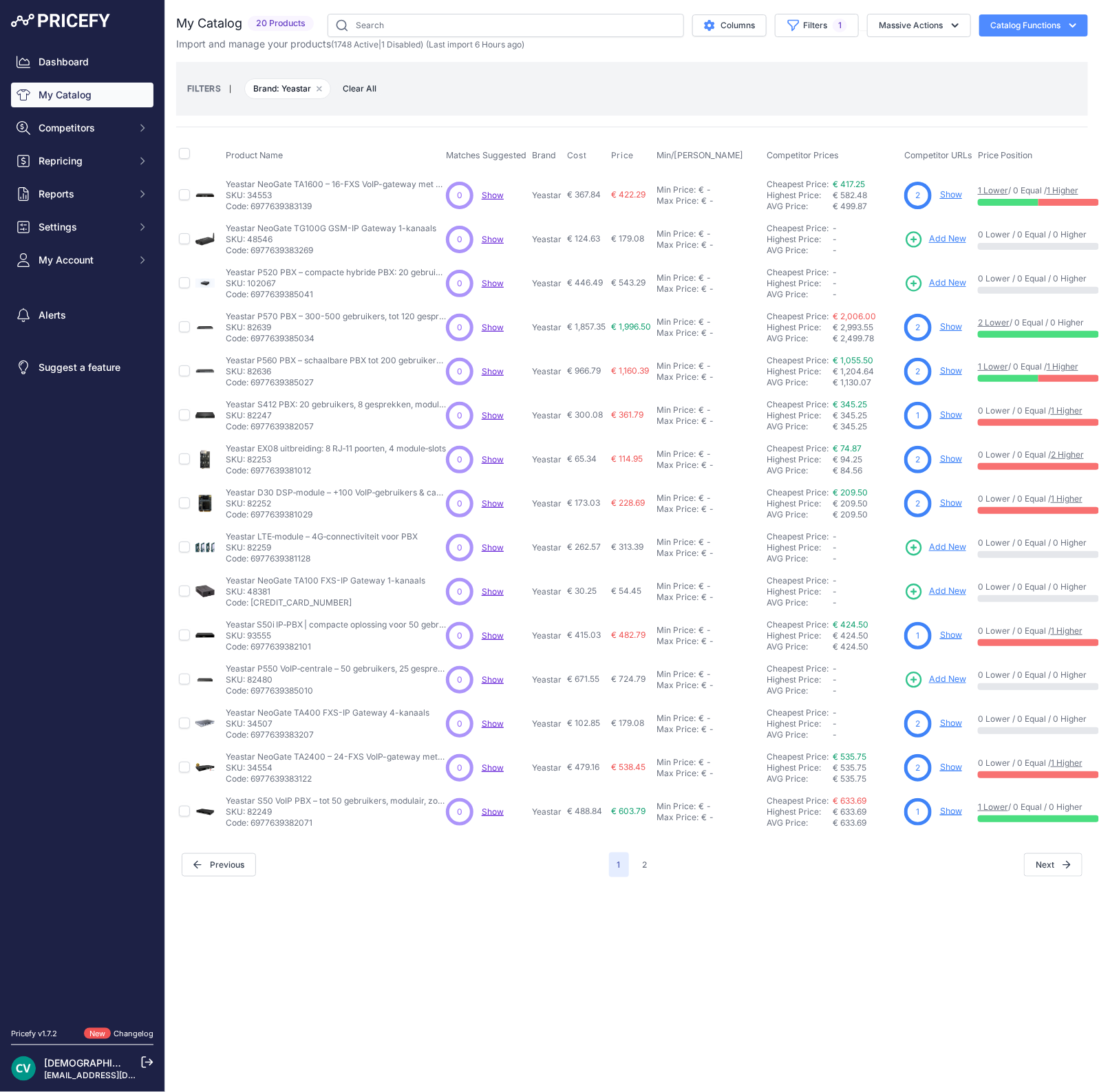
click at [215, 528] on tr "Yeastar LTE‑module – 4G‑connectiviteit voor PBX" at bounding box center [715, 547] width 1078 height 44
copy tr "Yeastar LTE‑module – 4G‑connectiviteit voor PBX Yeastar LTE‑module"
click at [938, 553] on link "Add New" at bounding box center [935, 547] width 62 height 19
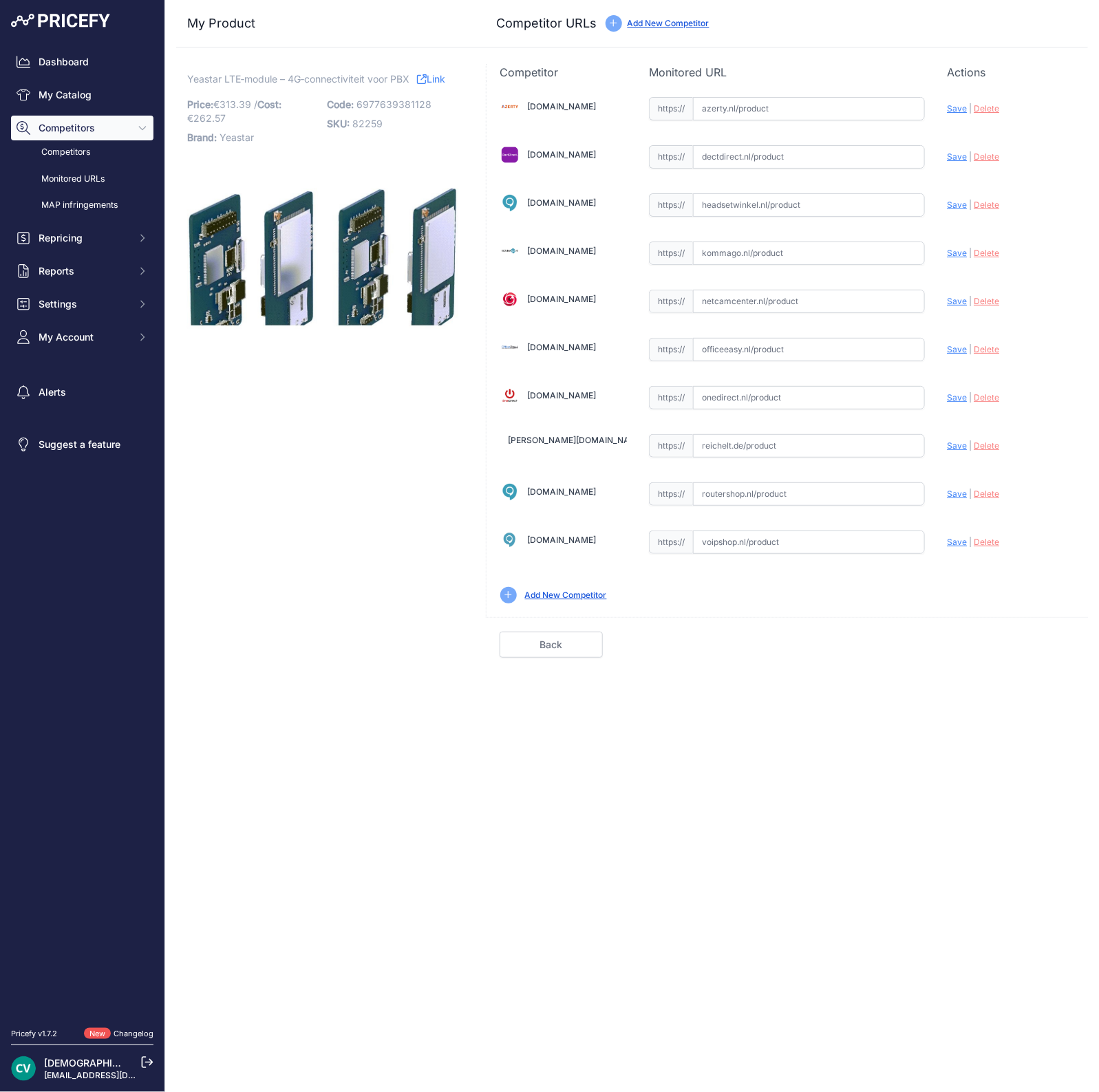
click at [759, 146] on input "text" at bounding box center [809, 156] width 232 height 23
paste input "[URL][DOMAIN_NAME]"
click at [962, 156] on span "Save" at bounding box center [957, 156] width 20 height 11
type input "[URL][DOMAIN_NAME]"
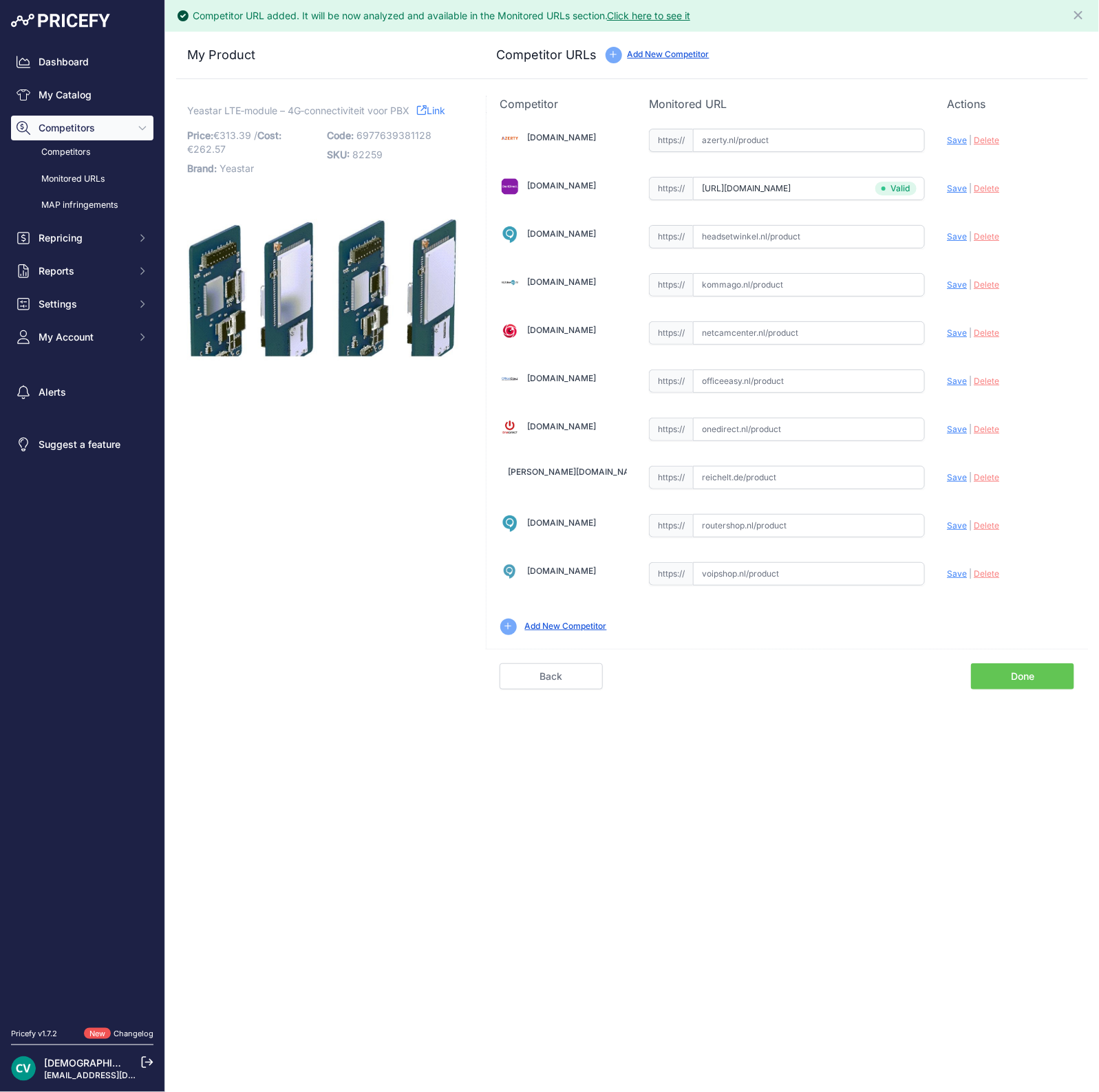
click at [1003, 669] on link "Done" at bounding box center [1022, 676] width 103 height 26
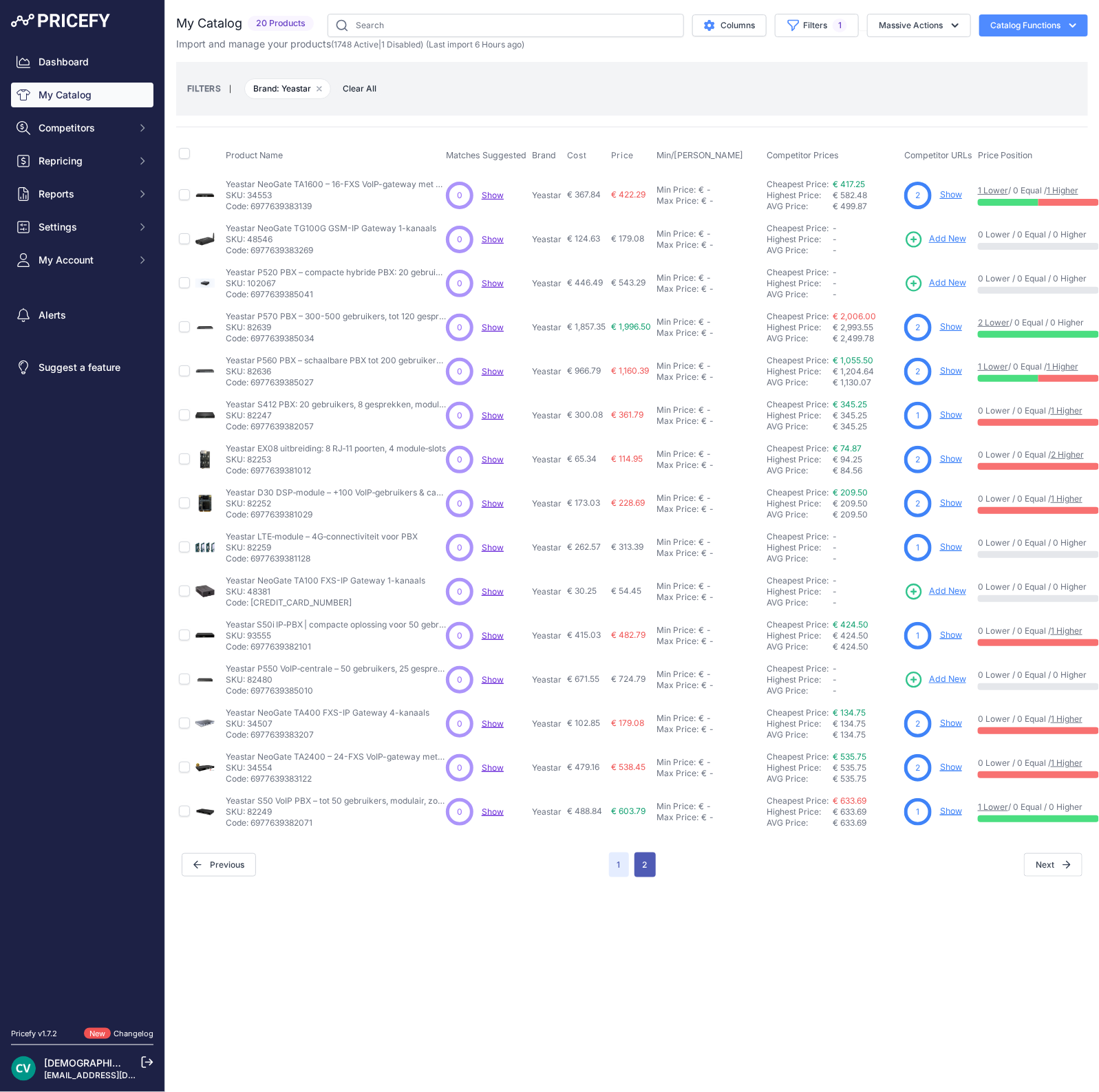
click at [653, 868] on button "2" at bounding box center [645, 864] width 21 height 25
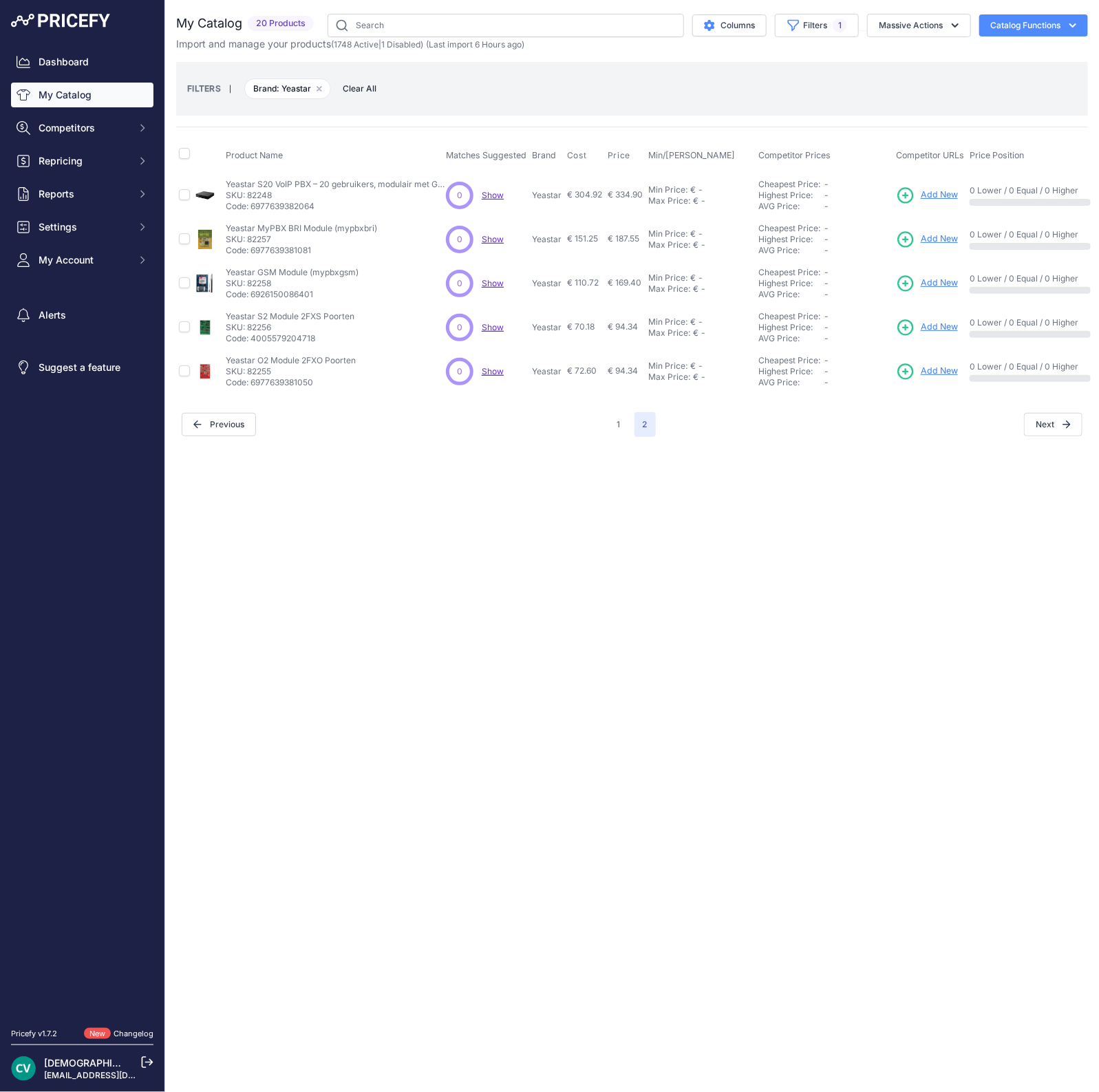
click at [942, 198] on span "Add New" at bounding box center [939, 195] width 37 height 13
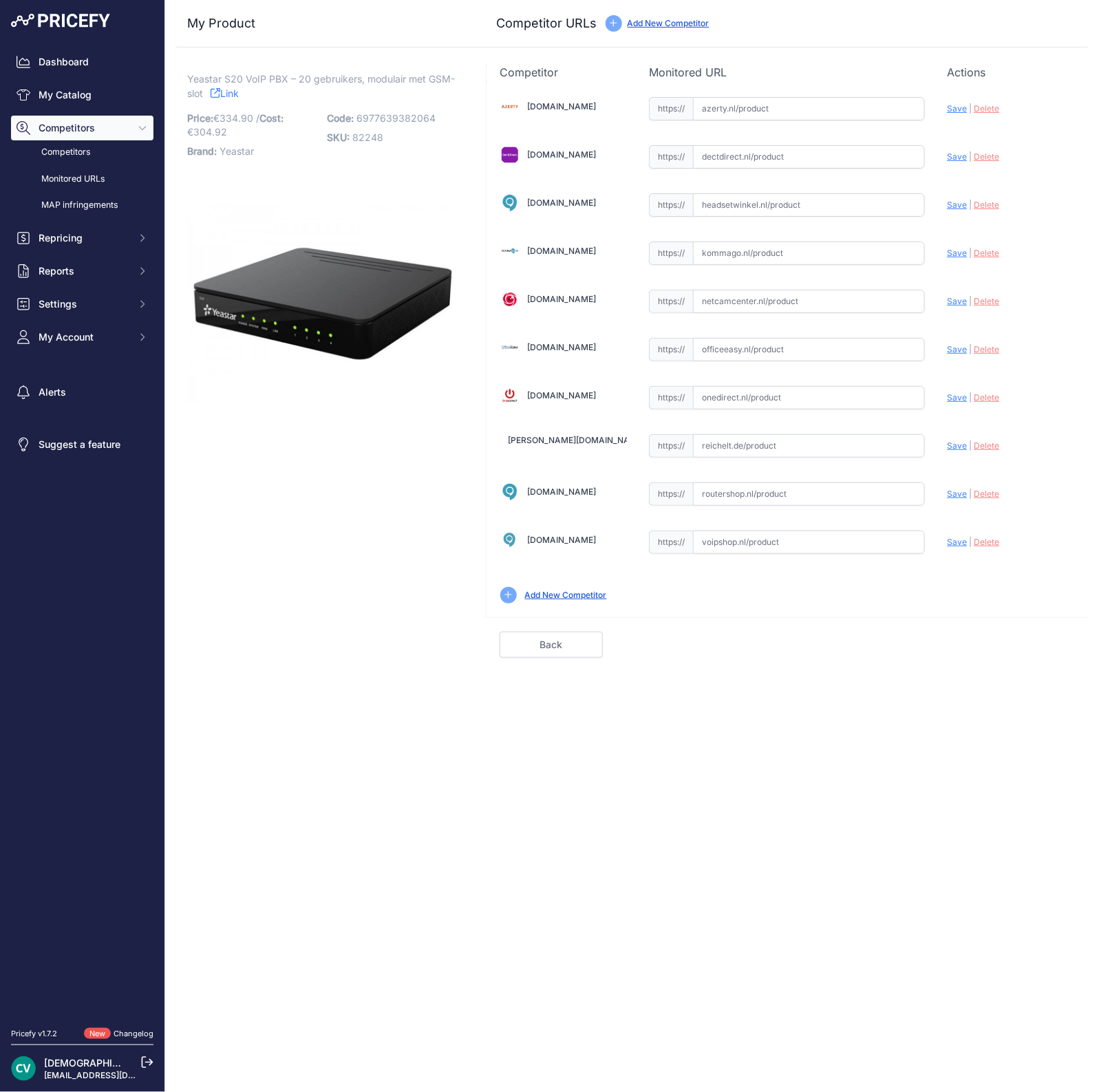
click at [717, 535] on input "text" at bounding box center [809, 542] width 232 height 23
paste input "[URL][DOMAIN_NAME]"
click at [960, 544] on span "Save" at bounding box center [957, 542] width 20 height 11
type input "[URL][DOMAIN_NAME]"
click at [762, 163] on input "text" at bounding box center [809, 156] width 232 height 23
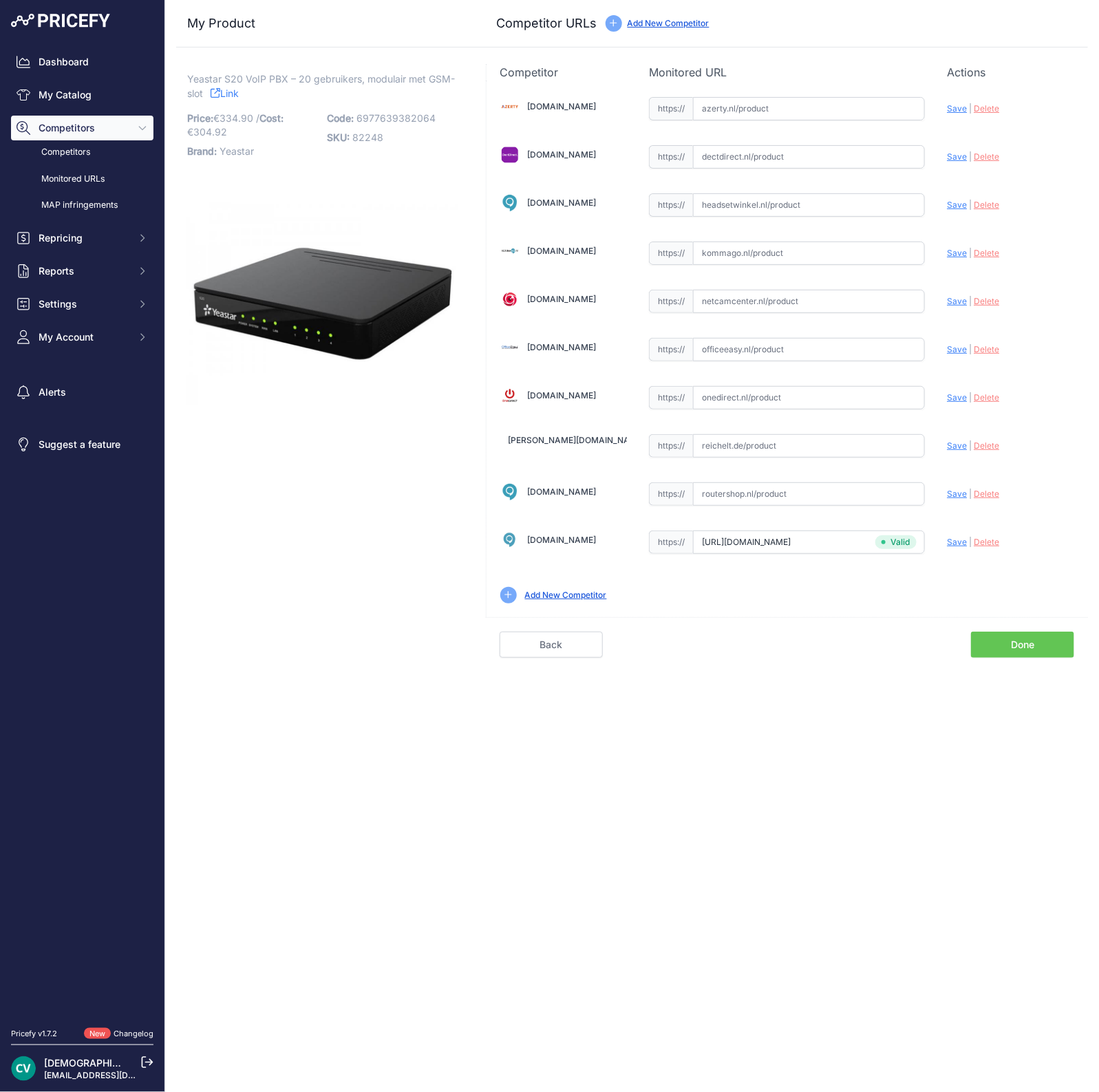
paste input "https://www.dectdirect.nl/nl/yeastar-s20.html"
click at [959, 156] on span "Save" at bounding box center [957, 156] width 20 height 11
type input "https://www.dectdirect.nl/nl/yeastar-s20.html?prirule_jdsnikfkfjsd=9409"
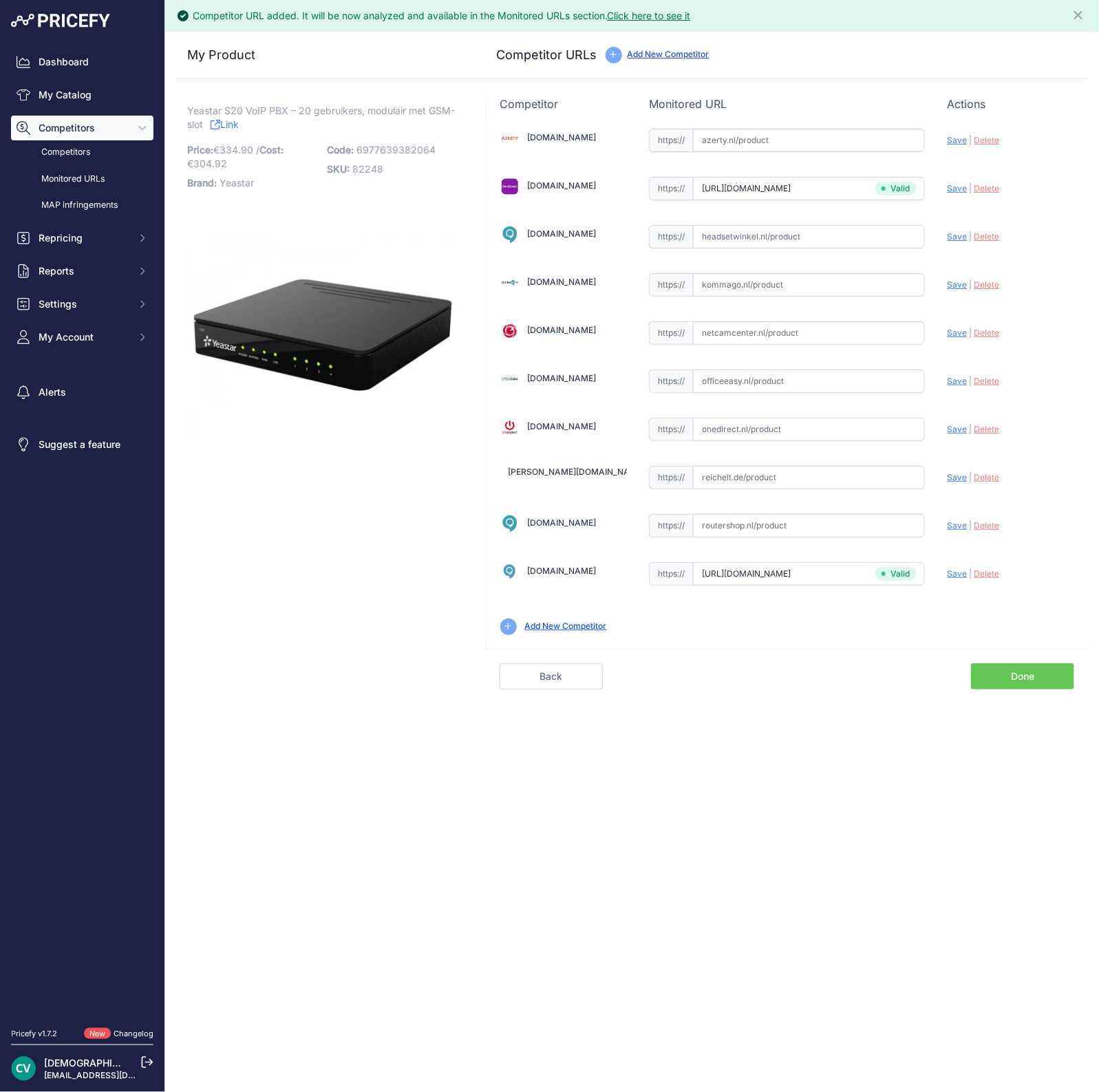
click at [1018, 675] on link "Done" at bounding box center [1022, 676] width 103 height 26
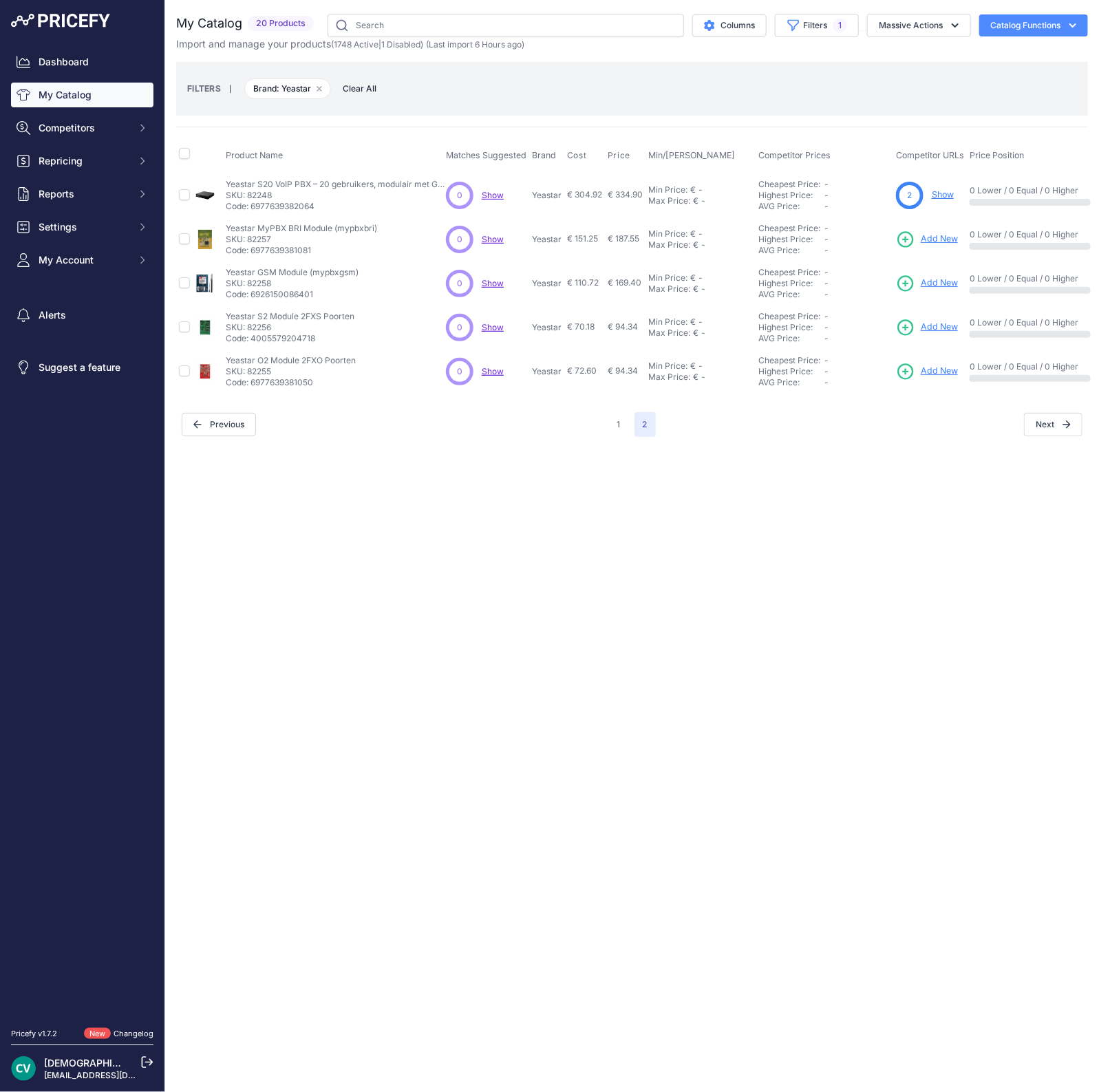
click at [301, 254] on p "Code: 6977639381081" at bounding box center [301, 251] width 151 height 11
click at [292, 252] on p "Code: 6977639381081" at bounding box center [301, 251] width 151 height 11
copy p "6977639381081"
click at [946, 243] on span "Add New" at bounding box center [939, 239] width 37 height 13
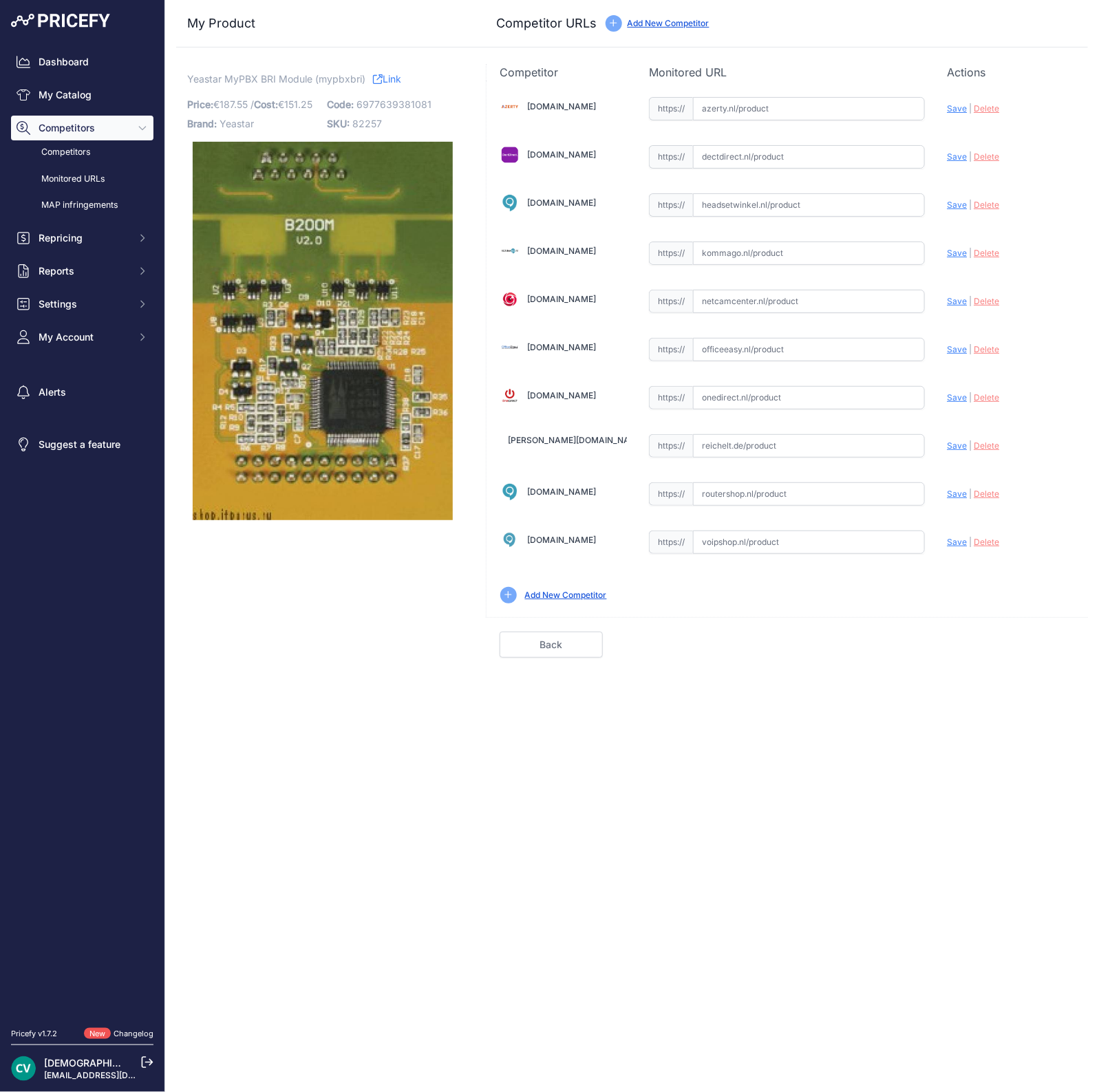
drag, startPoint x: 742, startPoint y: 552, endPoint x: 737, endPoint y: 545, distance: 8.6
click at [739, 550] on div "[DOMAIN_NAME] Valid Invalid Save" at bounding box center [787, 349] width 601 height 537
click at [737, 545] on input "text" at bounding box center [809, 542] width 232 height 23
paste input "[URL][DOMAIN_NAME]"
click at [957, 538] on span "Save" at bounding box center [957, 542] width 20 height 11
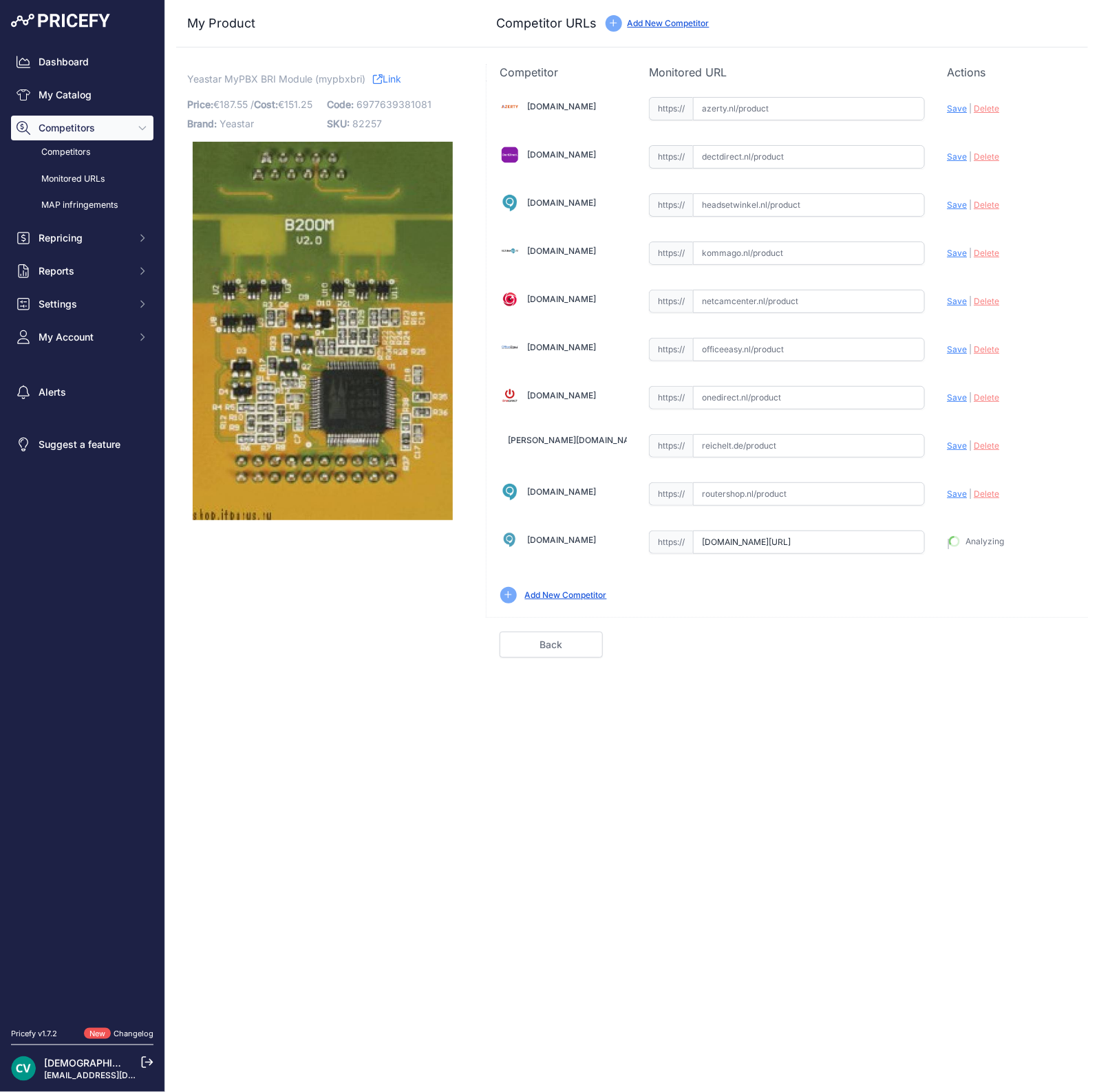
type input "https://www.voipshop.nl/p/yeastar-mypbx-bri-module-46339?prirule_jdsnikfkfjsd=9…"
drag, startPoint x: 863, startPoint y: 129, endPoint x: 871, endPoint y: 163, distance: 34.9
click at [871, 163] on div "Azerty.nl Valid Invalid Save" at bounding box center [787, 349] width 601 height 537
click at [871, 163] on input "text" at bounding box center [809, 156] width 232 height 23
paste input "https://www.dectdirect.nl/nl/yeastar-mypbx-b2-isdn-2-module.html"
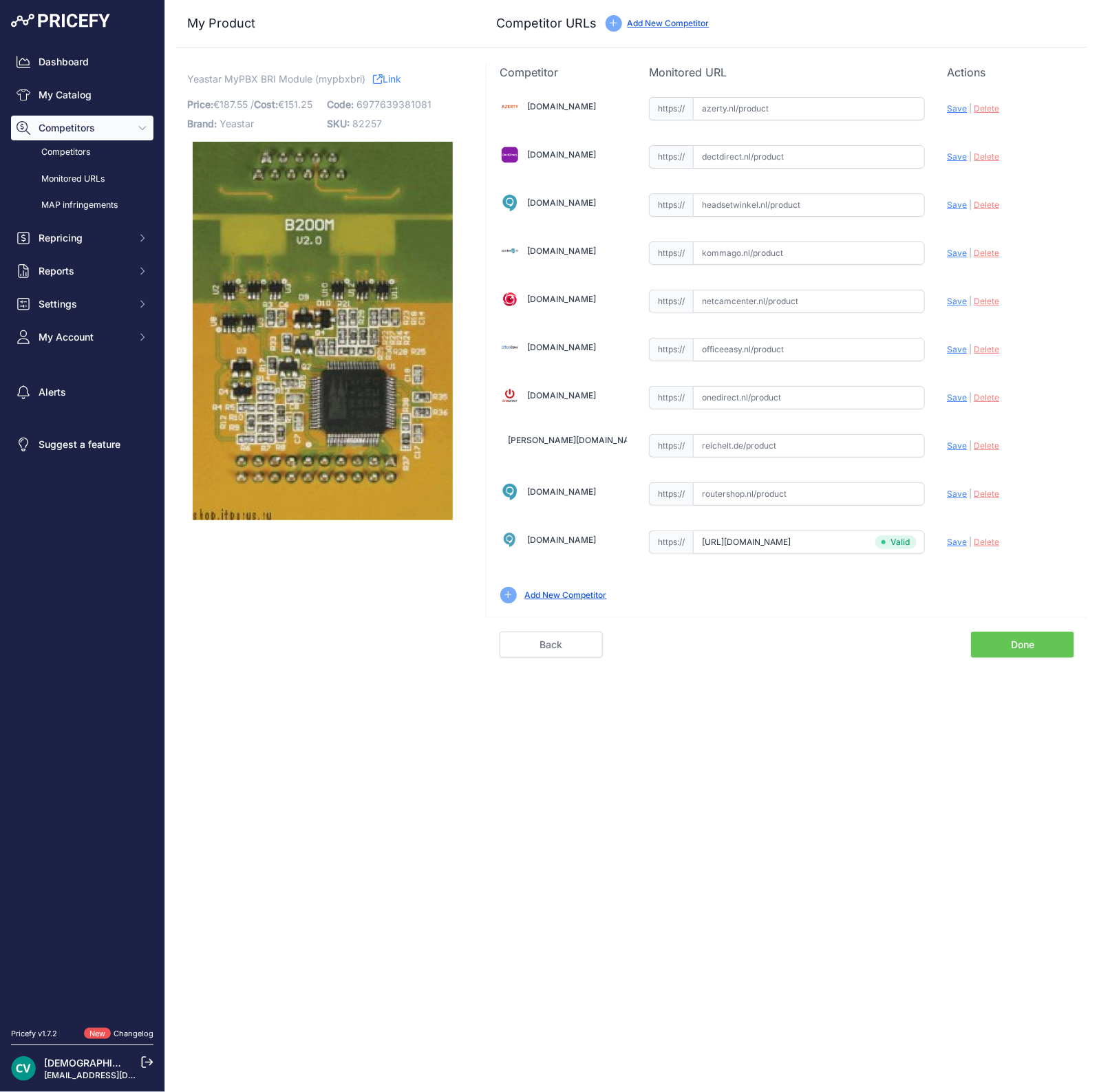
type input "https://www.dectdirect.nl/nl/yeastar-mypbx-b2-isdn-2-module.html"
click at [871, 163] on input "https://www.dectdirect.nl/nl/yeastar-mypbx-b2-isdn-2-module.html" at bounding box center [809, 156] width 232 height 23
click at [870, 163] on input "text" at bounding box center [809, 156] width 232 height 23
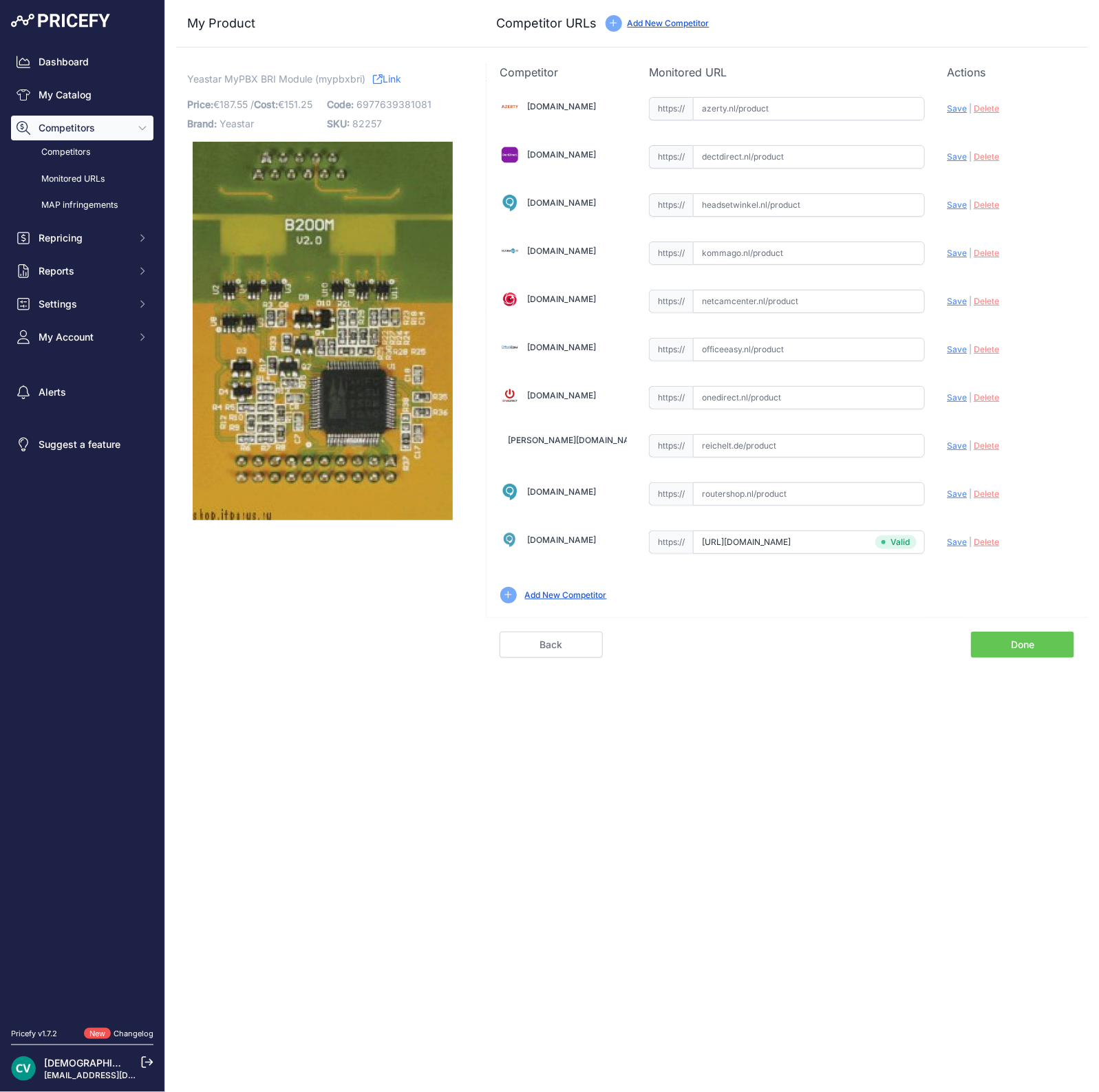
paste input "https://www.dectdirect.nl/nl/yeastar-mypbx-b2-isdn-2-module.html"
click at [962, 172] on div "Azerty.nl Valid Invalid Save" at bounding box center [787, 349] width 601 height 537
click at [960, 151] on span "Save" at bounding box center [957, 156] width 20 height 11
type input "https://www.dectdirect.nl/nl/yeastar-mypbx-b2-isdn-2-module.html?prirule_jdsnik…"
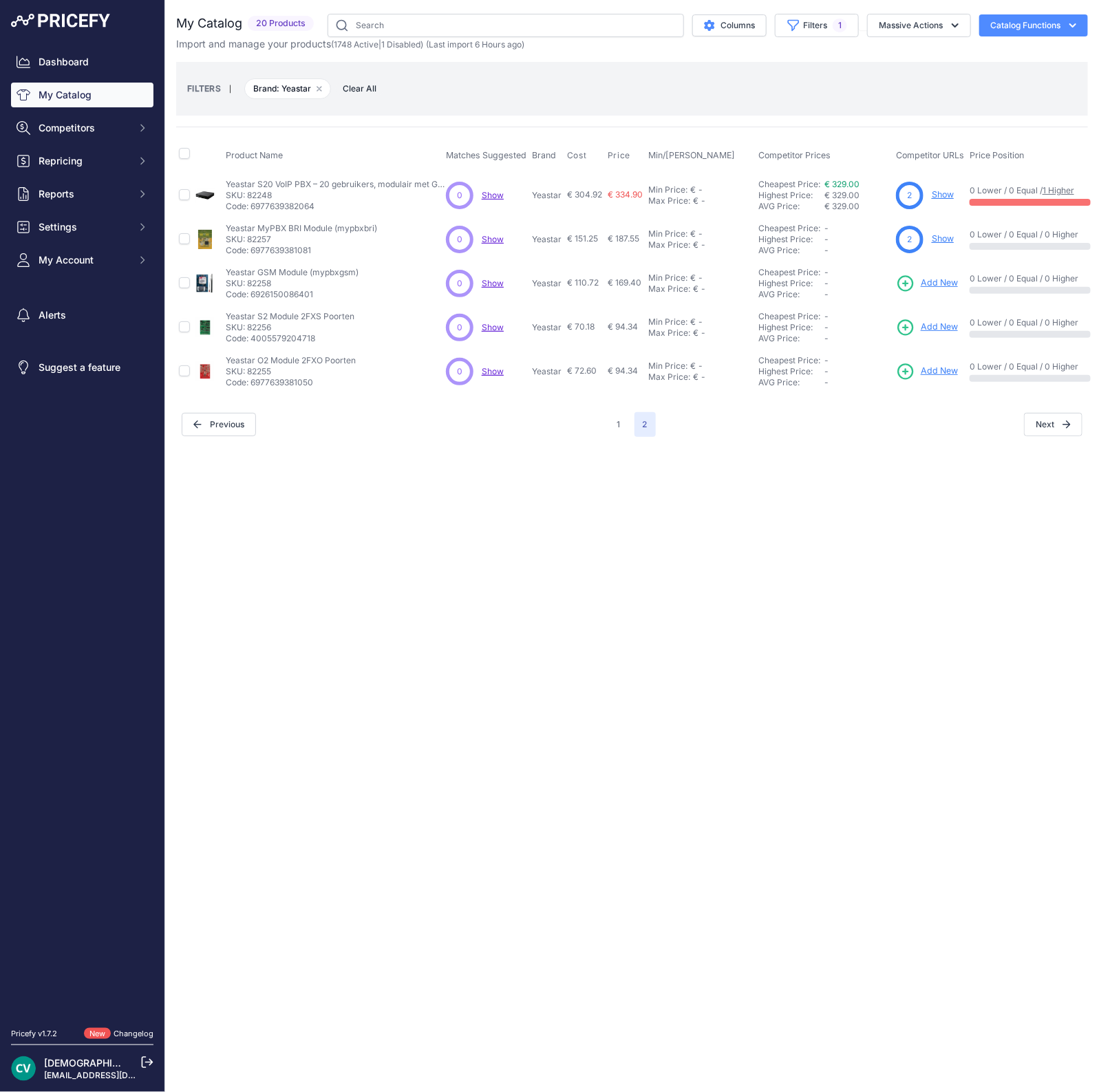
click at [957, 274] on link "Add New" at bounding box center [927, 283] width 62 height 19
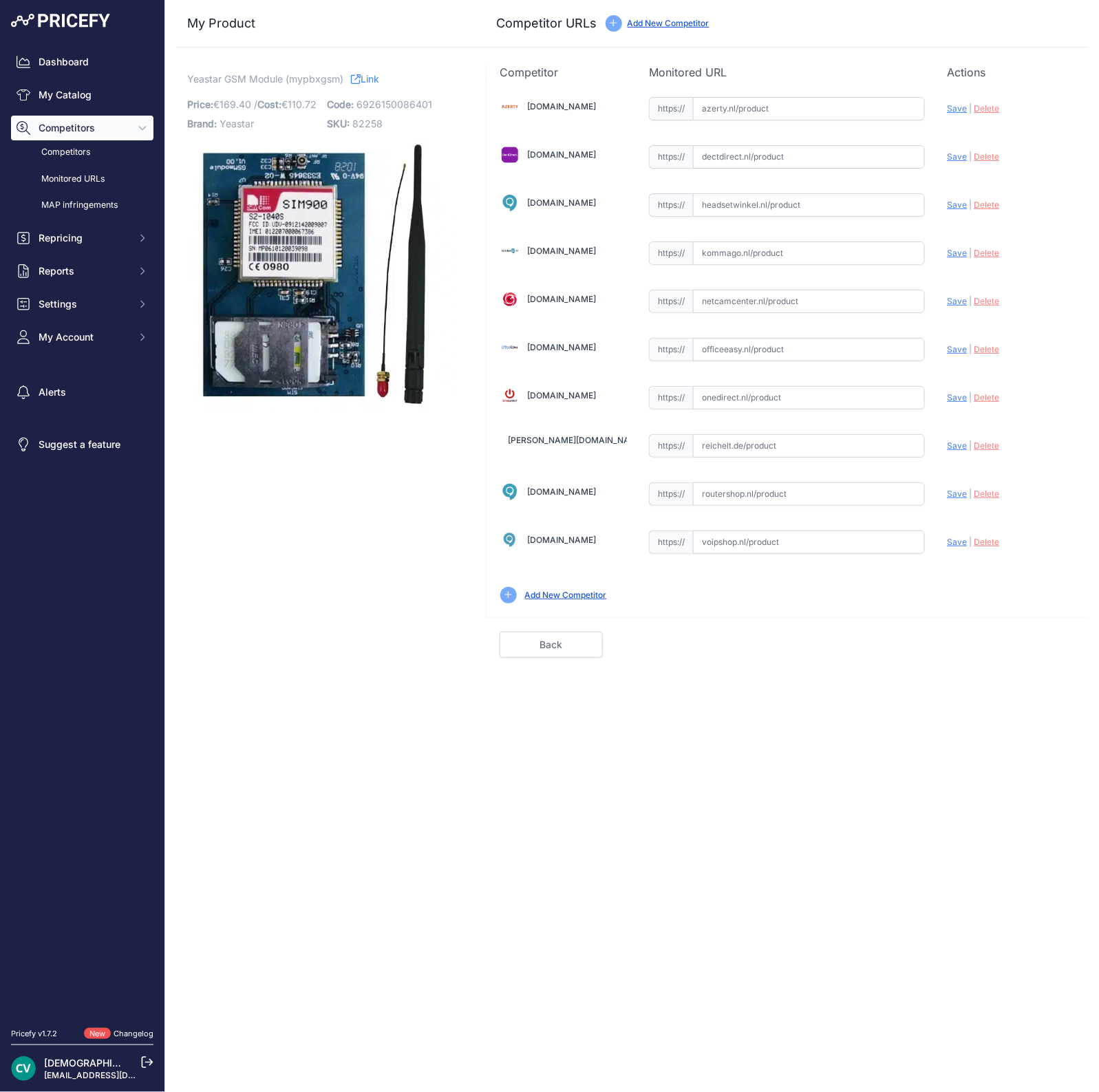
click at [735, 533] on input "text" at bounding box center [809, 542] width 232 height 23
paste input "[URL][DOMAIN_NAME]"
click at [956, 537] on span "Save" at bounding box center [957, 542] width 20 height 11
type input "[URL][DOMAIN_NAME]"
click at [1039, 648] on link "Done" at bounding box center [1022, 644] width 103 height 26
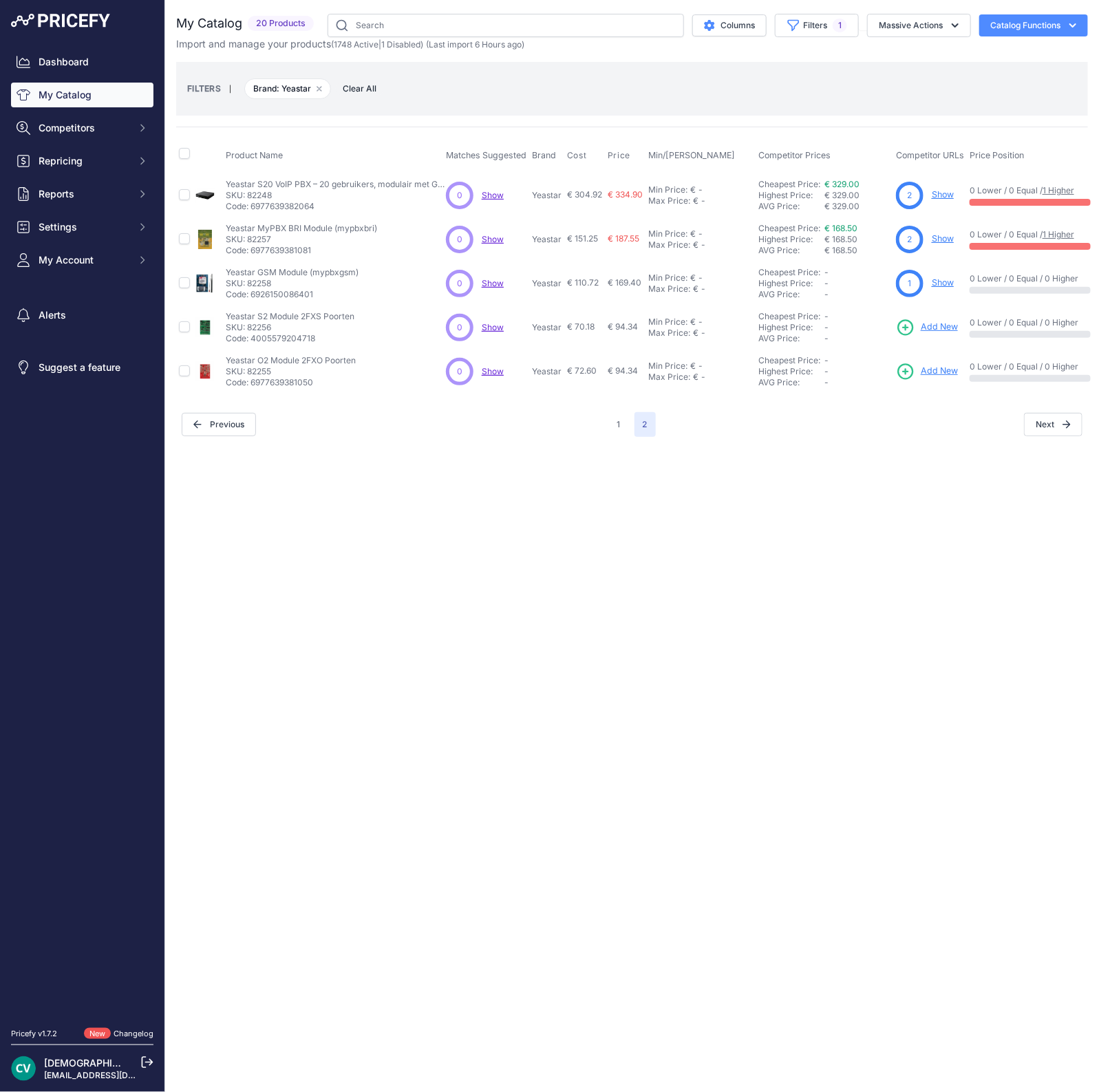
click at [931, 320] on span "Add New" at bounding box center [939, 327] width 37 height 13
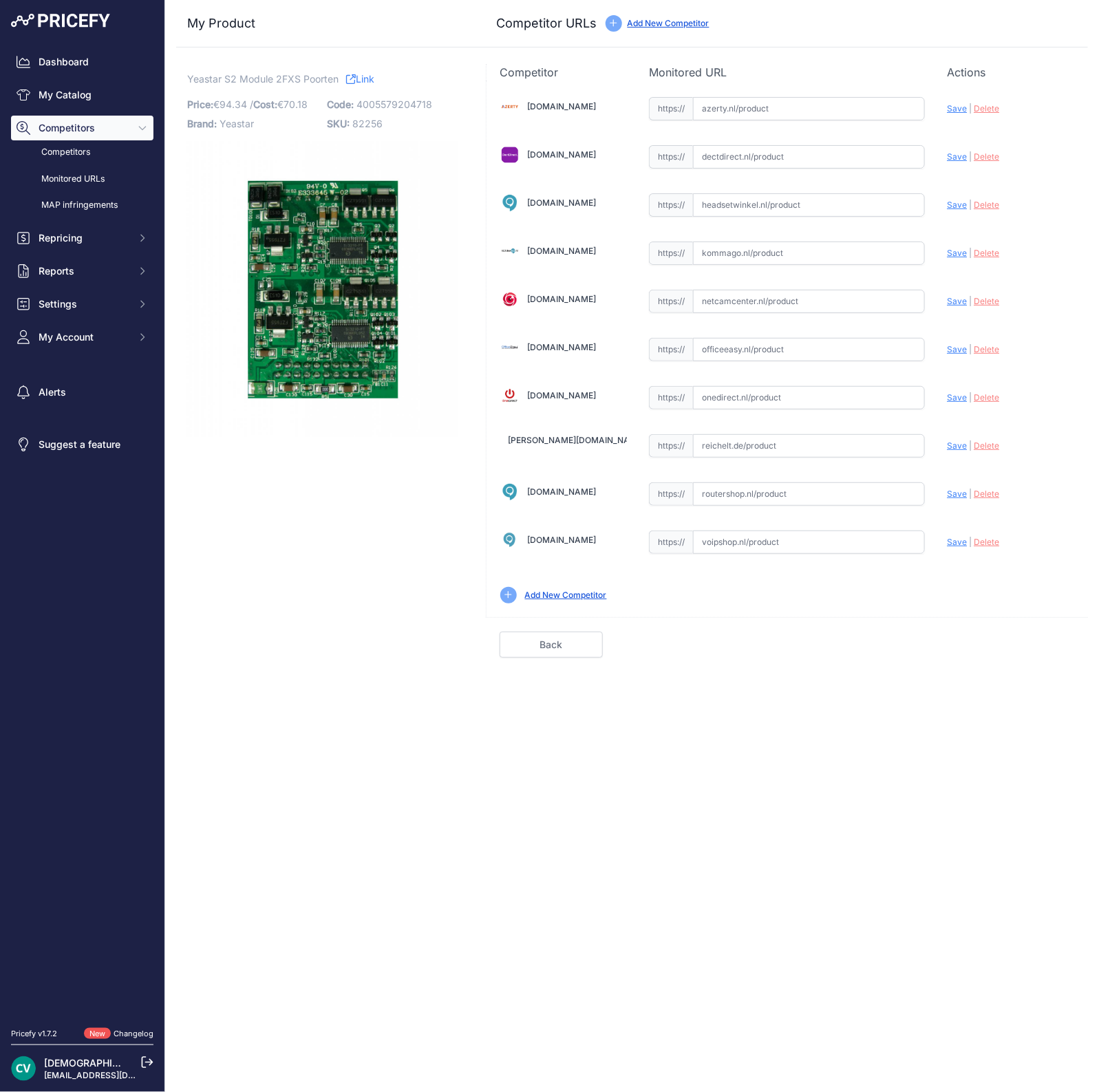
click at [709, 163] on input "text" at bounding box center [809, 156] width 232 height 23
paste input "https://www.dectdirect.nl/nl/yeastar-mypbx-s2-module.html"
click at [946, 149] on div "[DOMAIN_NAME] Valid Invalid Save" at bounding box center [787, 349] width 601 height 537
click at [953, 153] on span "Save" at bounding box center [957, 156] width 20 height 11
type input "https://www.dectdirect.nl/nl/yeastar-mypbx-s2-module.html?prirule_jdsnikfkfjsd=…"
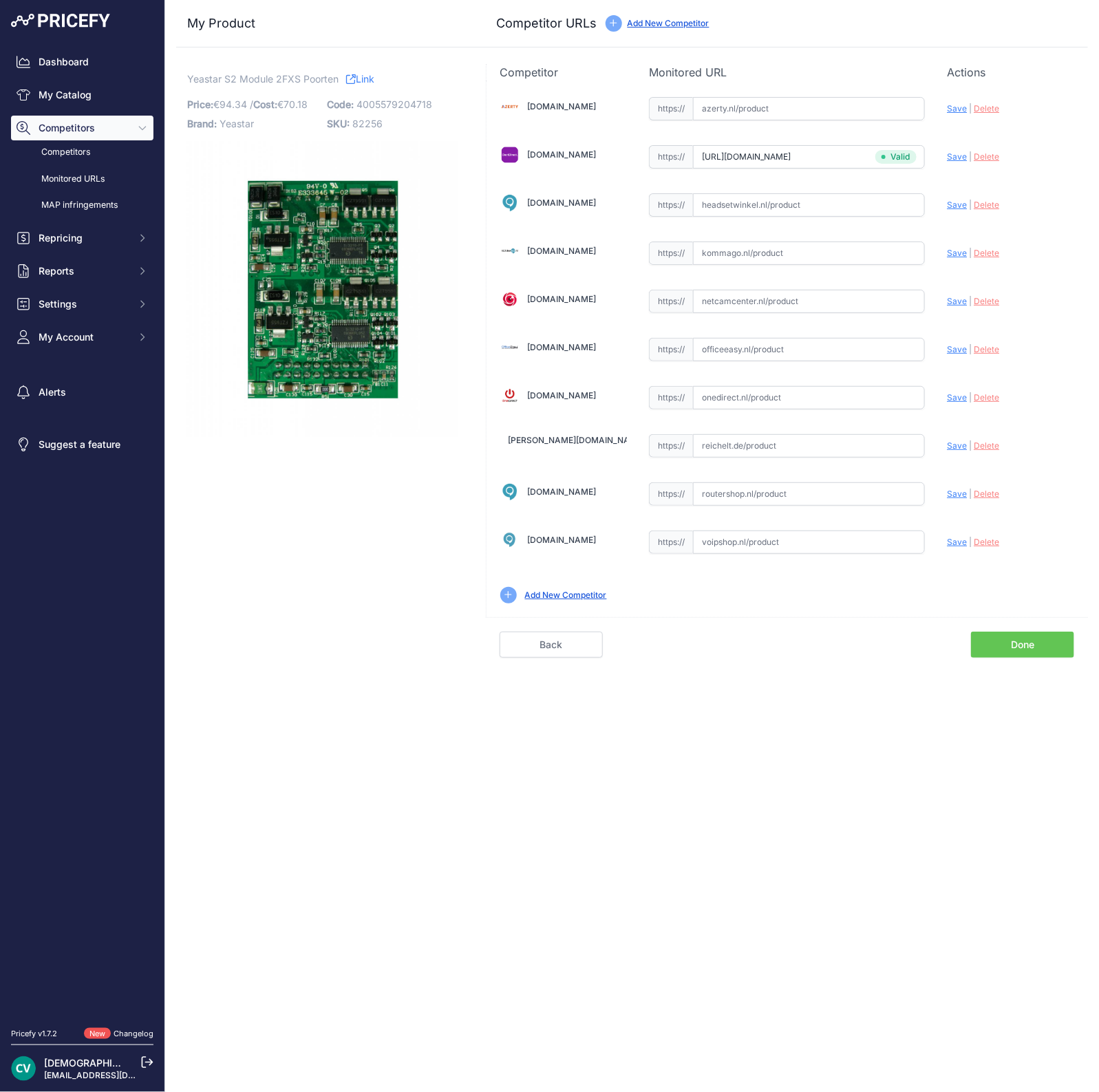
click at [743, 531] on input "text" at bounding box center [809, 542] width 232 height 23
paste input "https://www.voipshop.nl/p/yeastar-mypbx-s2-module-46338"
click at [950, 537] on span "Save" at bounding box center [957, 542] width 20 height 11
type input "https://www.voipshop.nl/p/yeastar-mypbx-s2-module-46338?prirule_jdsnikfkfjsd=94…"
click at [1035, 641] on link "Done" at bounding box center [1022, 644] width 103 height 26
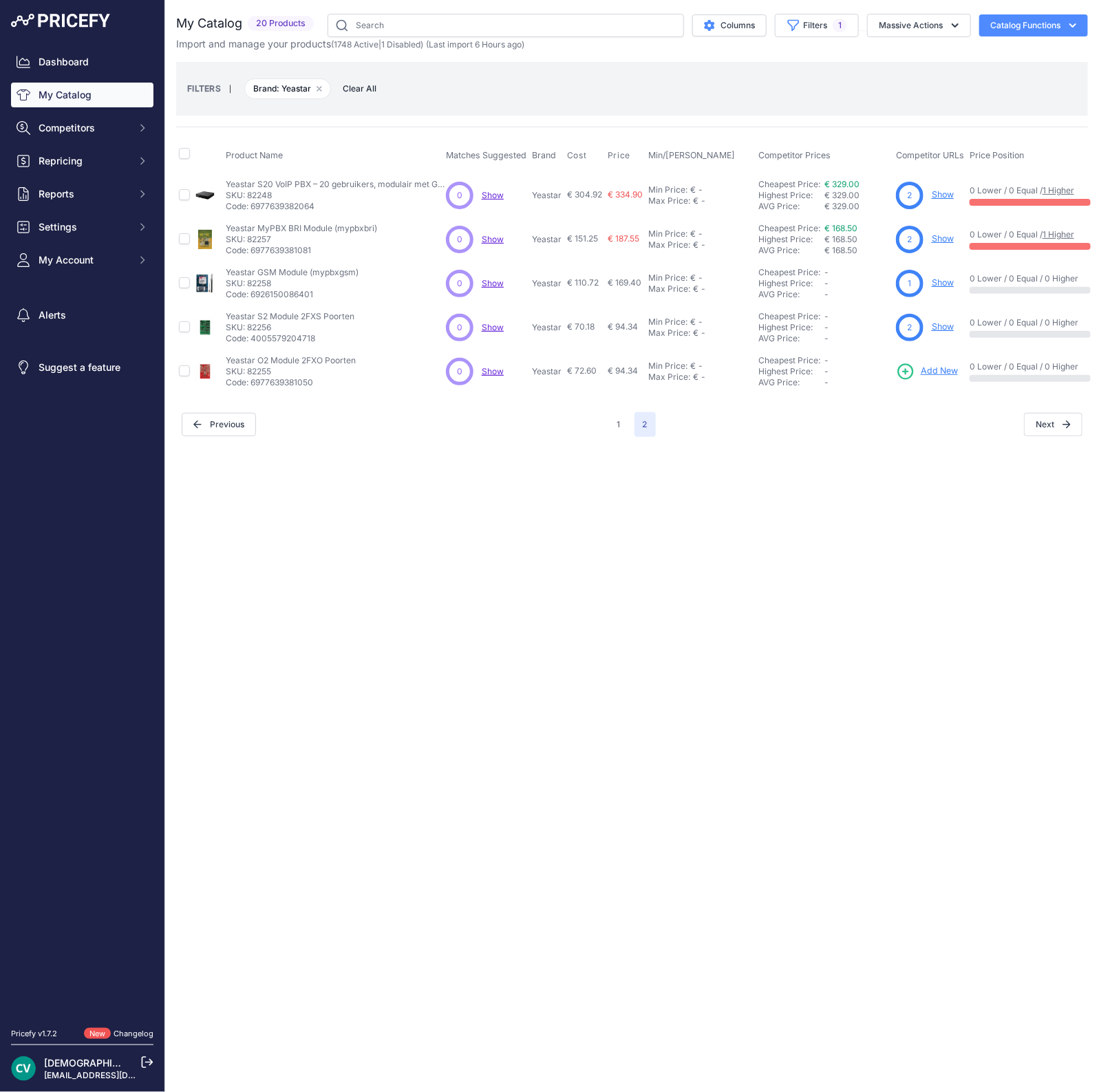
click at [941, 373] on span "Add New" at bounding box center [939, 371] width 37 height 13
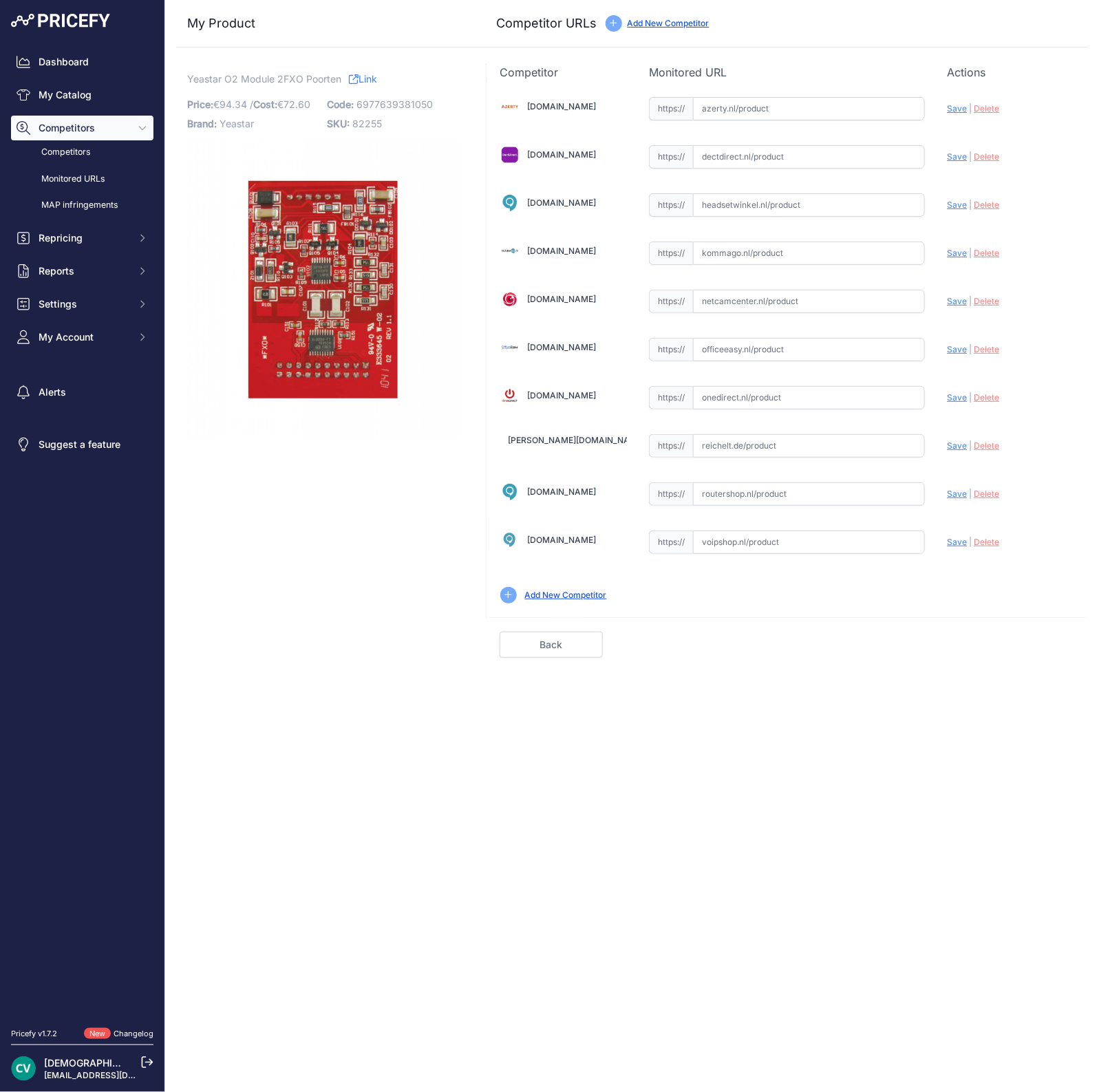
click at [774, 554] on div "[DOMAIN_NAME] Valid Invalid Save" at bounding box center [787, 349] width 601 height 537
click at [771, 547] on input "text" at bounding box center [809, 542] width 232 height 23
paste input "[URL][DOMAIN_NAME]"
click at [957, 537] on span "Save" at bounding box center [957, 542] width 20 height 11
type input "https://www.voipshop.nl/p/yeastar-mypbx-o2-module-46337?prirule_jdsnikfkfjsd=94…"
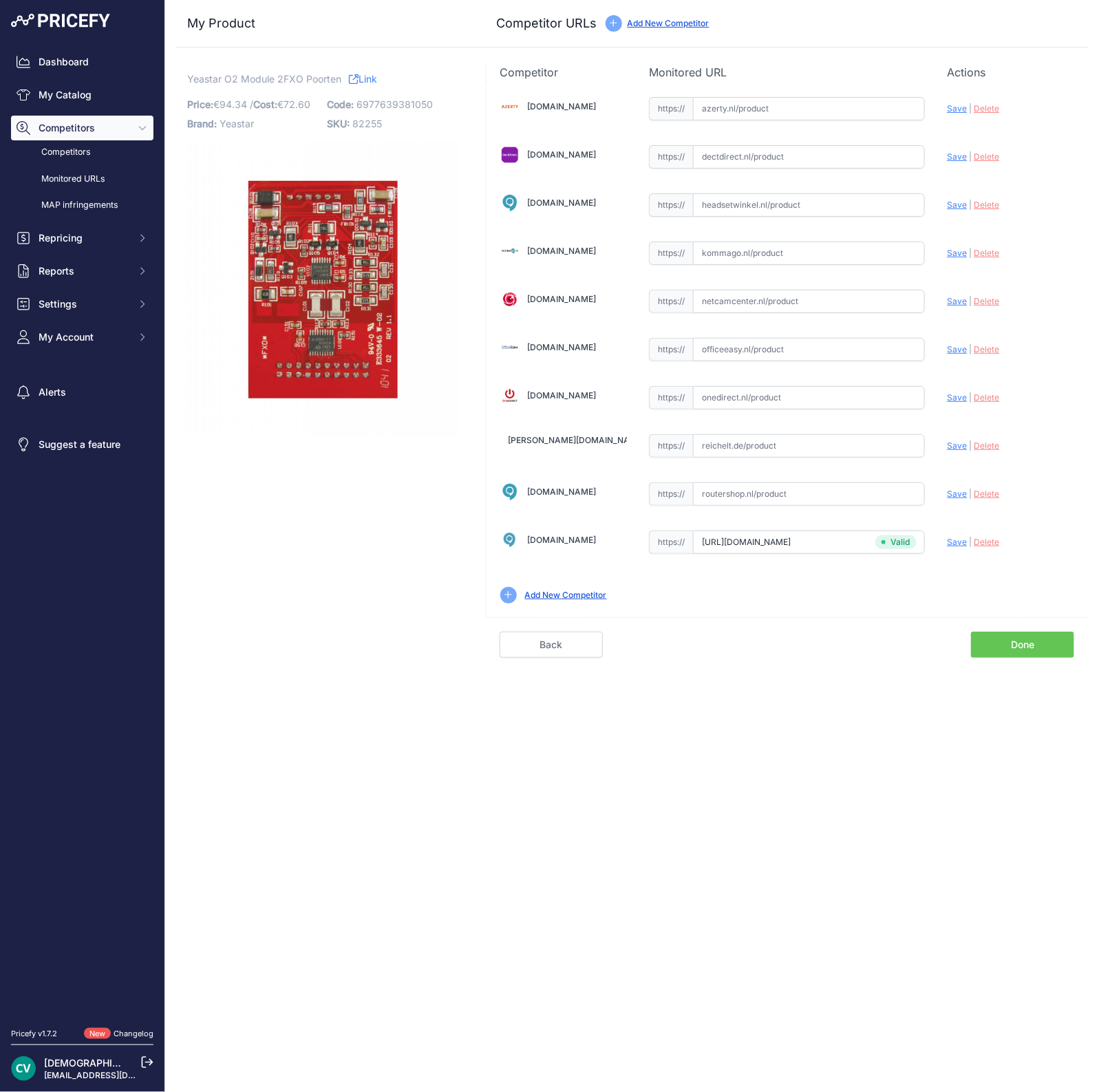
click at [712, 158] on input "text" at bounding box center [809, 156] width 232 height 23
paste input "https://www.dectdirect.nl/nl/o2-modul-2fxo-ports.html"
click at [962, 154] on span "Save" at bounding box center [957, 156] width 20 height 11
type input "https://www.dectdirect.nl/nl/o2-modul-2fxo-ports.html?prirule_jdsnikfkfjsd=9409"
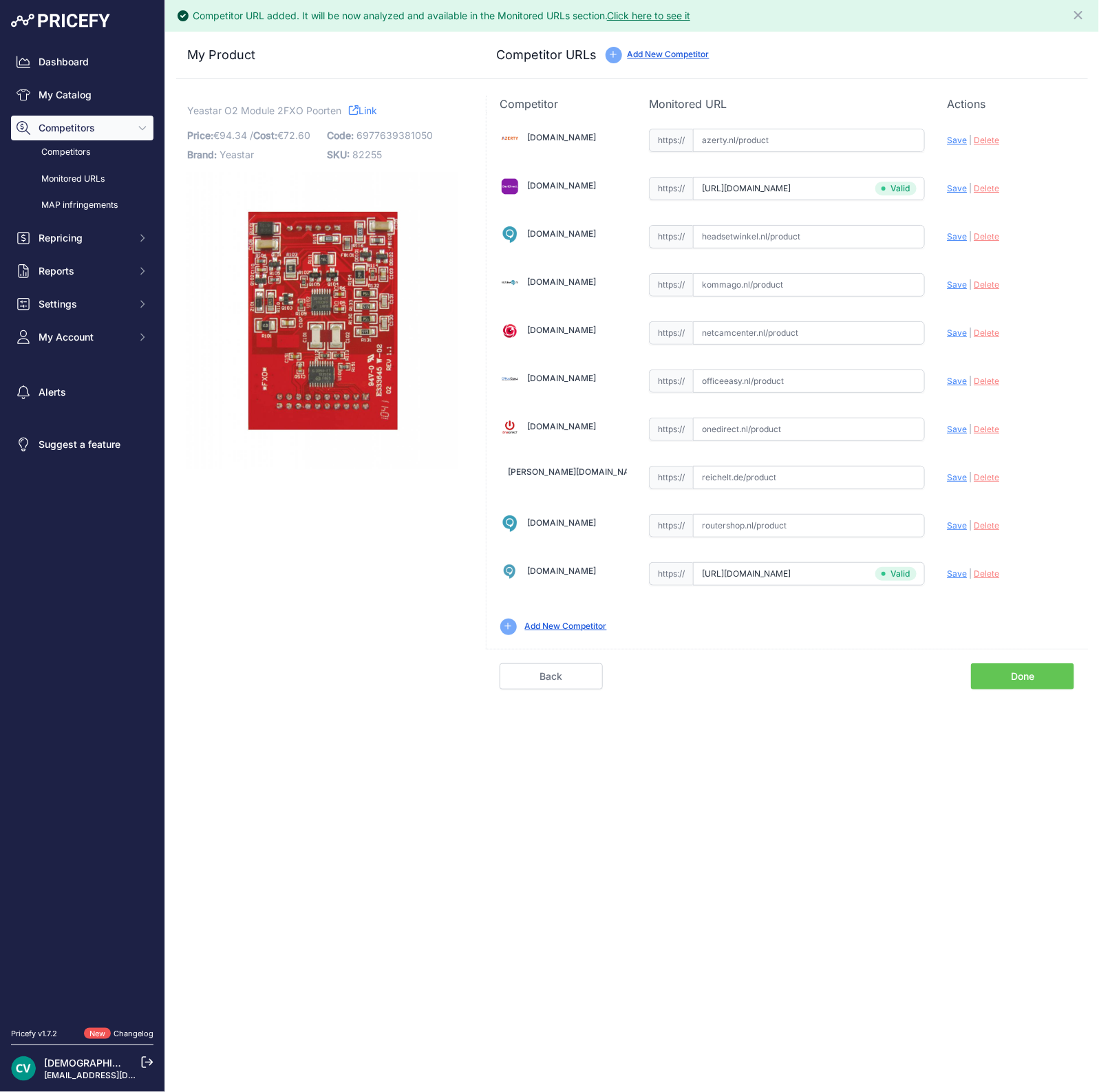
click at [1022, 669] on link "Done" at bounding box center [1022, 676] width 103 height 26
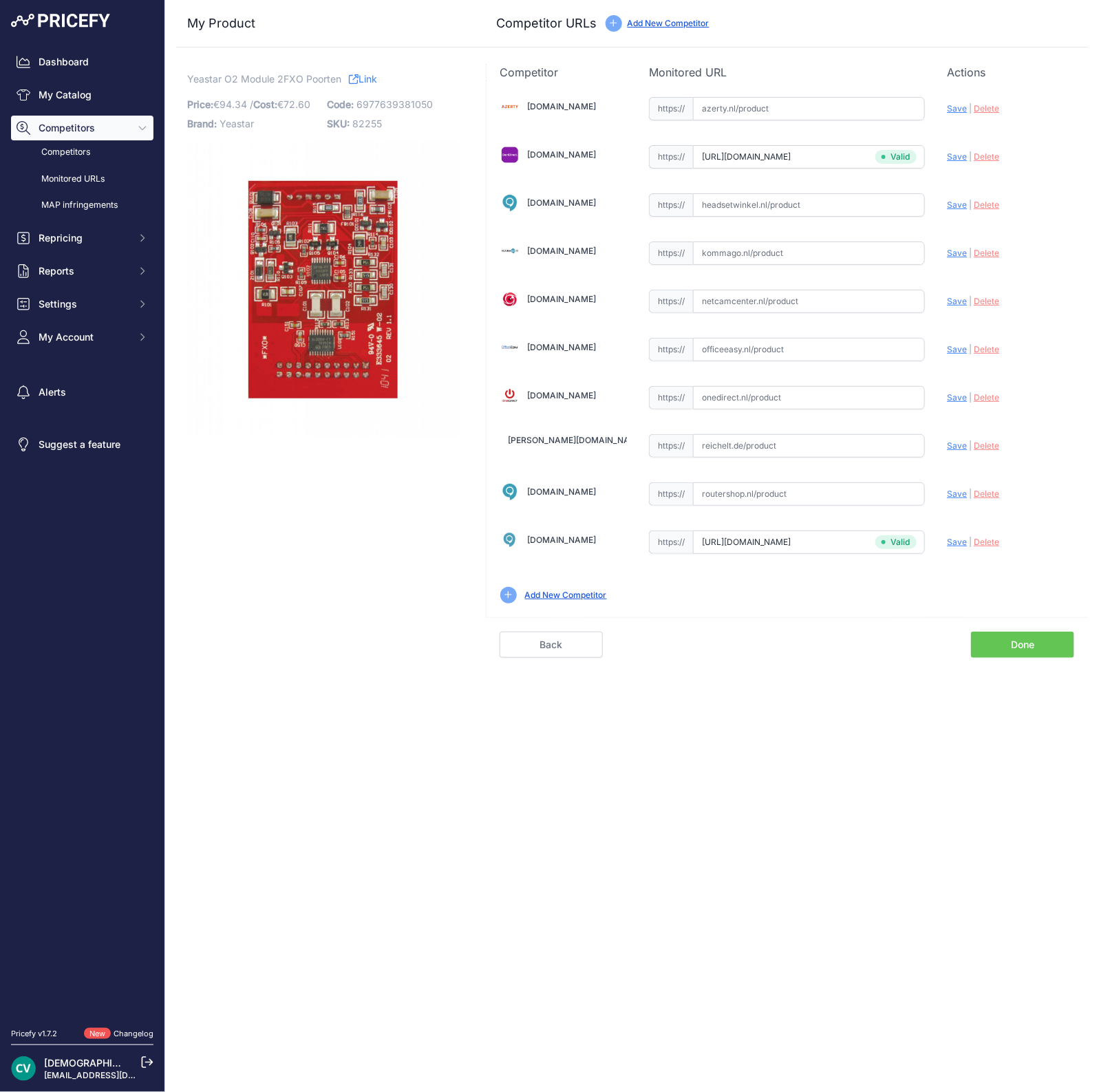
click at [1022, 669] on div "Competitor URL added. It will be now analyzed and available in the Monitored UR…" at bounding box center [632, 546] width 934 height 1092
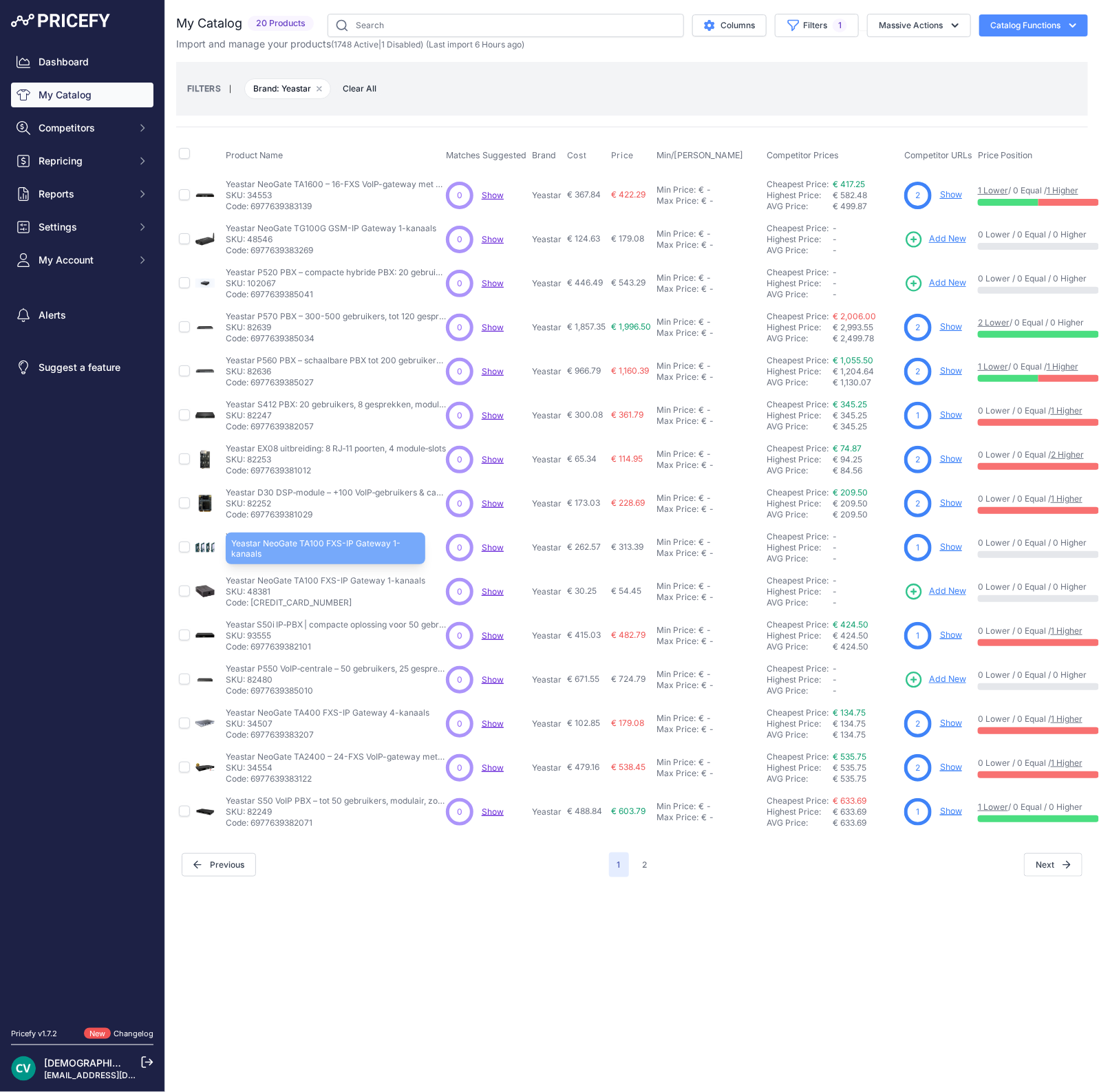
drag, startPoint x: 322, startPoint y: 576, endPoint x: 225, endPoint y: 580, distance: 97.1
click at [226, 580] on p "Yeastar NeoGate TA100 FXS-IP Gateway 1-kanaals" at bounding box center [325, 581] width 200 height 11
copy p "Yeastar NeoGate TA100 F"
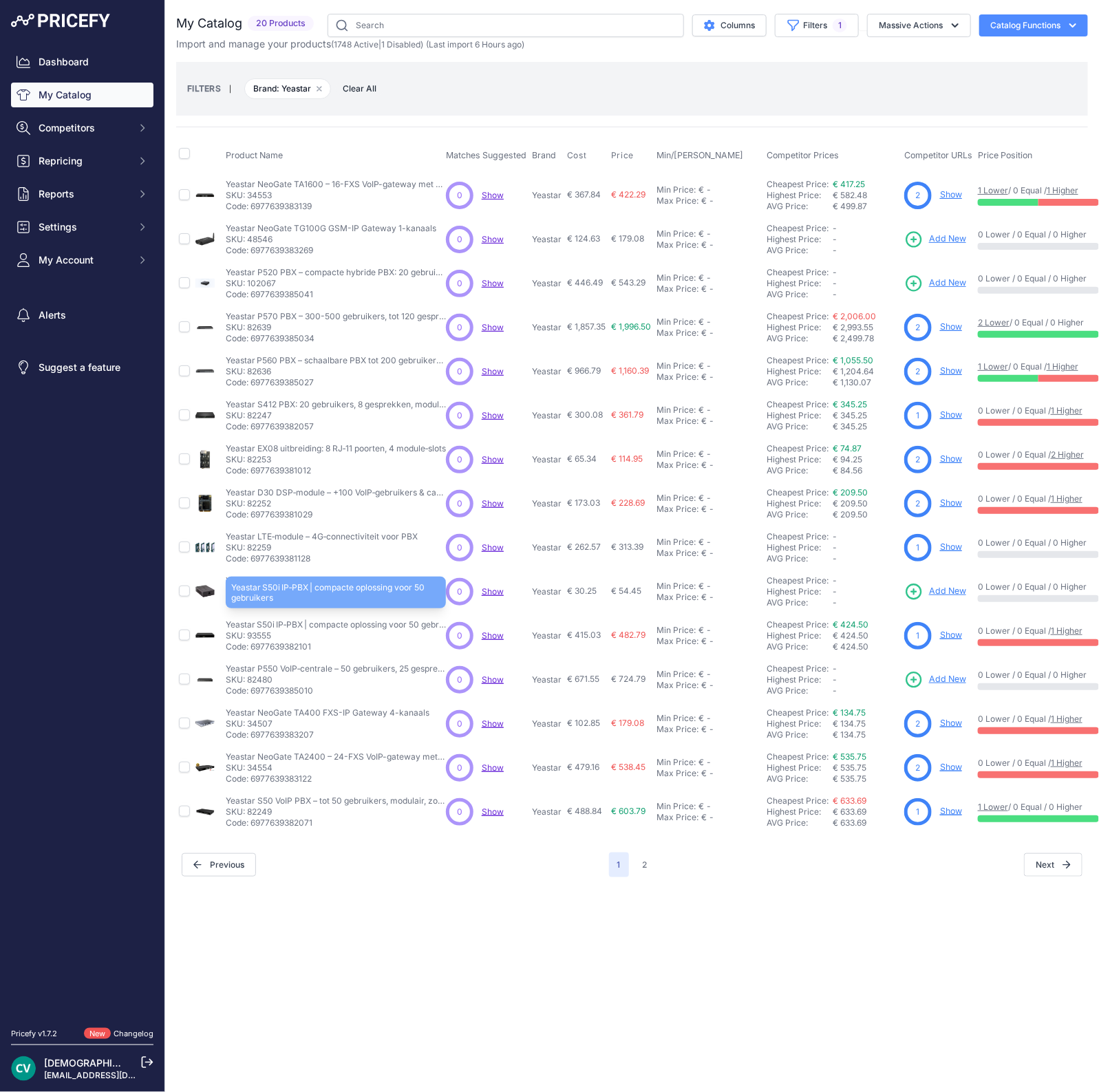
click at [375, 622] on p "Yeastar S50i IP‑PBX | compacte oplossing voor 50 gebruikers" at bounding box center [336, 625] width 220 height 11
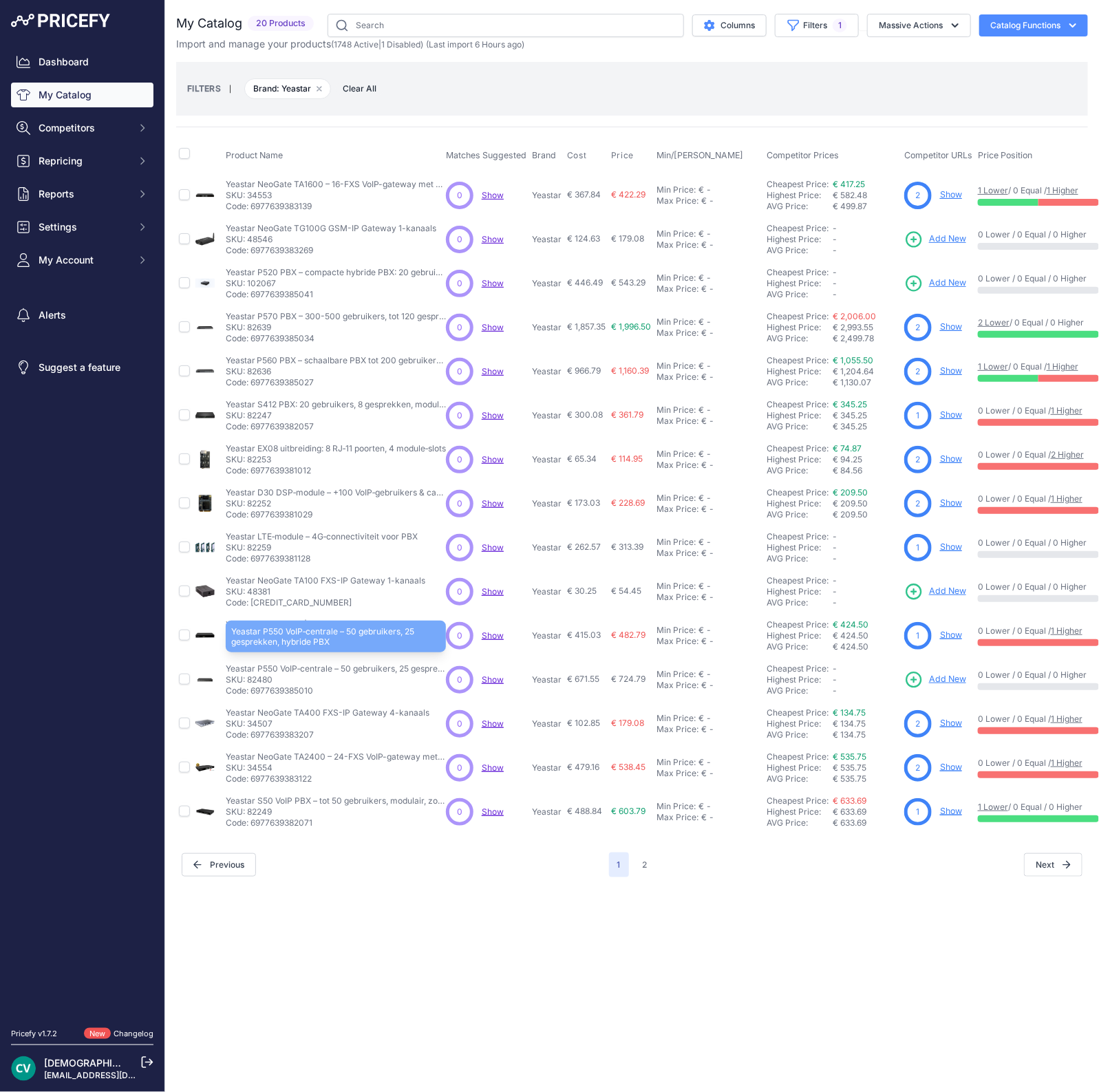
click at [260, 663] on p "Yeastar P550 VoIP‑centrale – 50 gebruikers, 25 gesprekken, hybride PBX" at bounding box center [336, 669] width 220 height 11
copy p "P550"
click at [948, 674] on span "Add New" at bounding box center [947, 679] width 37 height 13
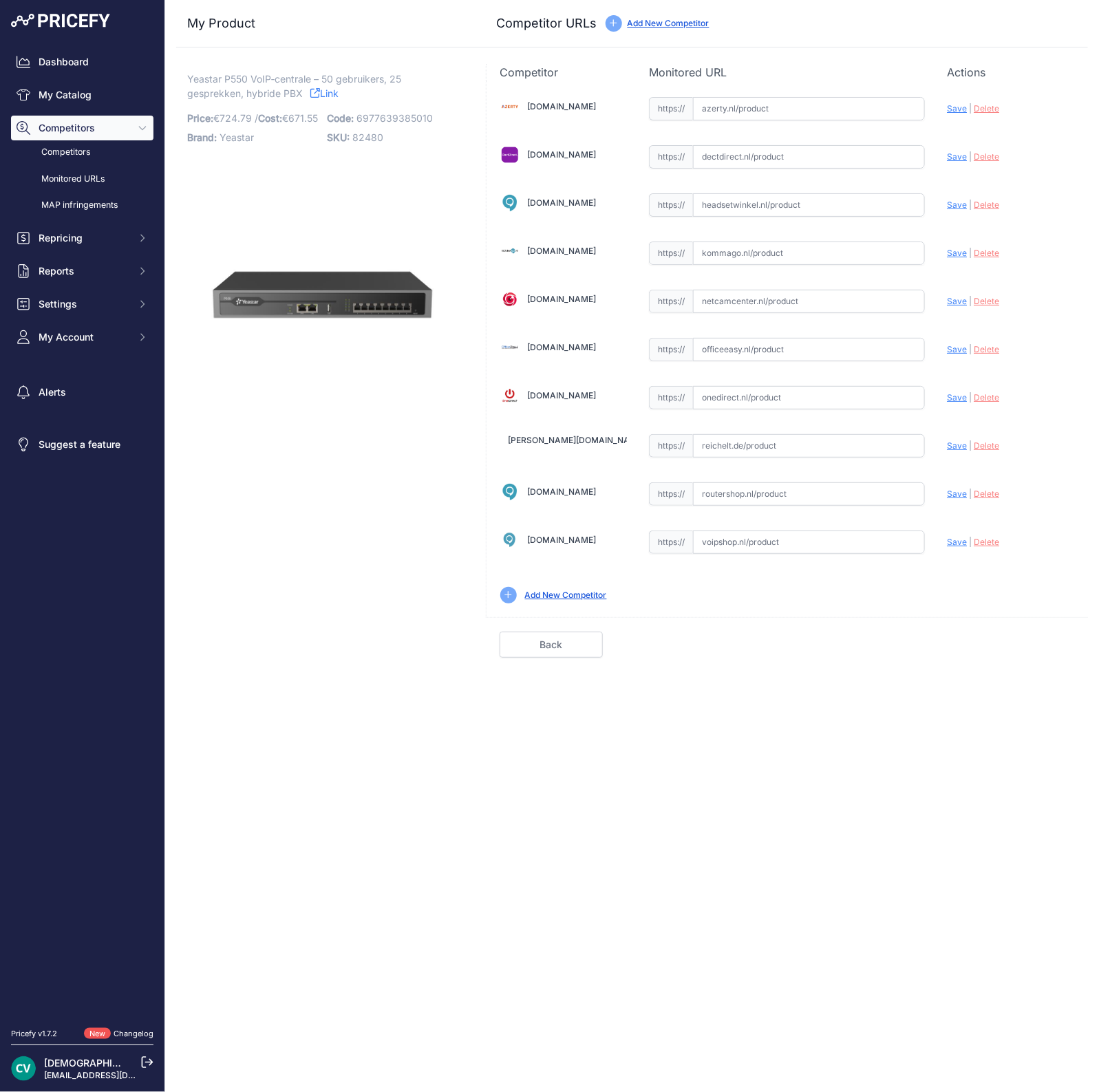
click at [748, 542] on input "text" at bounding box center [809, 542] width 232 height 23
paste input "https://www.voipshop.nl/p/yeastar-p550-voip-pbx-voip-telefooncentrale-73641"
click at [955, 537] on span "Save" at bounding box center [957, 542] width 20 height 11
type input "https://www.voipshop.nl/p/yeastar-p550-voip-pbx-voip-telefooncentrale-73641?pri…"
click at [723, 162] on input "text" at bounding box center [809, 156] width 232 height 23
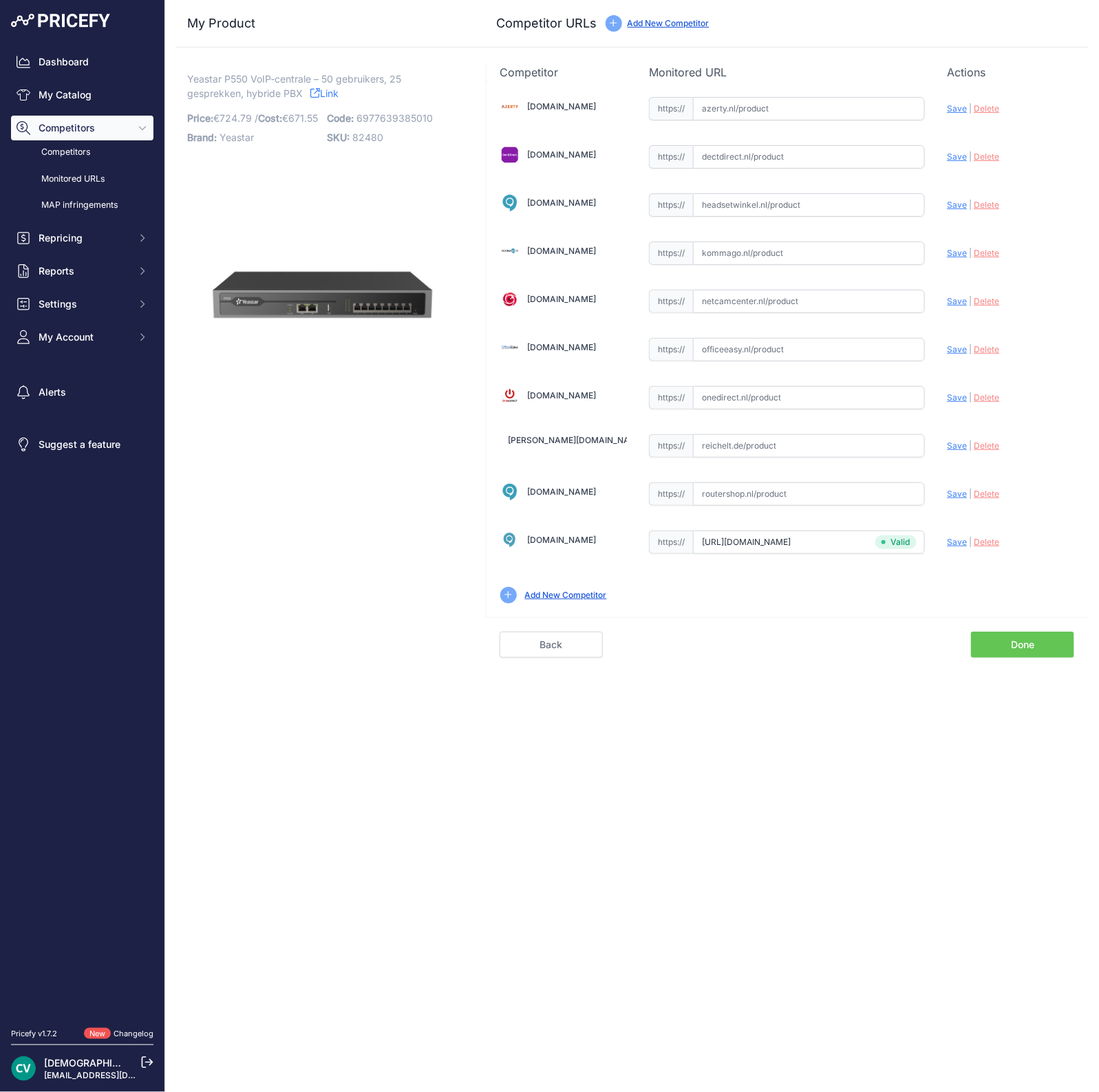
paste input "https://www.dectdirect.nl/nl/telefooncentrale-p550.html"
click at [953, 116] on div "Update Profile Save | Delete Analyzing" at bounding box center [1011, 105] width 128 height 21
click at [965, 157] on span "Save" at bounding box center [957, 156] width 20 height 11
type input "https://www.dectdirect.nl/nl/telefooncentrale-p550.html?prirule_jdsnikfkfjsd=94…"
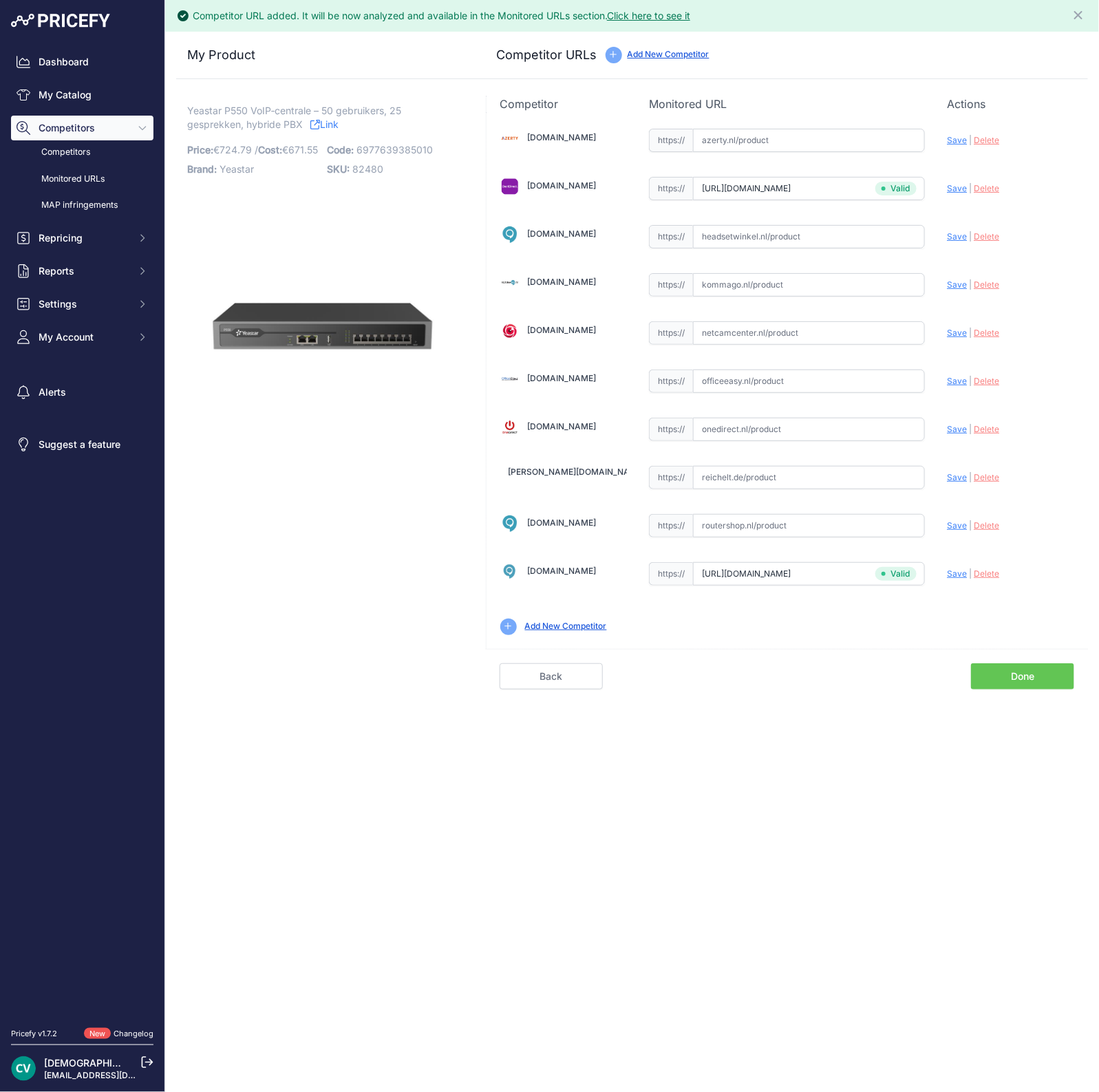
click at [1050, 665] on link "Done" at bounding box center [1022, 676] width 103 height 26
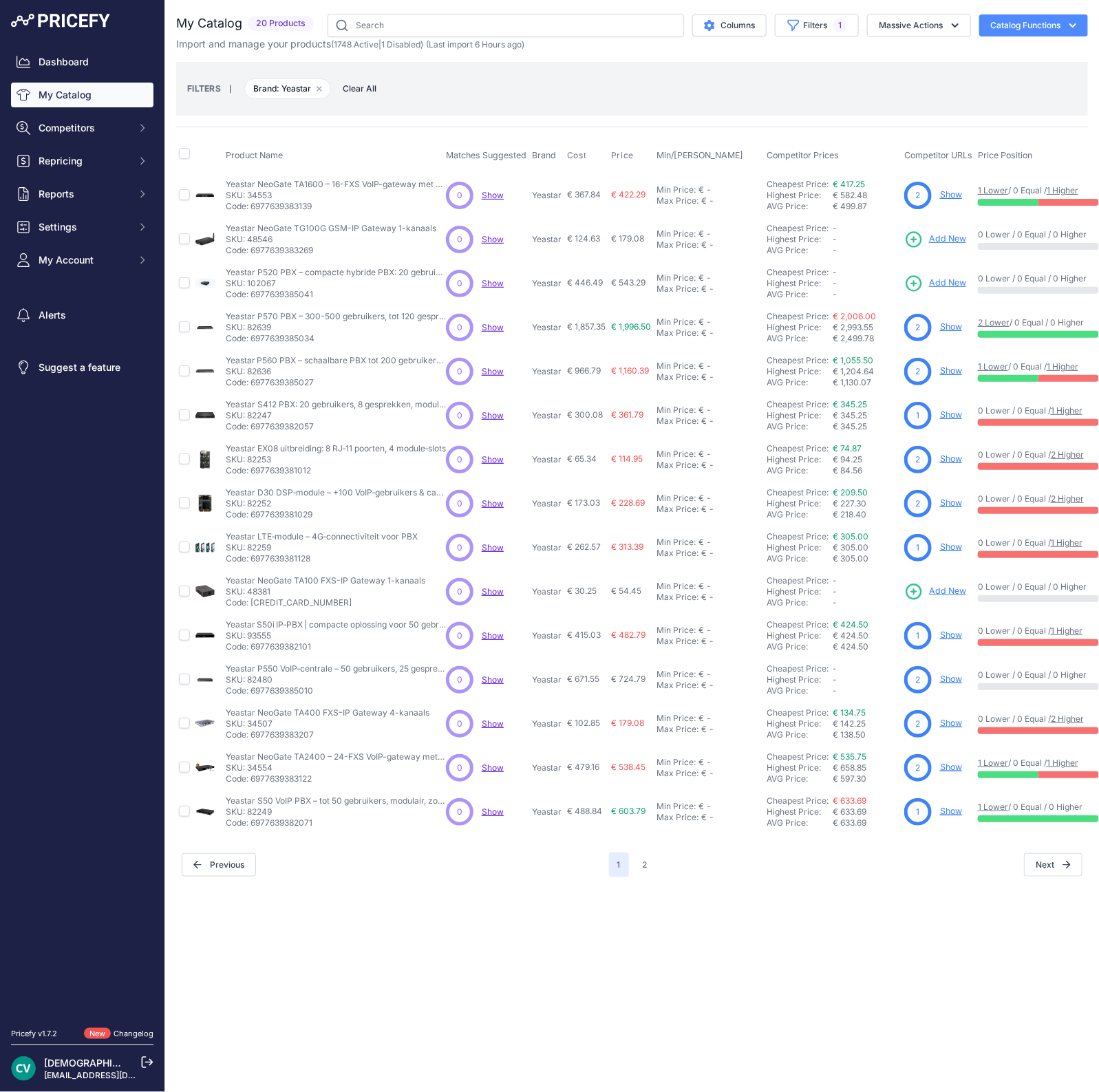
click at [960, 586] on span "Add New" at bounding box center [947, 591] width 37 height 13
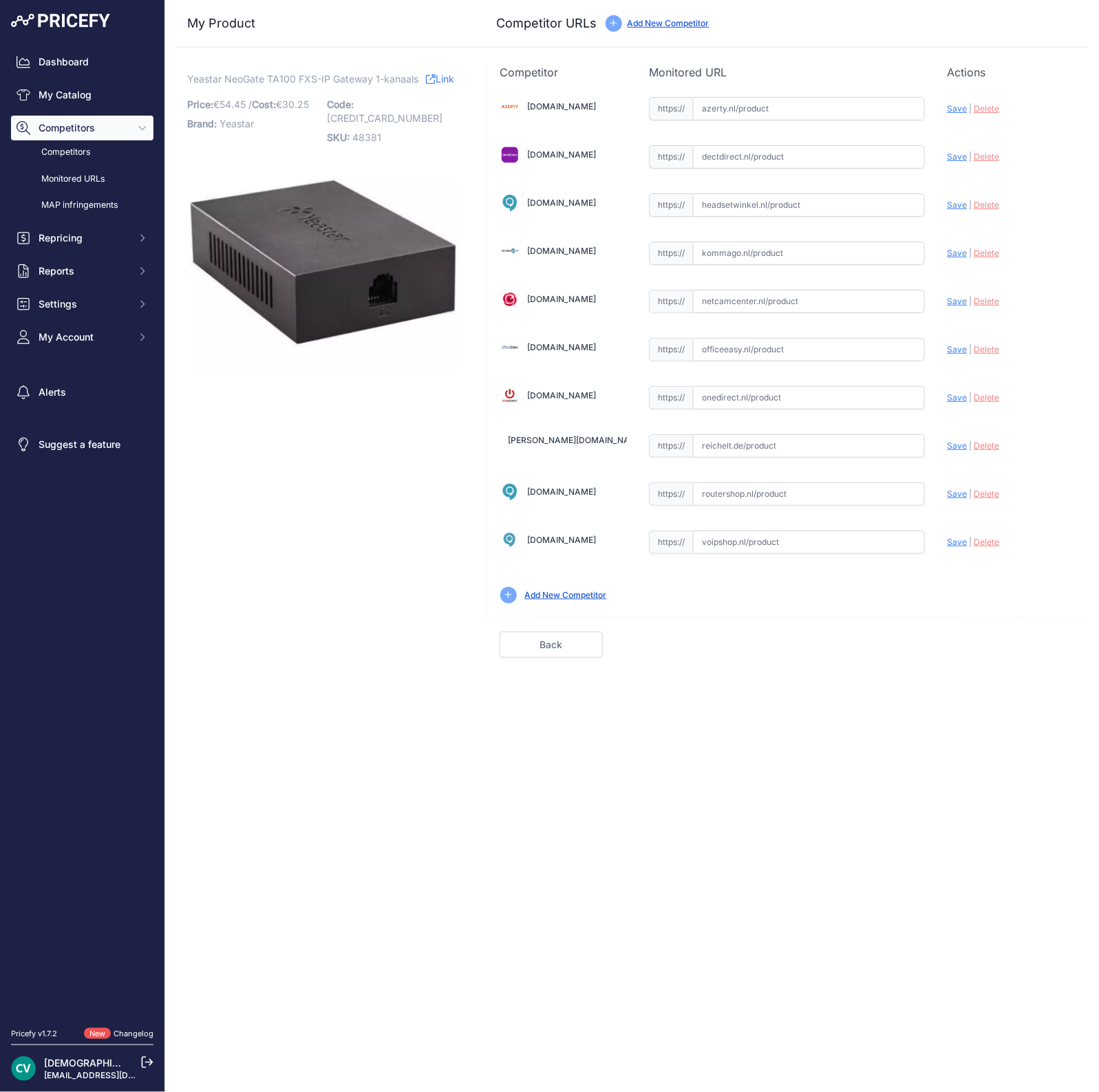
drag, startPoint x: 796, startPoint y: 193, endPoint x: 797, endPoint y: 182, distance: 11.0
click at [797, 182] on div "[DOMAIN_NAME] Valid Invalid Save" at bounding box center [787, 349] width 601 height 537
click at [788, 147] on input "text" at bounding box center [809, 156] width 232 height 23
paste input "[URL][DOMAIN_NAME]"
click at [947, 116] on div "Update Profile Save | [GEOGRAPHIC_DATA] Analyzing" at bounding box center [1011, 105] width 128 height 21
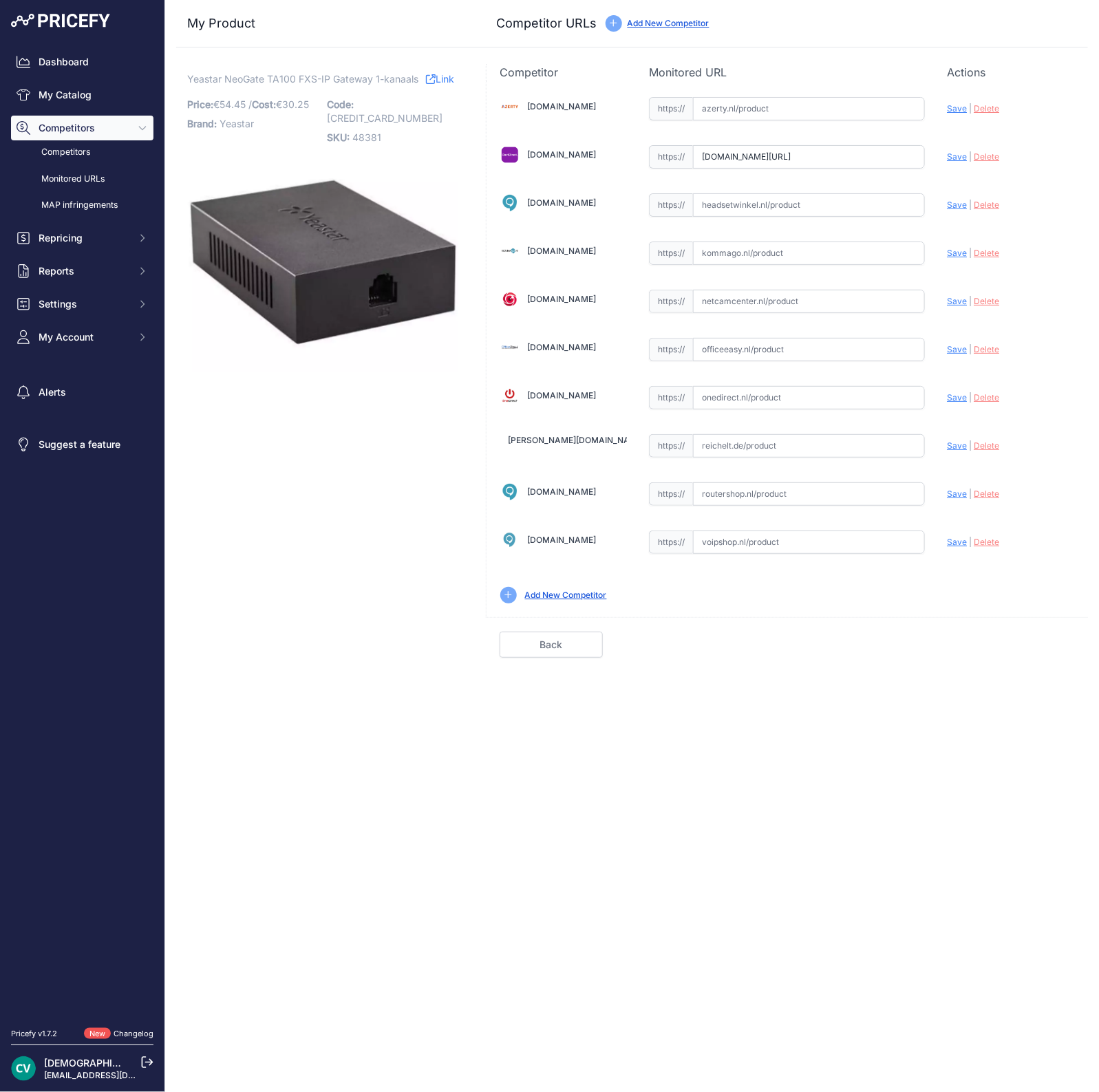
click at [953, 158] on span "Save" at bounding box center [957, 156] width 20 height 11
type input "https://www.dectdirect.nl/nl/swing-arm-acc-component-shelf-assembly.html?prirul…"
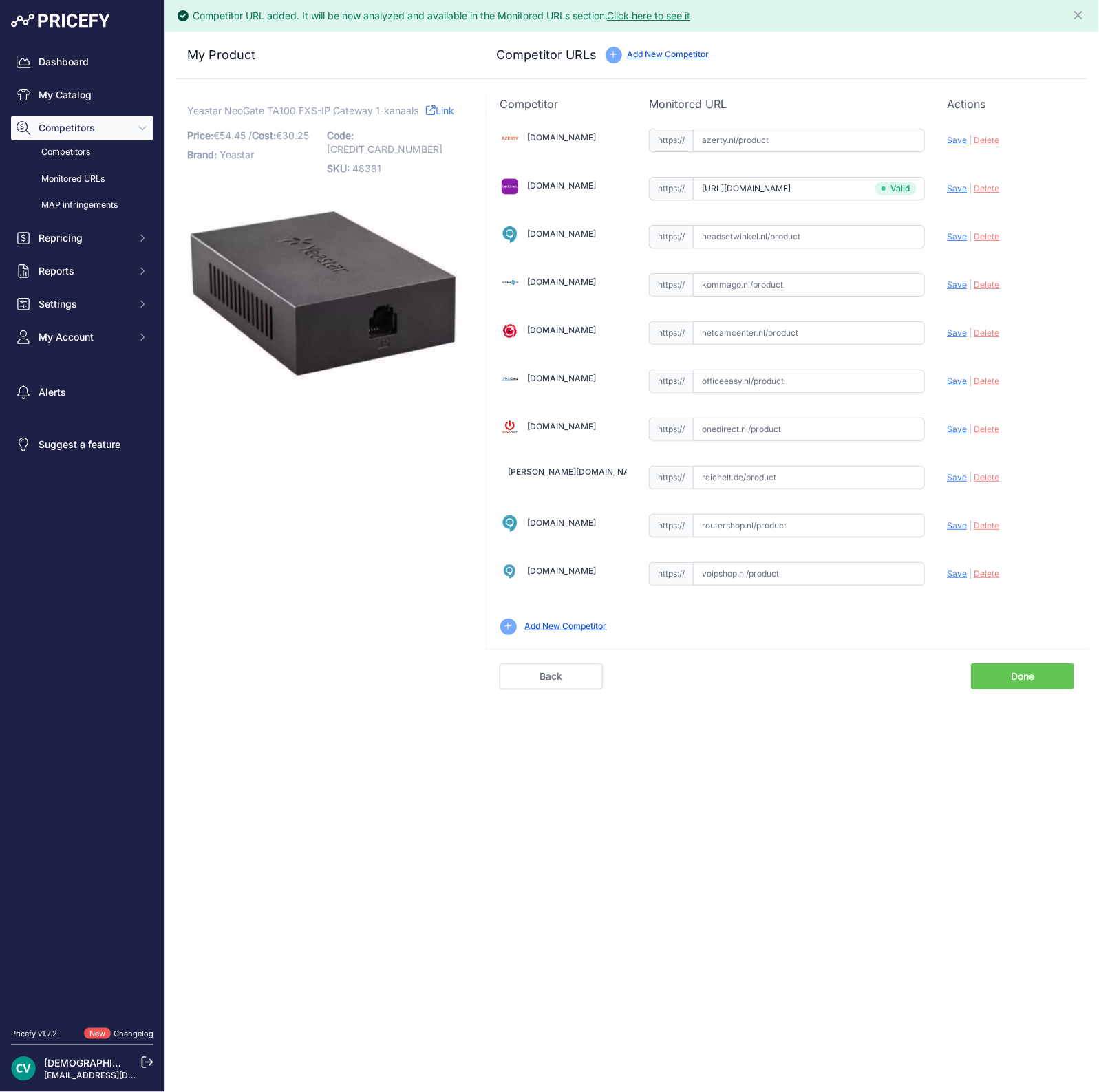
click at [1022, 671] on link "Done" at bounding box center [1022, 676] width 103 height 26
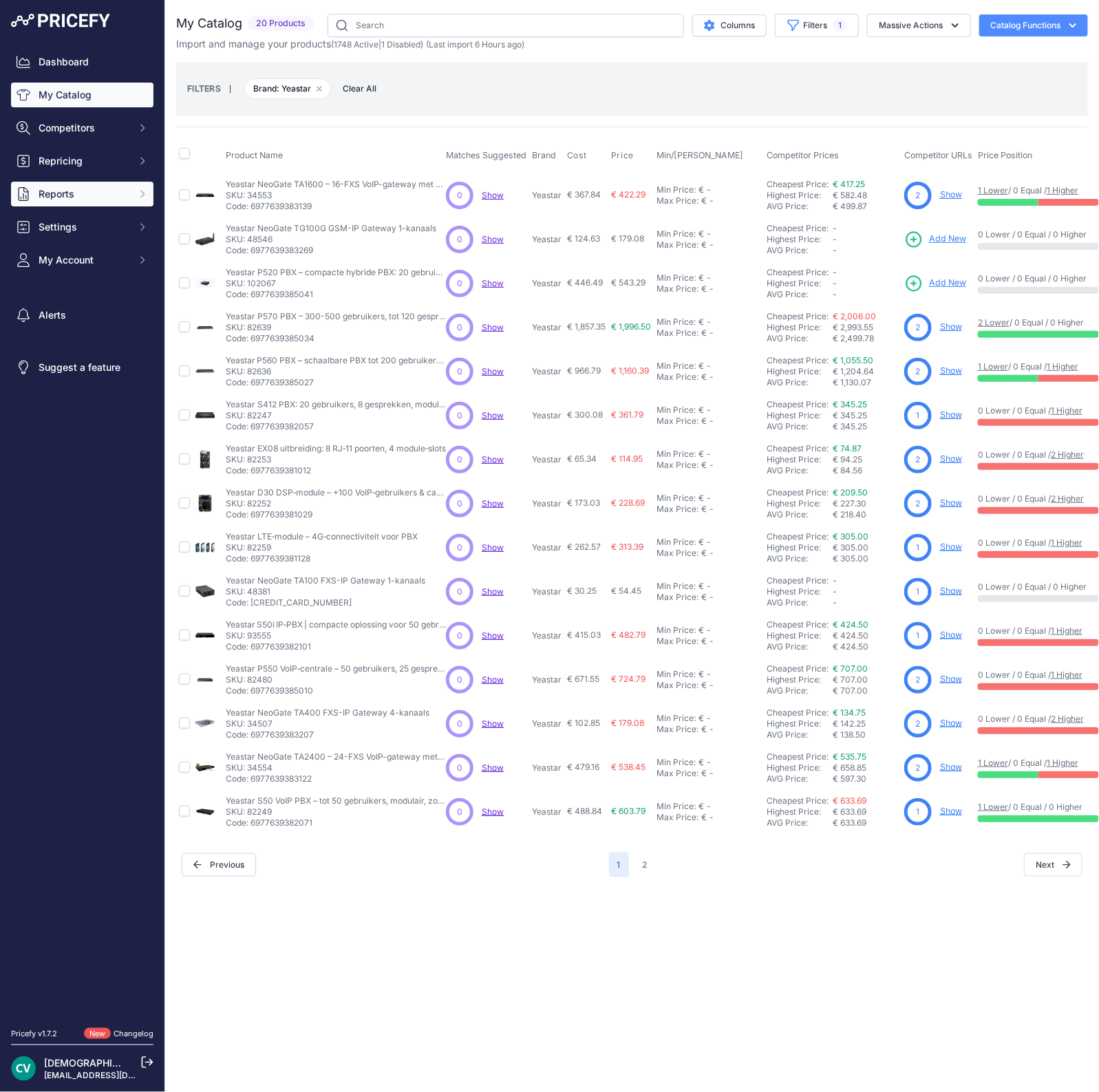
click at [72, 182] on button "Reports" at bounding box center [82, 193] width 142 height 25
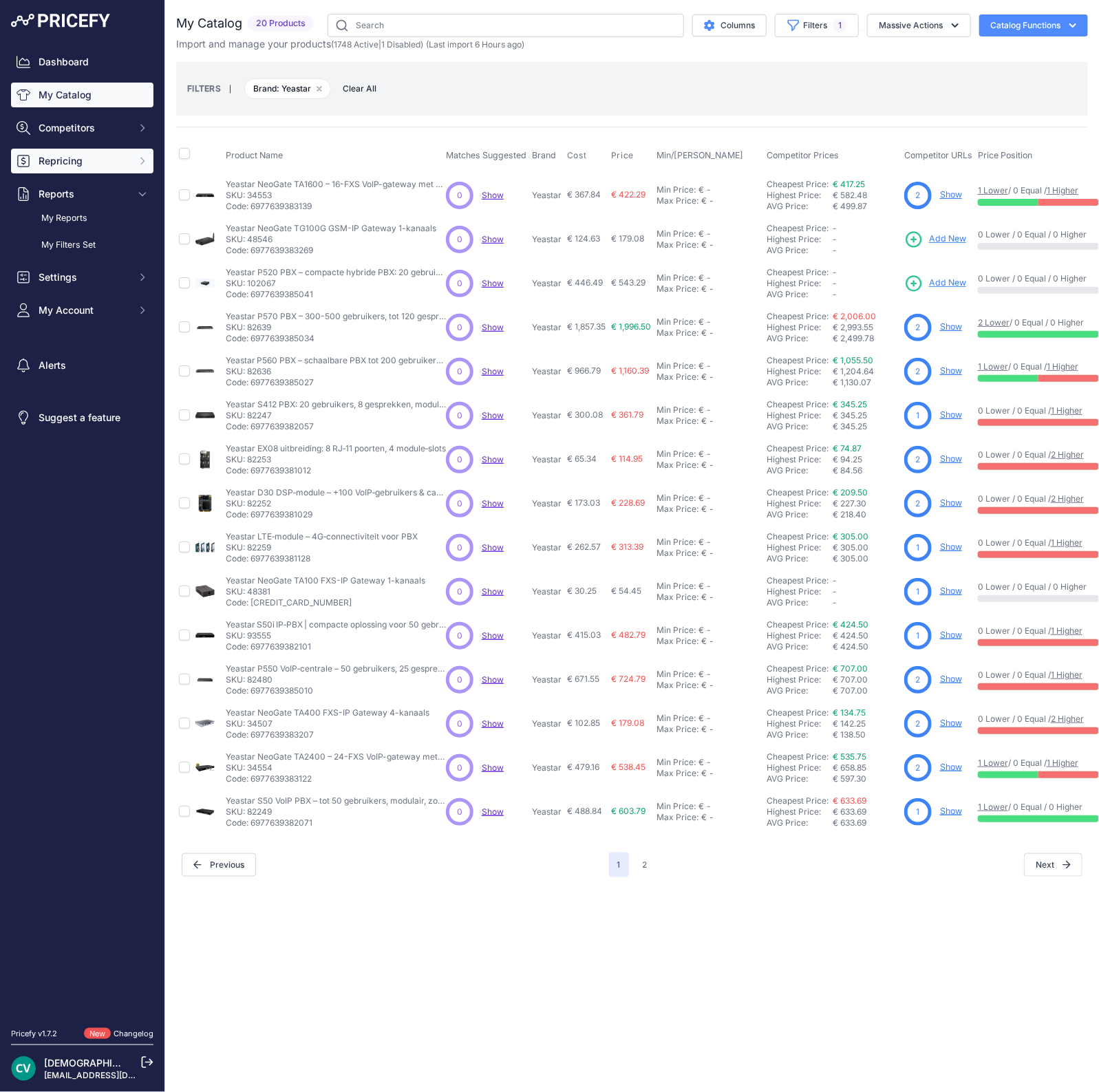
click at [69, 163] on span "Repricing" at bounding box center [83, 161] width 90 height 14
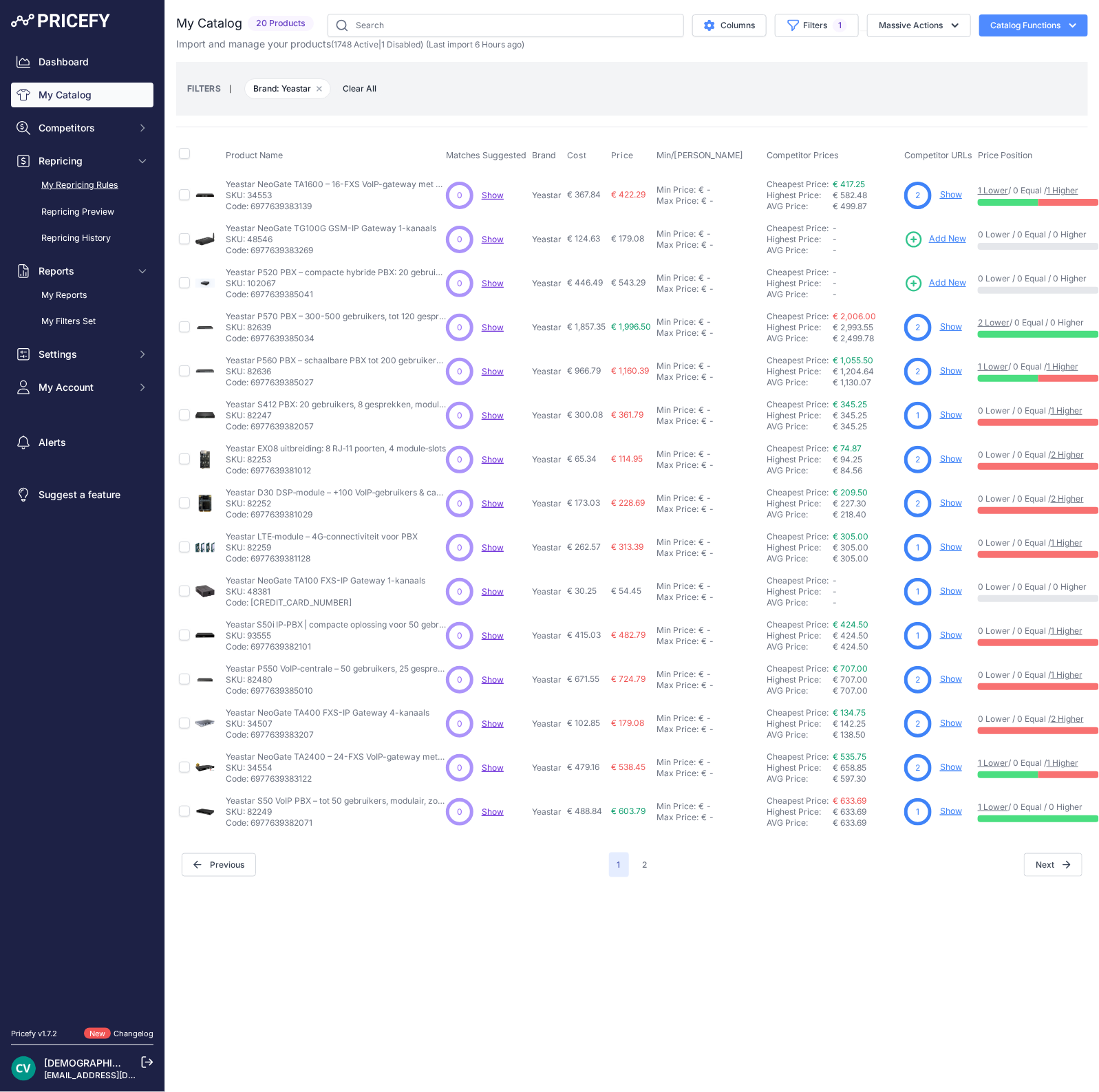
click at [90, 186] on link "My Repricing Rules" at bounding box center [82, 185] width 142 height 24
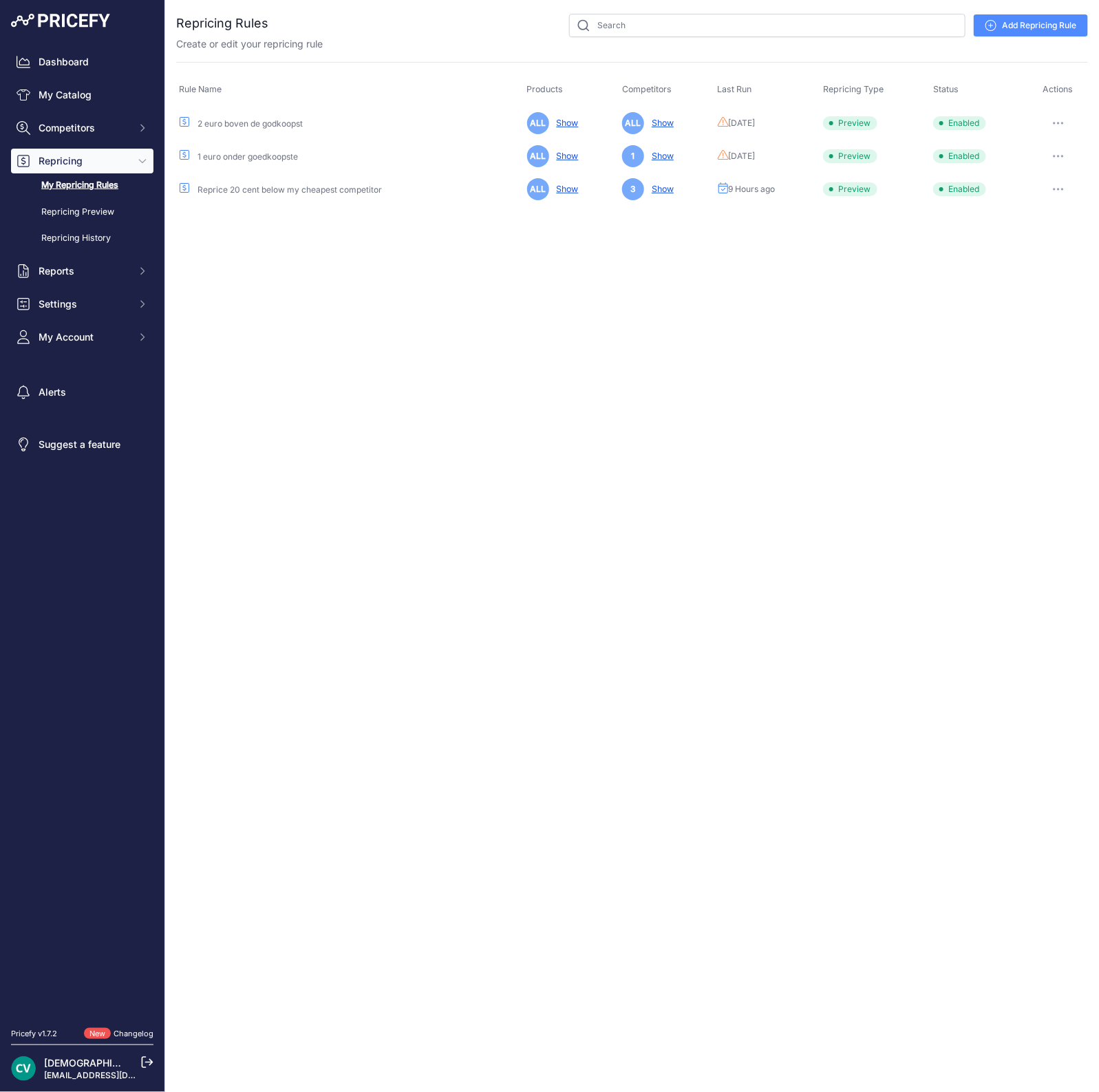
click at [1068, 188] on button "button" at bounding box center [1058, 189] width 27 height 19
click at [0, 0] on button "Run Preview" at bounding box center [0, 0] width 0 height 0
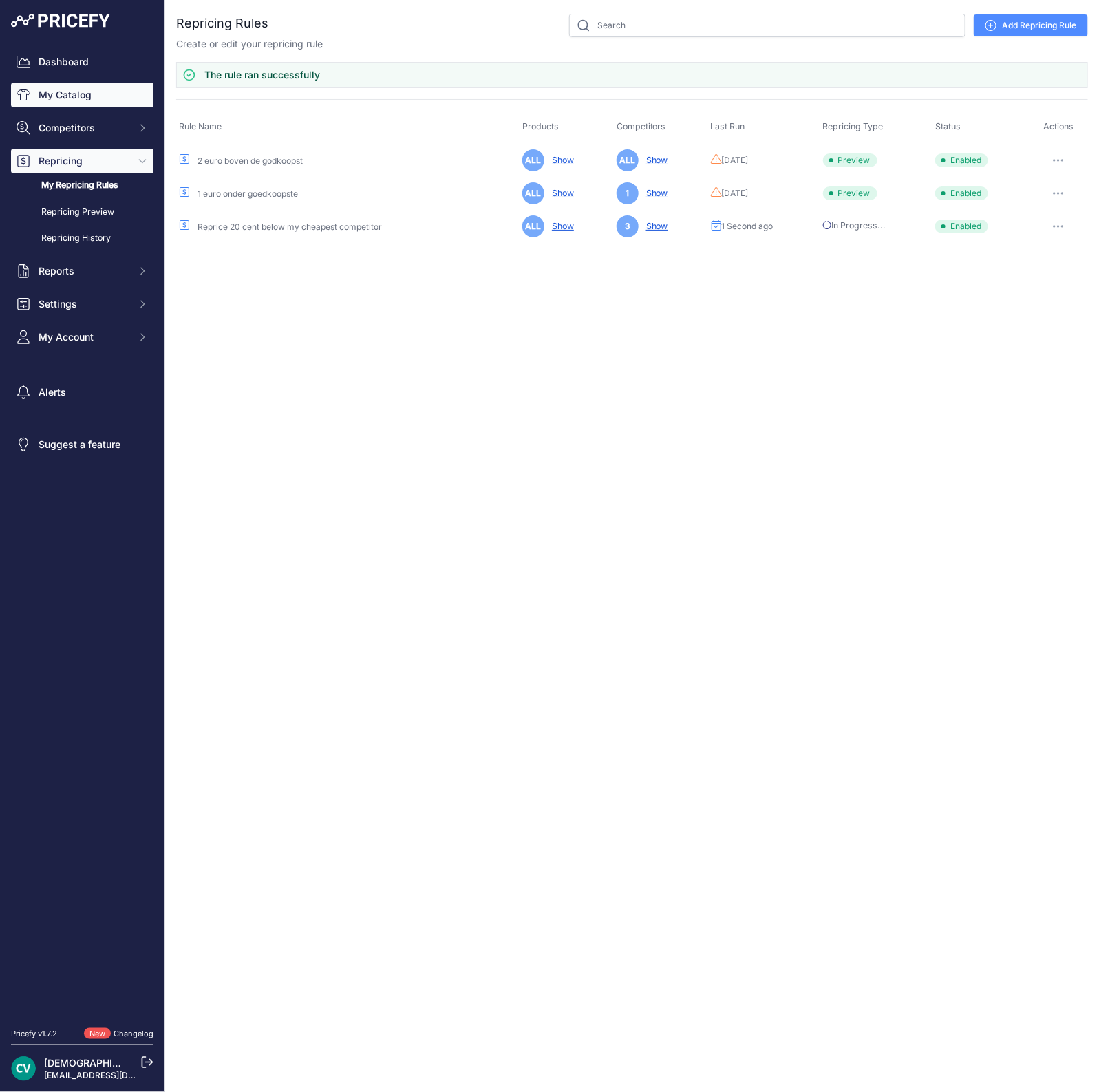
click at [73, 104] on link "My Catalog" at bounding box center [82, 95] width 142 height 25
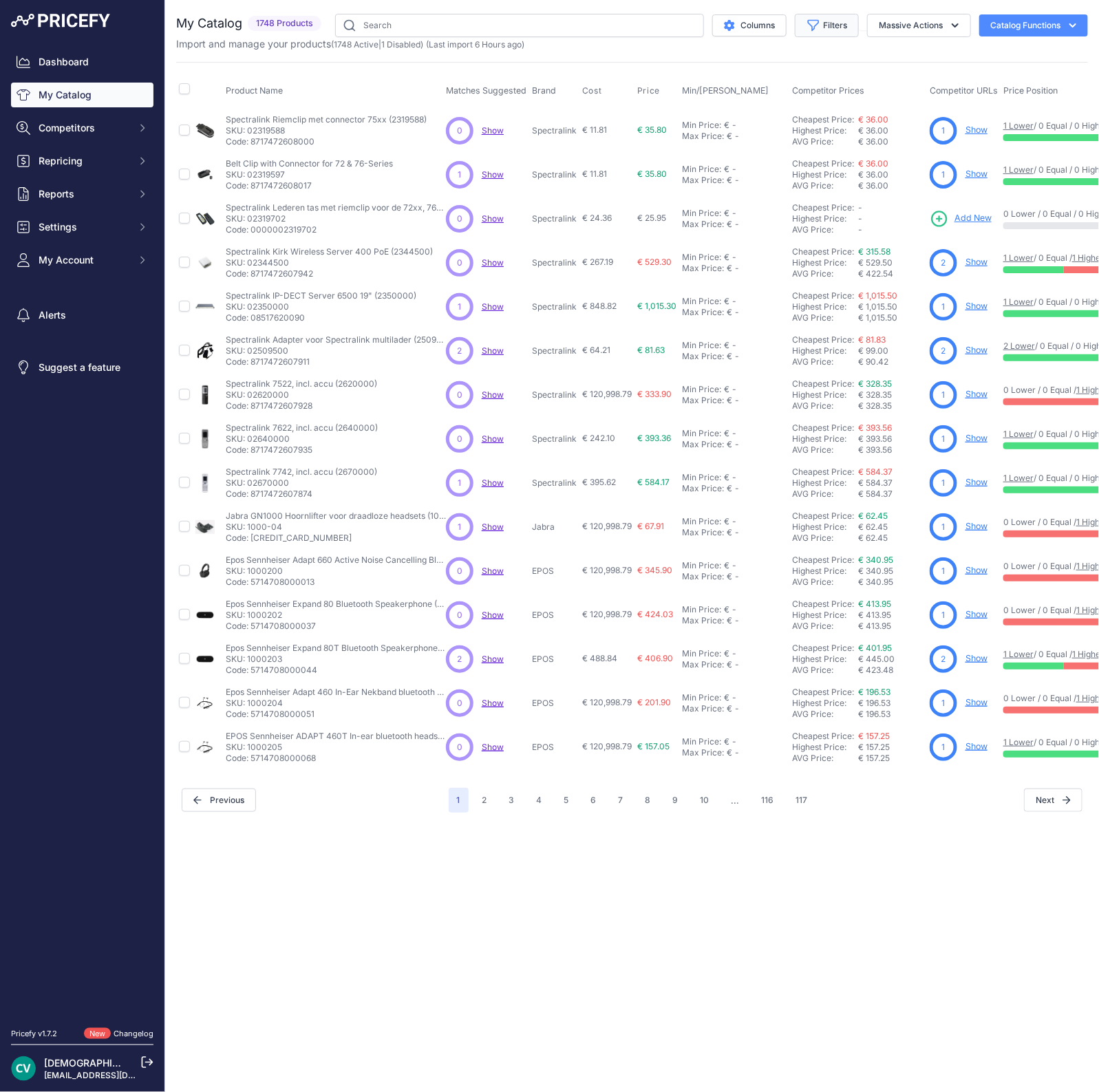
click at [829, 24] on button "Filters" at bounding box center [826, 25] width 64 height 23
click at [765, 197] on select "Select an option 2N Akuvox Algo Avaya Draytek EPOS Fanvil Gigaset Gigaset pro G…" at bounding box center [781, 193] width 132 height 23
select select "SNOM"
click at [716, 182] on select "Select an option 2N Akuvox Algo Avaya Draytek EPOS Fanvil Gigaset Gigaset pro G…" at bounding box center [781, 193] width 132 height 23
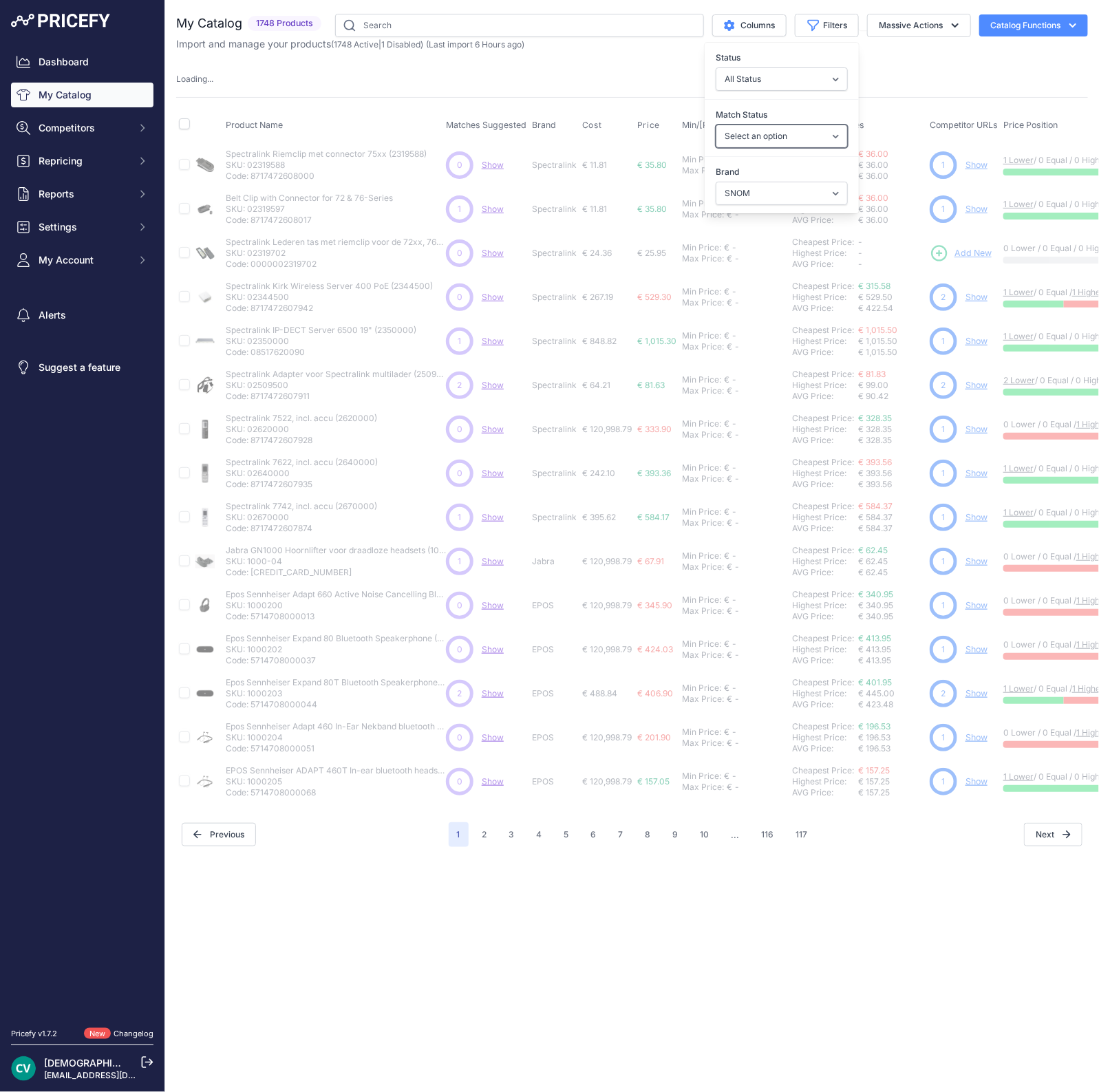
click at [775, 129] on select "Select an option Matched Unmatched" at bounding box center [781, 136] width 132 height 23
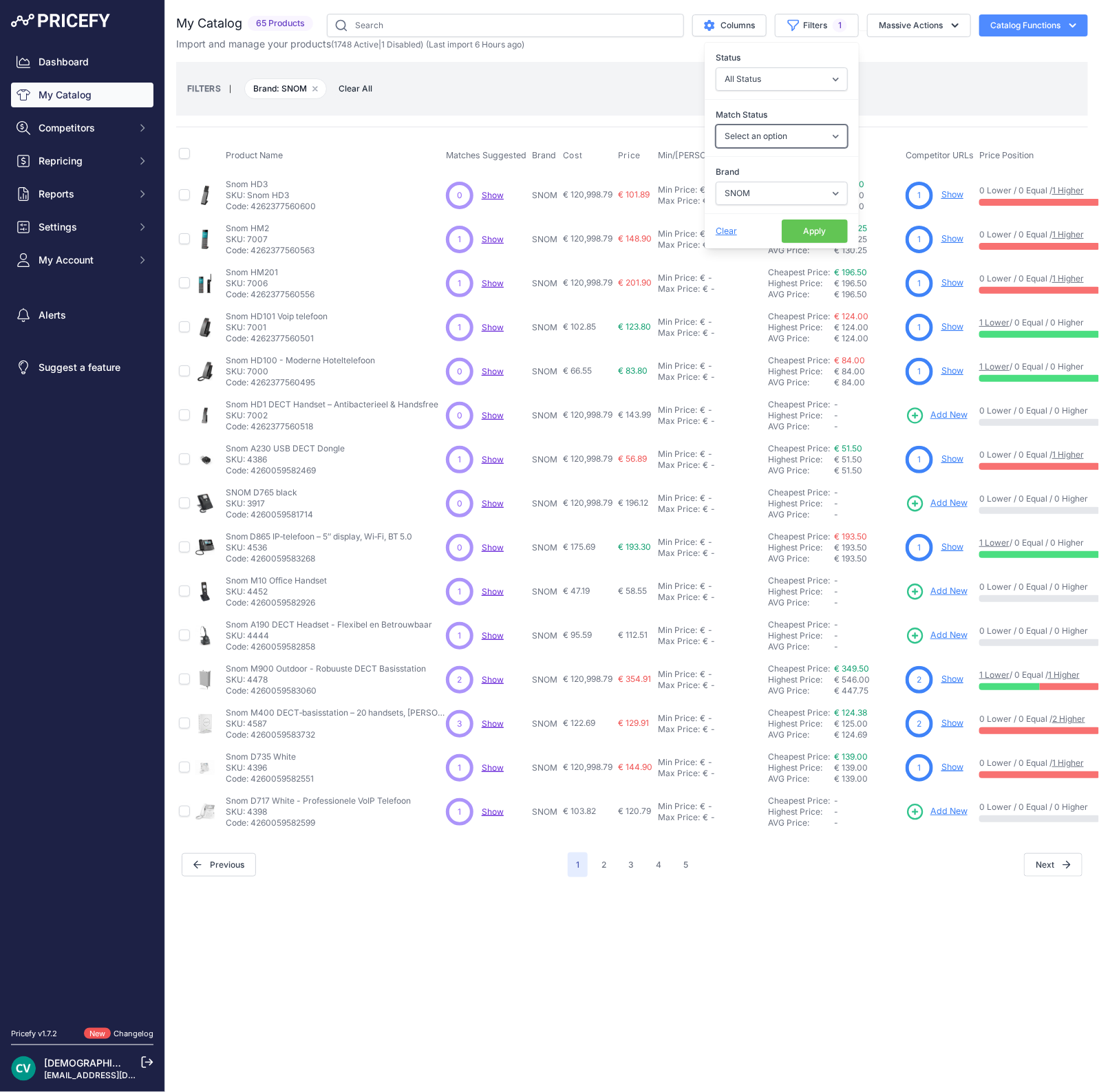
select select "0"
click at [716, 125] on select "Select an option Matched Unmatched" at bounding box center [781, 136] width 132 height 23
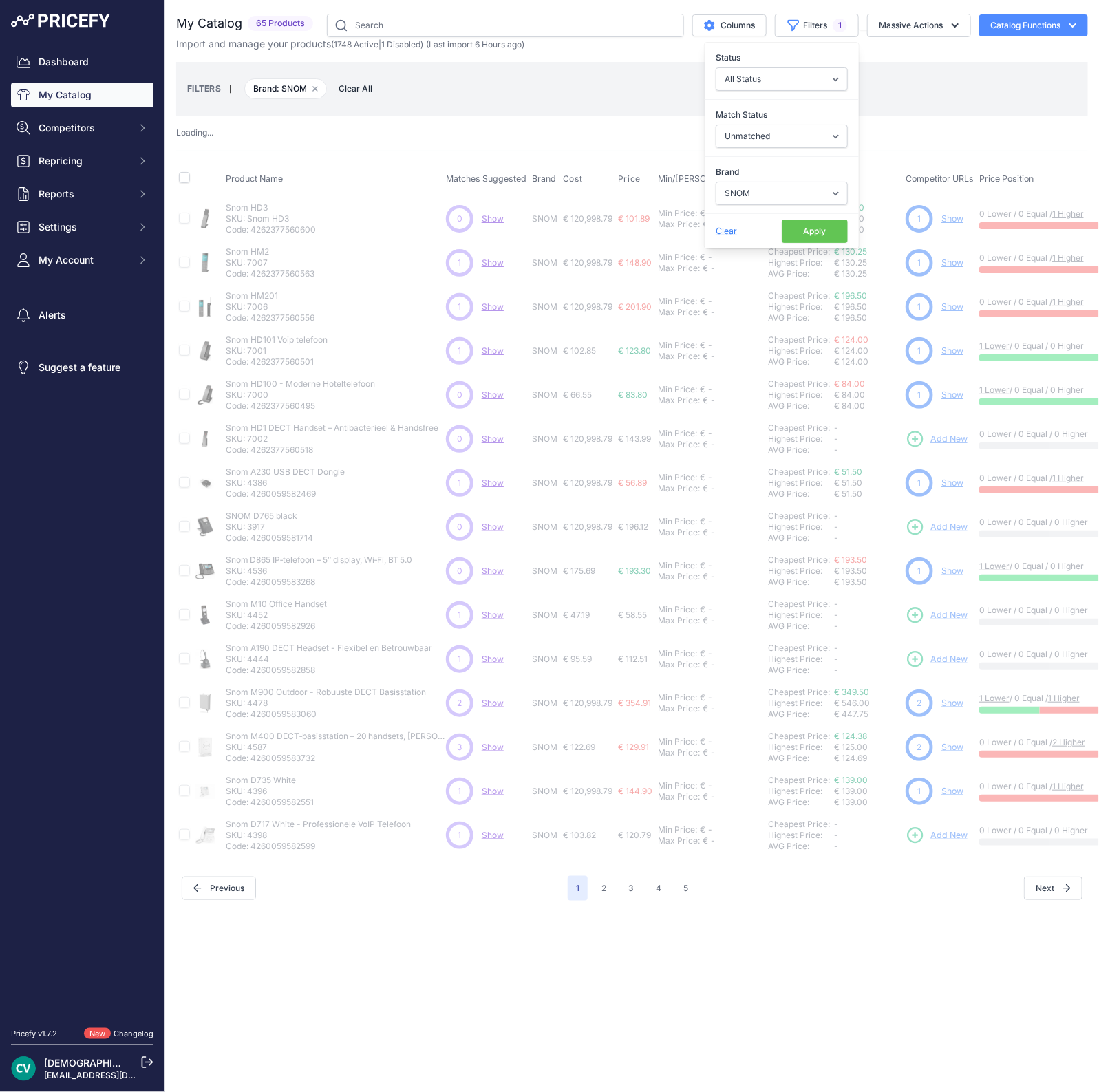
click at [801, 231] on button "Apply" at bounding box center [814, 231] width 66 height 23
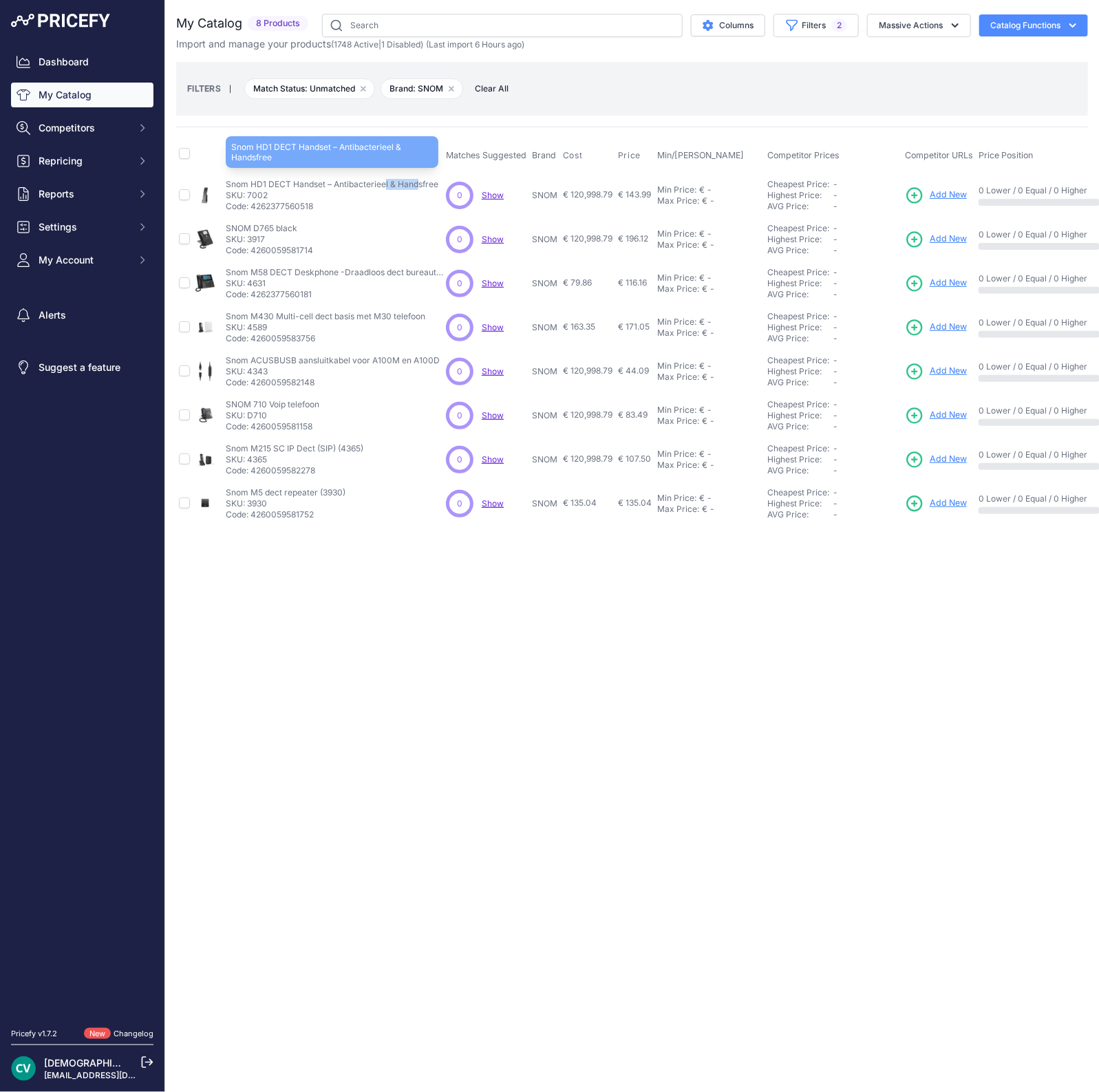
drag, startPoint x: 266, startPoint y: 180, endPoint x: 228, endPoint y: 180, distance: 38.0
click at [228, 180] on p "Snom HD1 DECT Handset – Antibacterieel & Handsfree" at bounding box center [332, 184] width 212 height 11
copy p "Snom HD1"
click at [280, 253] on p "Code: 4260059581714" at bounding box center [269, 251] width 88 height 11
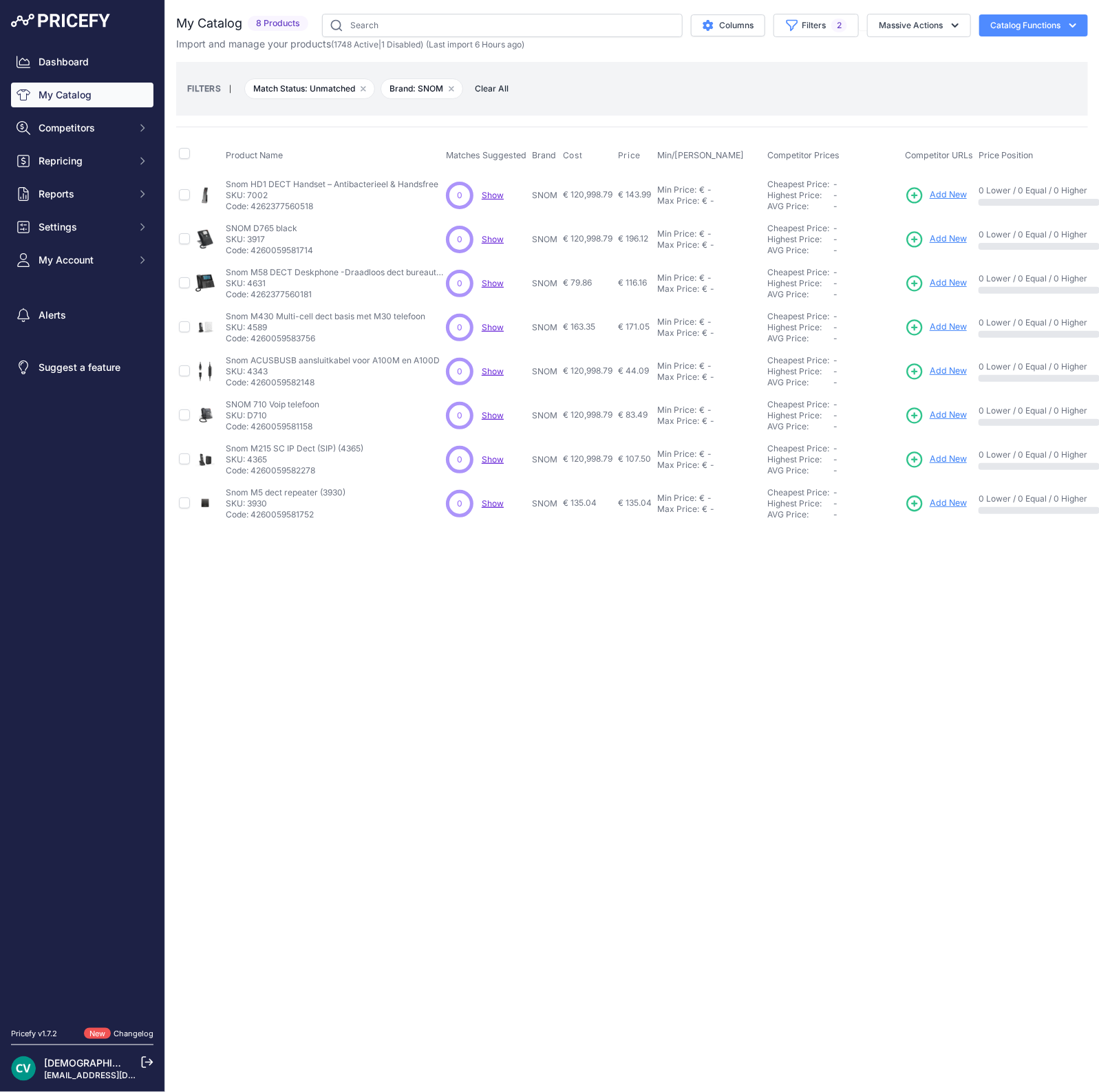
copy p "4260059581714"
click at [943, 233] on span "Add New" at bounding box center [948, 239] width 37 height 13
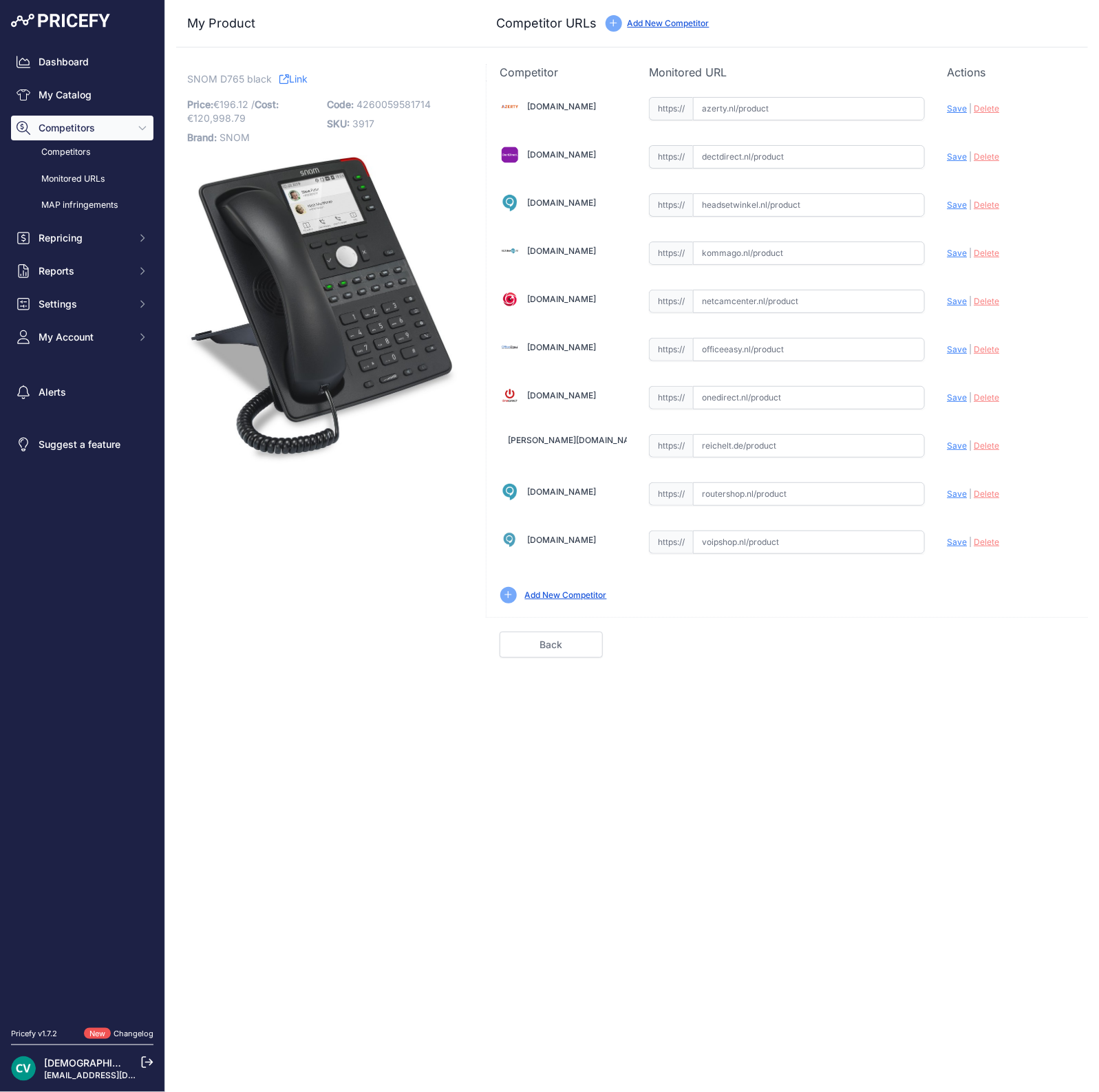
click at [735, 360] on div "Azerty.nl Valid Invalid Save" at bounding box center [787, 349] width 601 height 537
click at [732, 347] on input "text" at bounding box center [809, 349] width 232 height 23
paste input "https://www.officeeasy.nl/snom-d765.html"
click at [962, 345] on span "Save" at bounding box center [957, 349] width 20 height 11
type input "https://www.officeeasy.nl/snom-d765.html?prirule_jdsnikfkfjsd=9409"
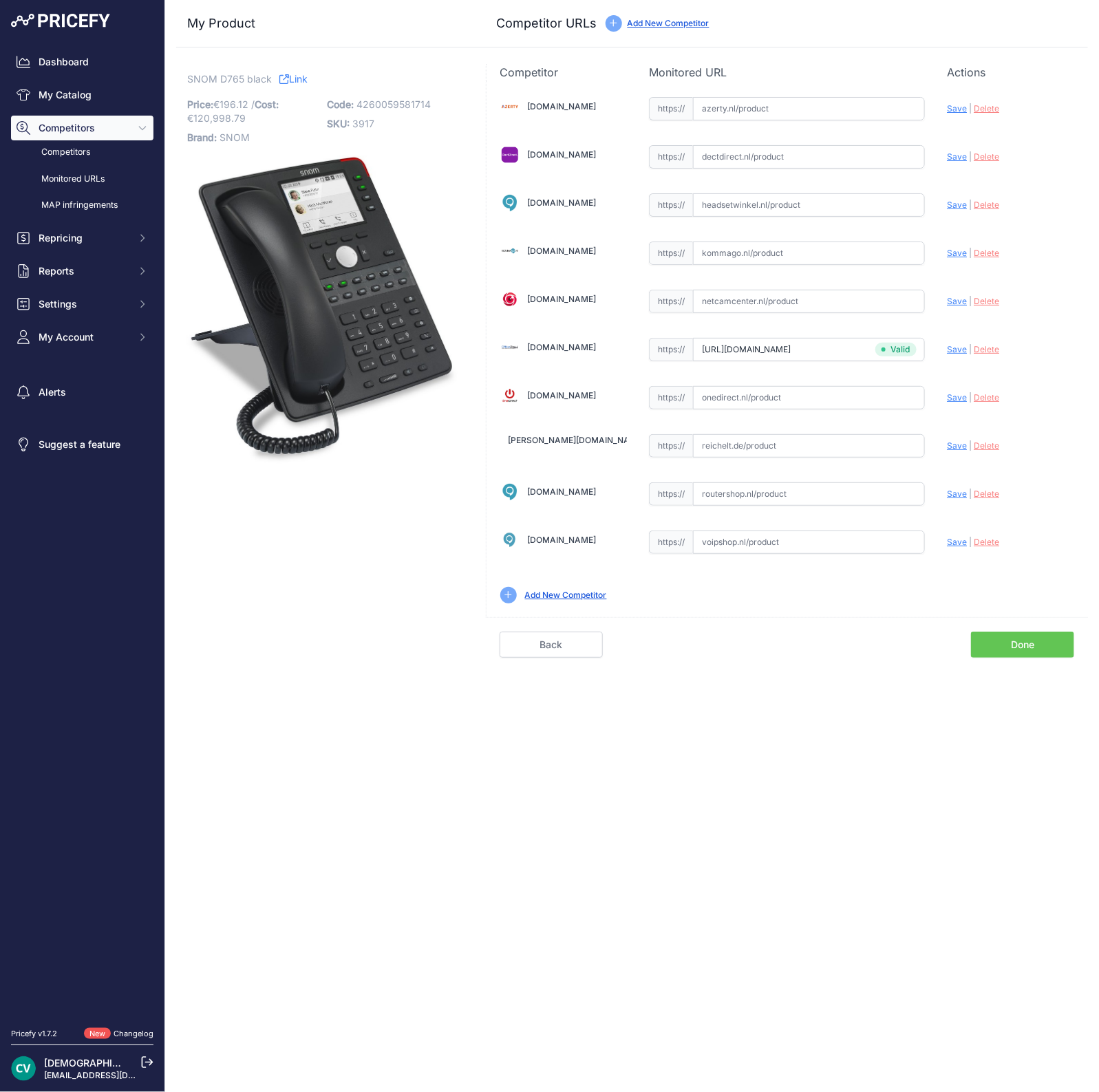
click at [713, 161] on input "text" at bounding box center [809, 156] width 232 height 23
paste input "https://www.dectdirect.nl/nl/d765-ip-black-excl-power-adapter.html"
click at [953, 153] on span "Save" at bounding box center [957, 156] width 20 height 11
type input "https://www.dectdirect.nl/nl/d765-ip-black-excl-power-adapter.html?prirule_jdsn…"
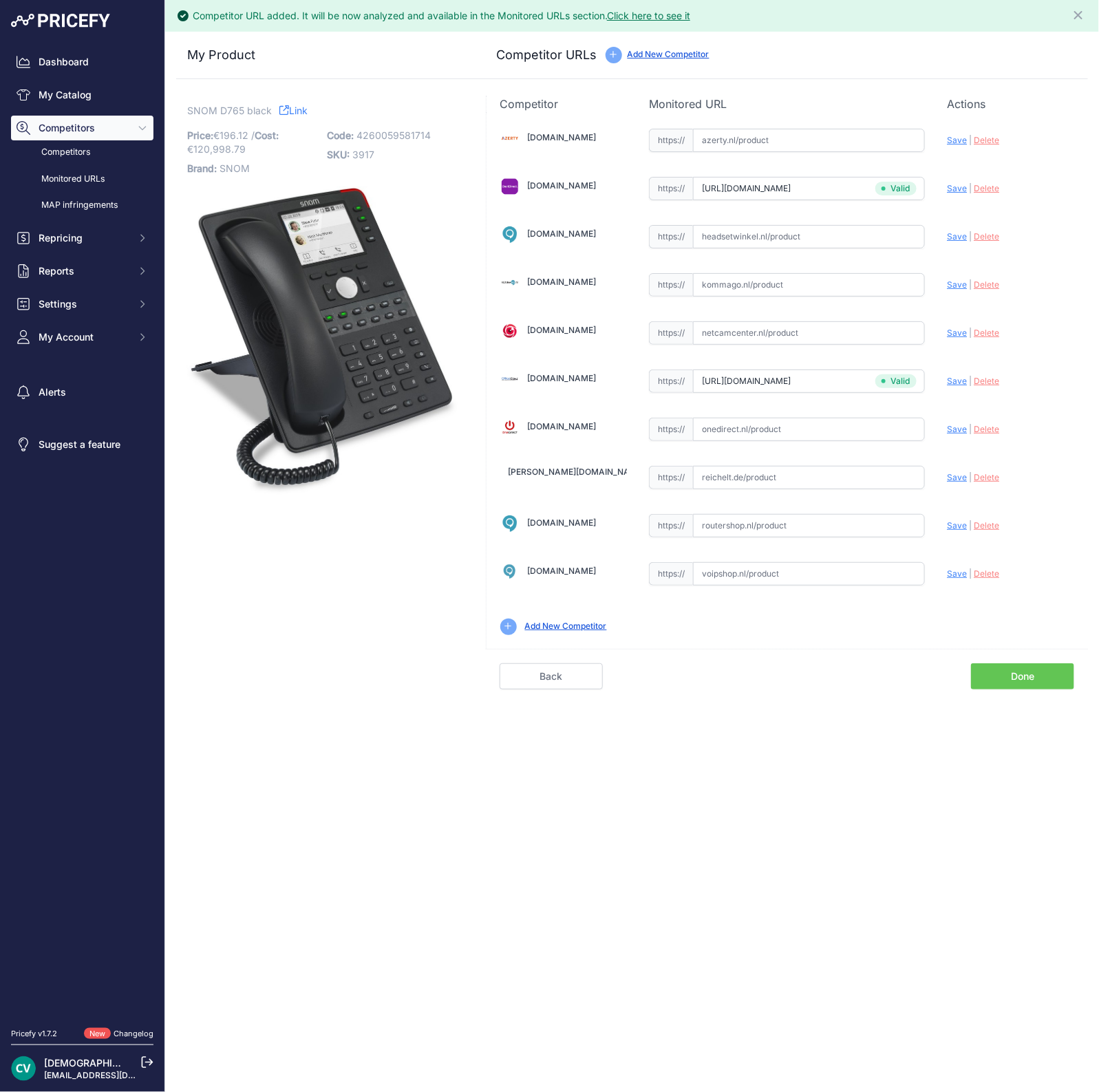
click at [1055, 665] on link "Done" at bounding box center [1022, 676] width 103 height 26
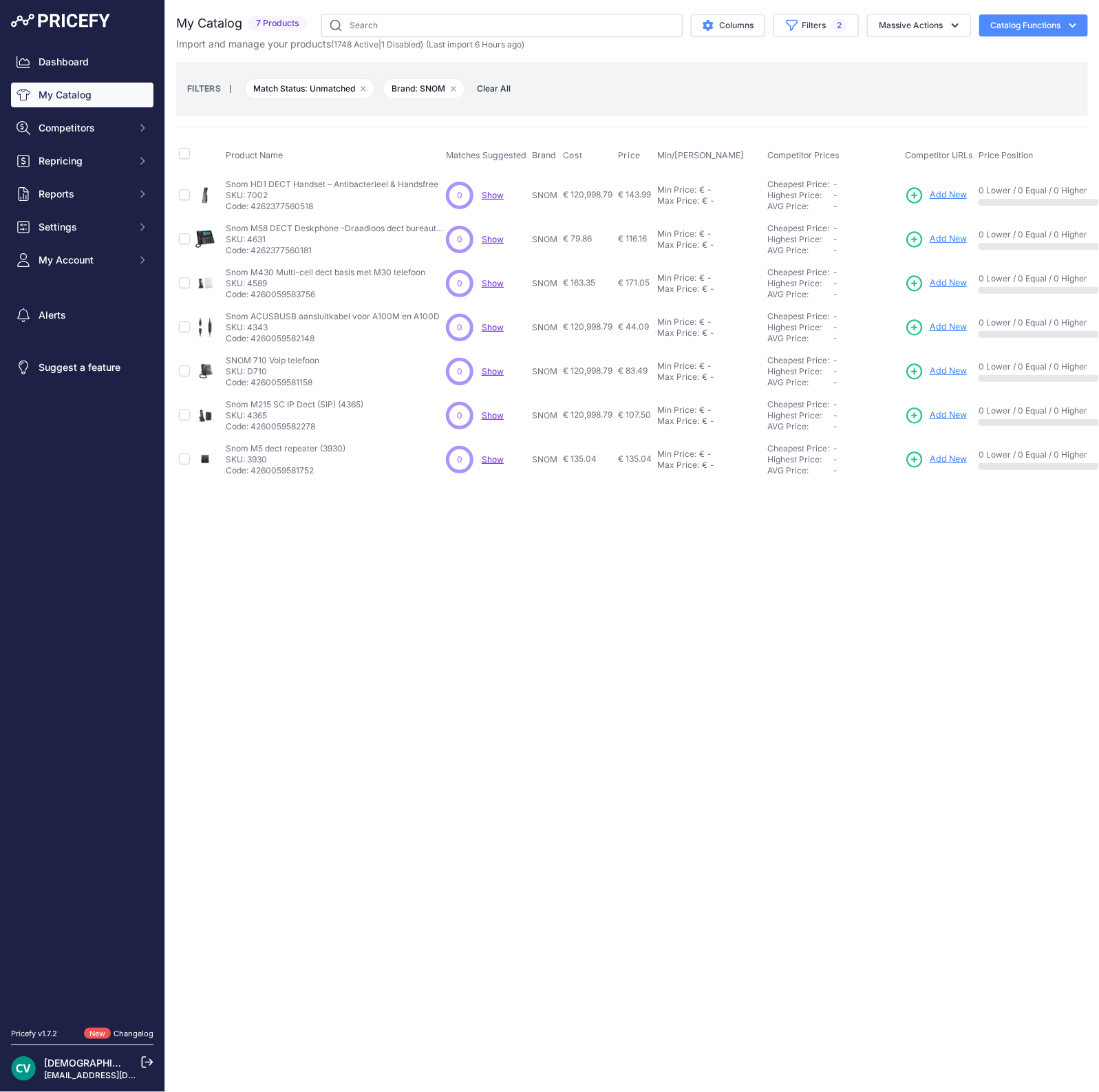
click at [296, 206] on p "Code: 4262377560518" at bounding box center [332, 207] width 212 height 11
copy p "4262377560518"
click at [272, 251] on p "Code: 4262377560181" at bounding box center [336, 251] width 220 height 11
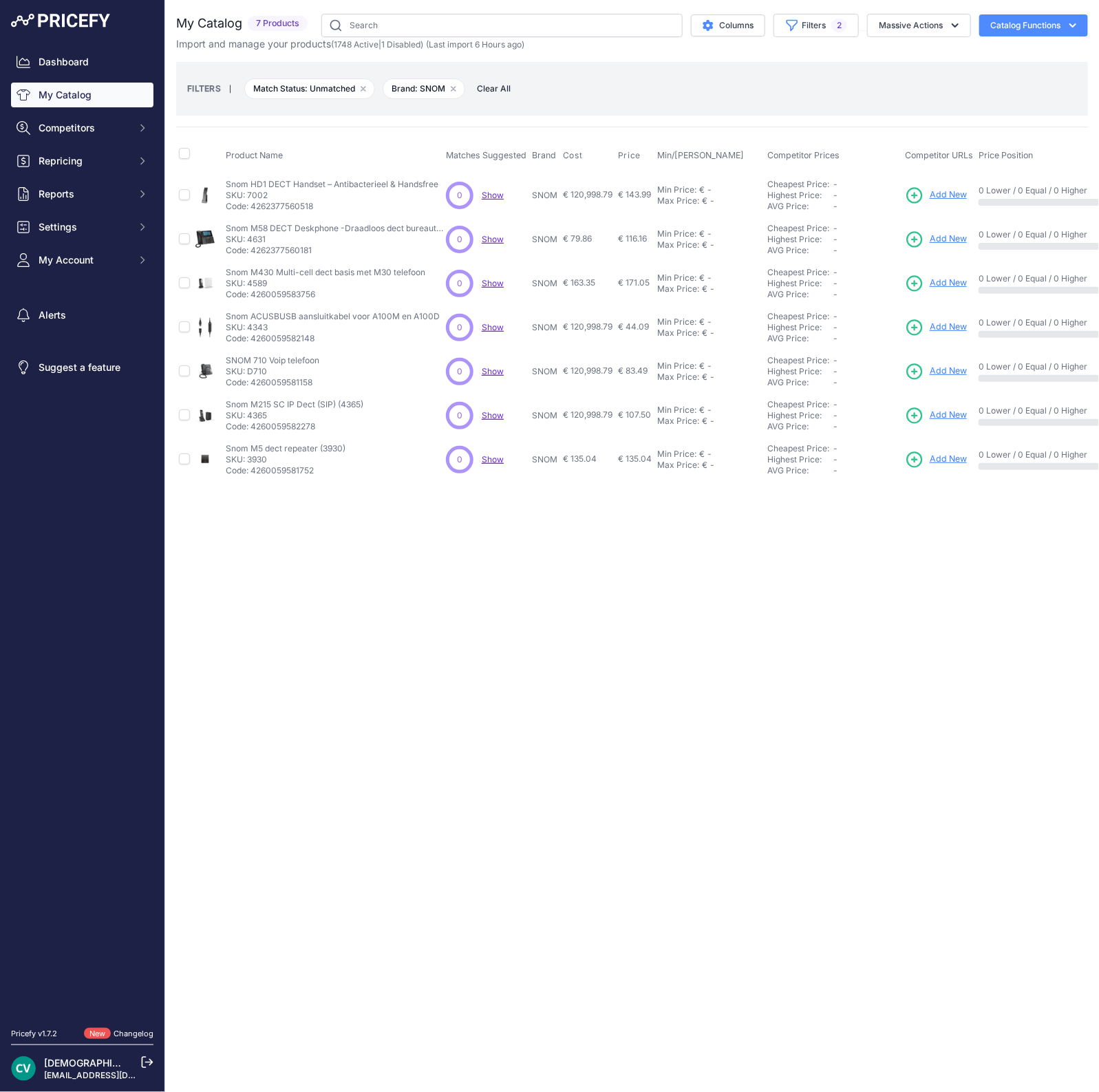
copy p "4262377560181"
click at [268, 294] on p "Code: 4260059583756" at bounding box center [325, 294] width 200 height 11
copy p "4260059583756"
click at [963, 280] on span "Add New" at bounding box center [948, 283] width 37 height 13
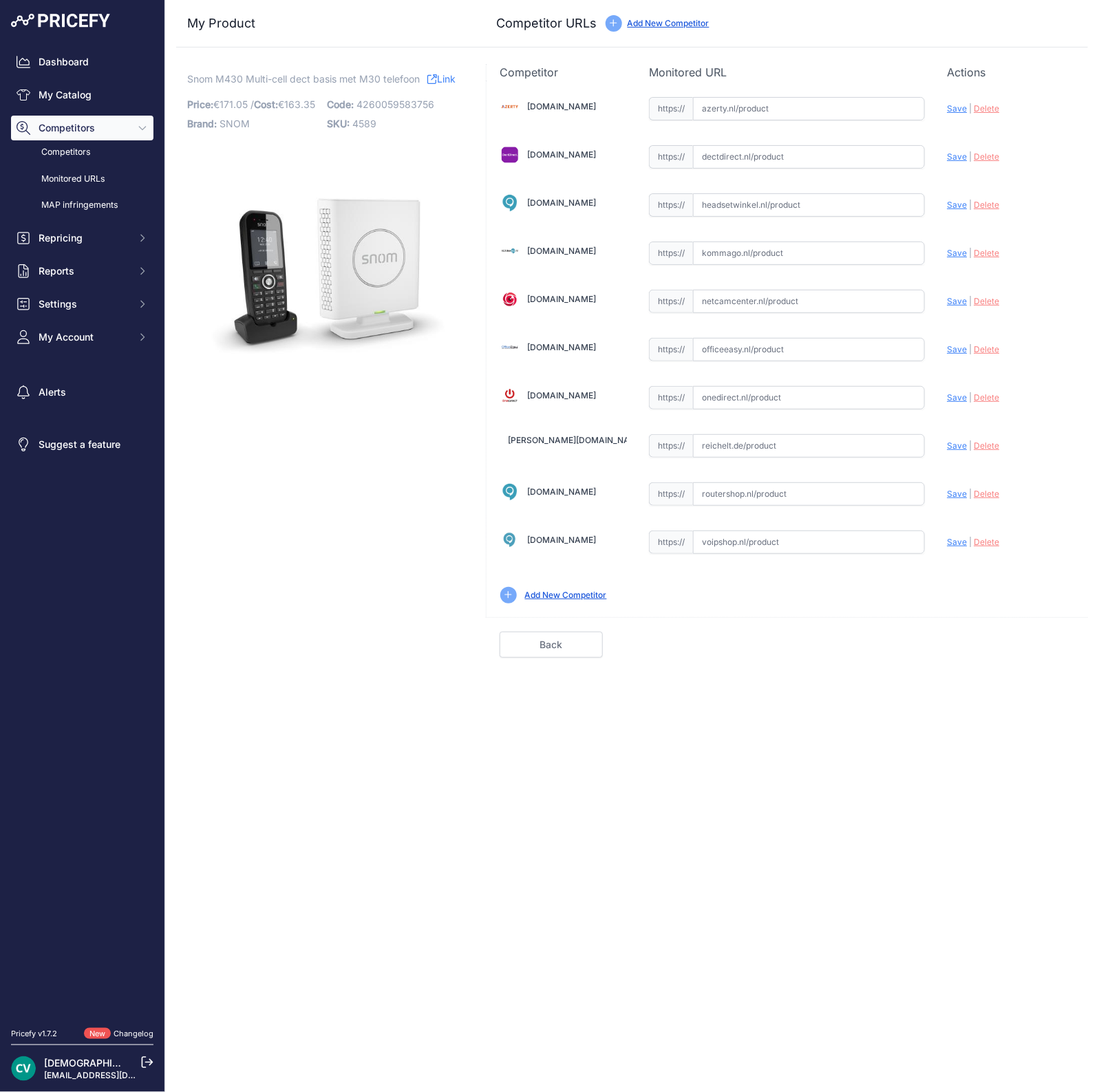
click at [779, 153] on input "text" at bounding box center [809, 156] width 232 height 23
paste input "[URL][DOMAIN_NAME]"
click at [966, 116] on div "Update Profile Save | [GEOGRAPHIC_DATA] Analyzing" at bounding box center [1011, 105] width 128 height 21
click at [956, 153] on span "Save" at bounding box center [957, 156] width 20 height 11
type input "[URL][DOMAIN_NAME]"
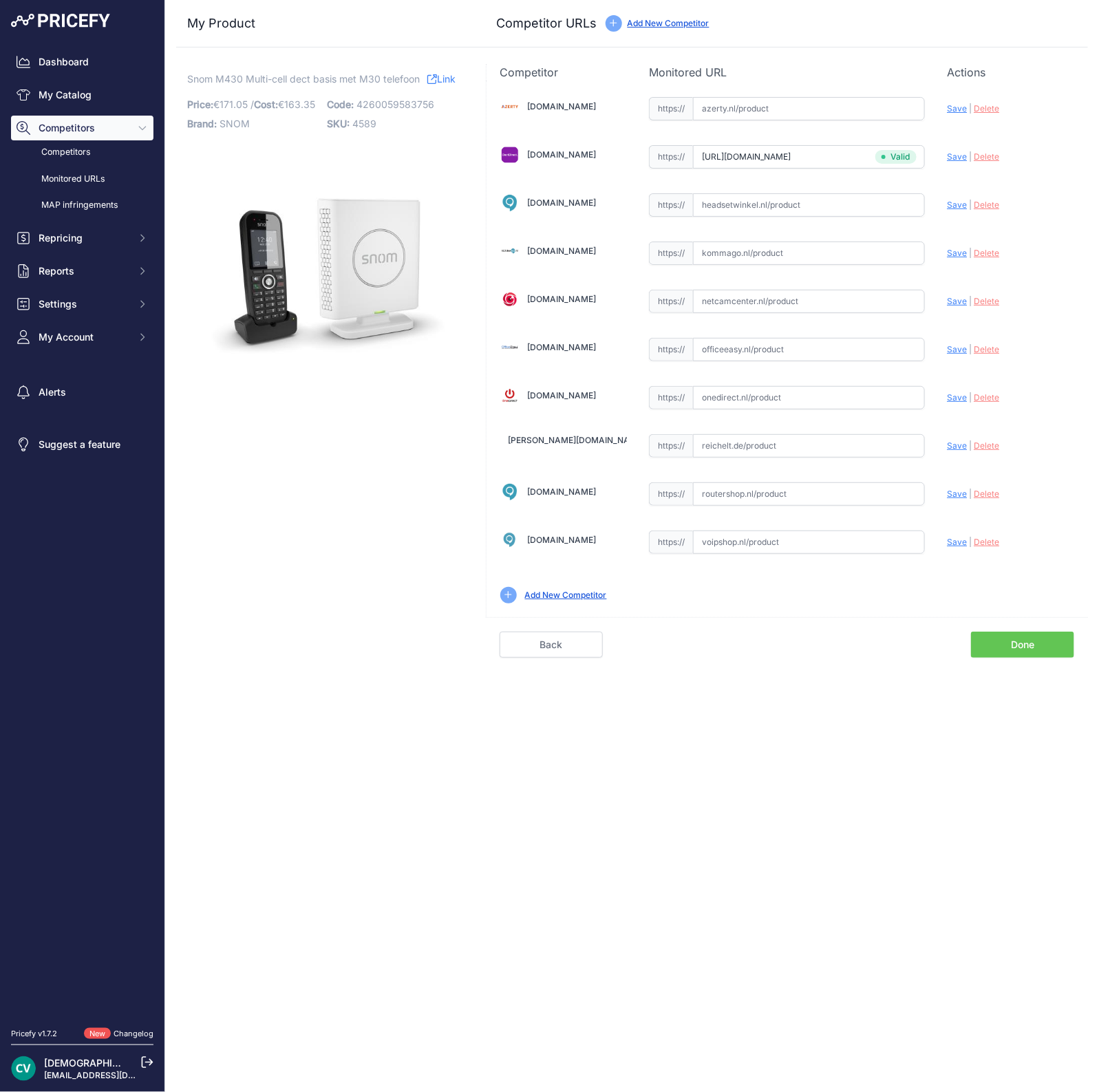
click at [1004, 652] on link "Done" at bounding box center [1022, 644] width 103 height 26
click at [1009, 633] on link "Done" at bounding box center [1022, 644] width 103 height 26
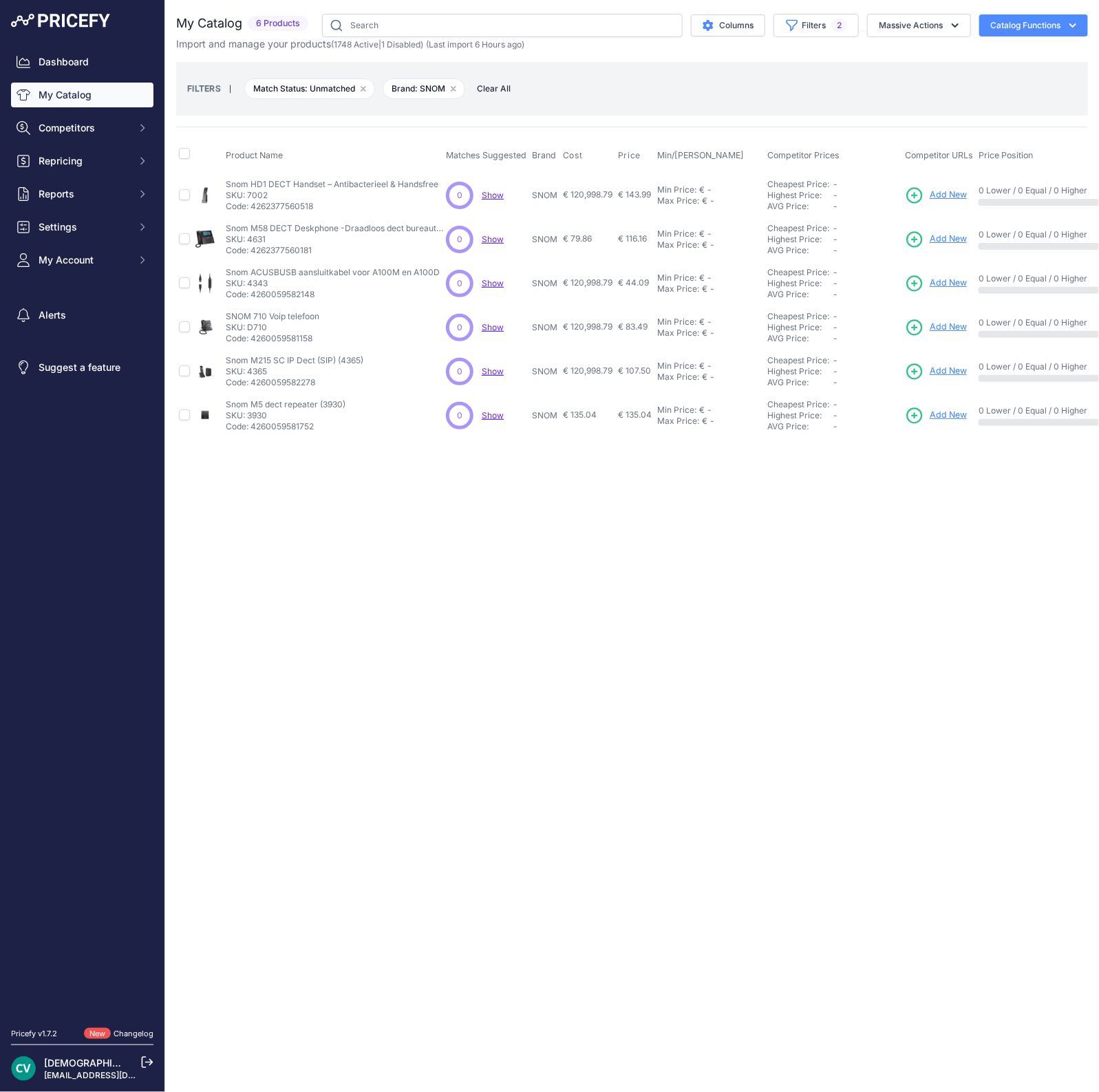
click at [292, 428] on p "Code: 4260059581752" at bounding box center [285, 427] width 120 height 11
copy p "4260059581752"
click at [296, 383] on p "Code: 4260059582278" at bounding box center [294, 383] width 137 height 11
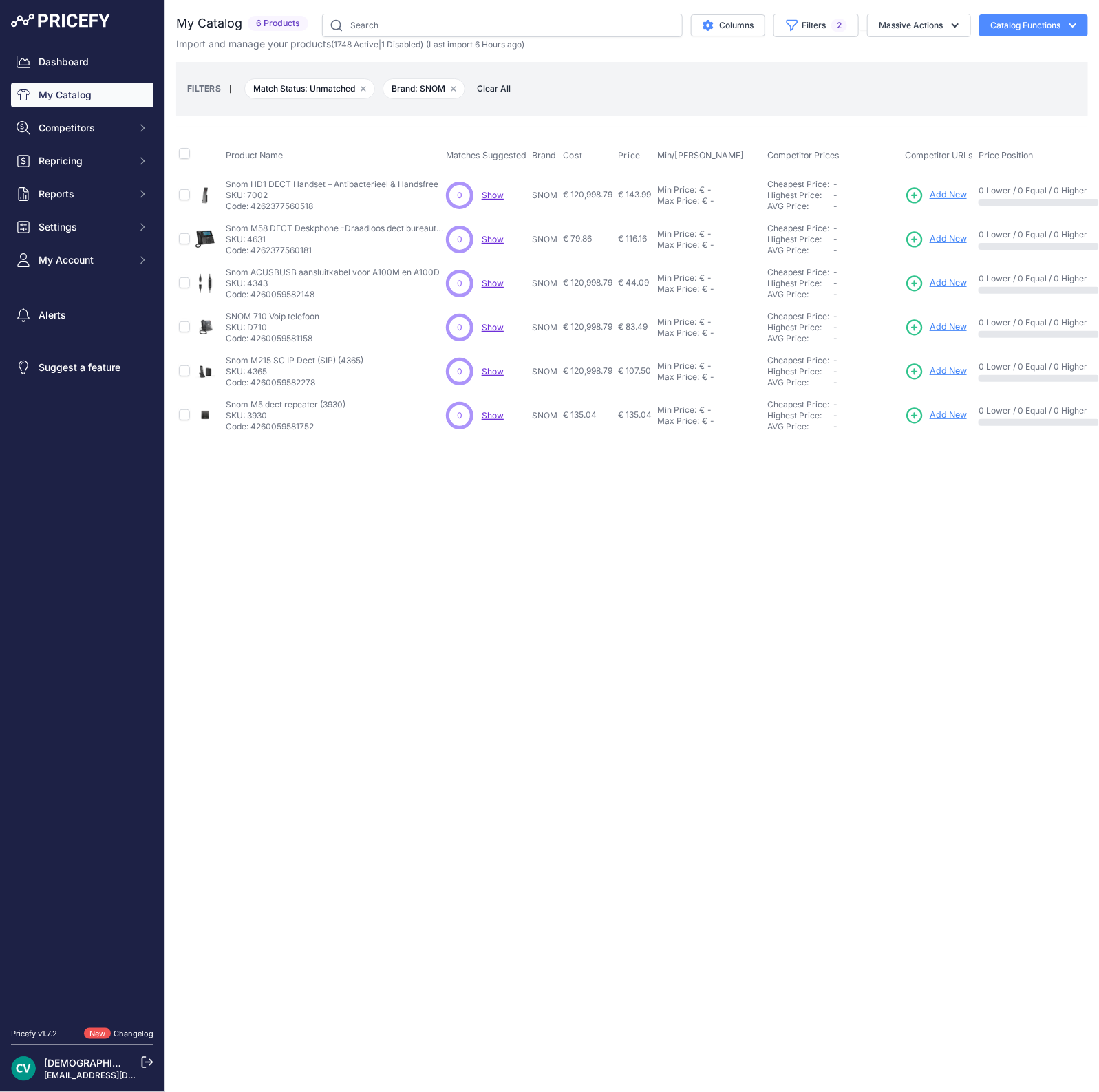
copy p "4260059582278"
click at [257, 343] on td "SNOM 710 Voip telefoon SNOM 710 Voip telefoon SKU: D710 Code: 4260059581158" at bounding box center [333, 327] width 220 height 44
click at [282, 336] on p "Code: 4260059581158" at bounding box center [273, 339] width 94 height 11
copy p "4260059581158"
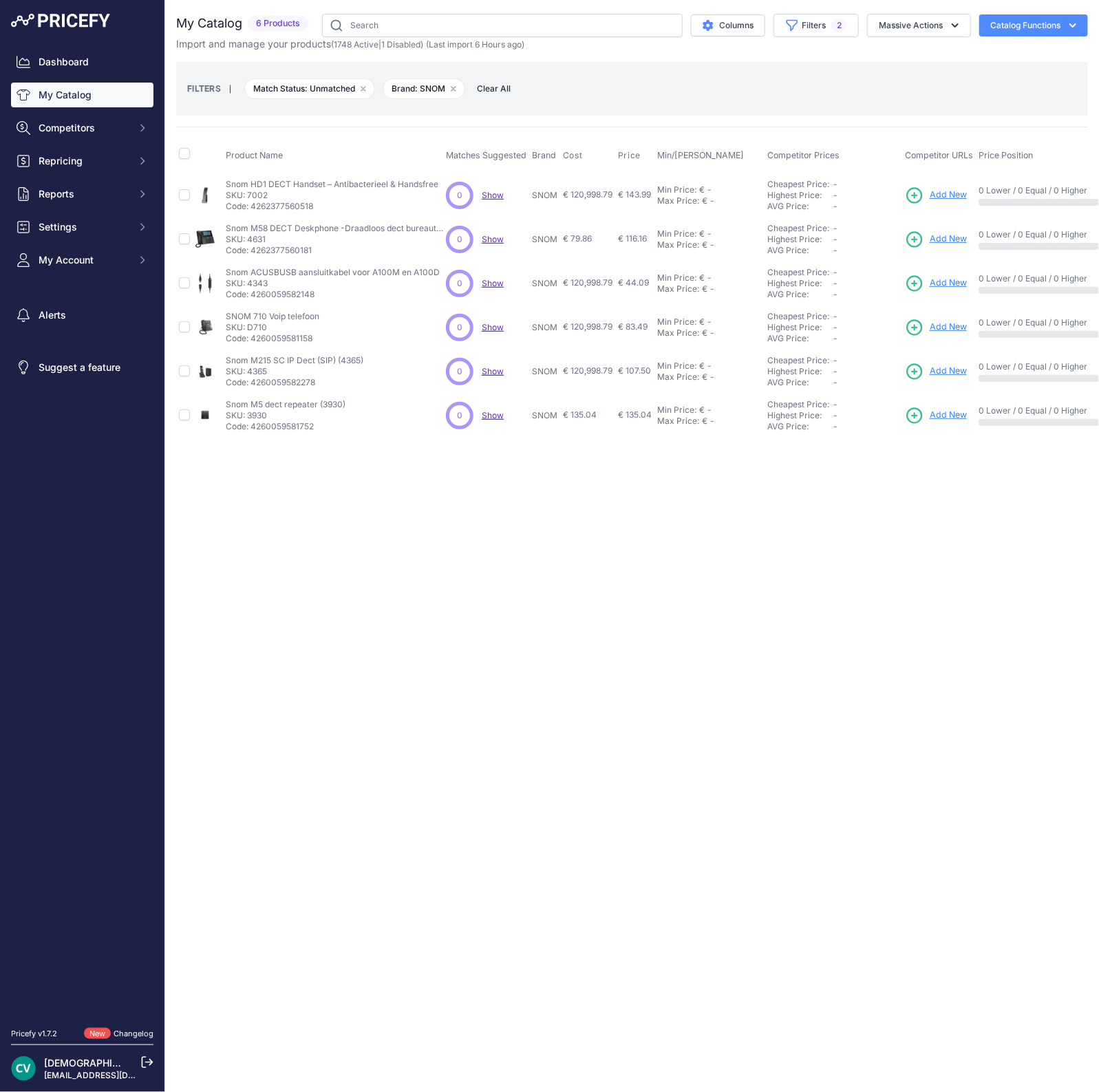
click at [294, 285] on p "SKU: 4343" at bounding box center [332, 284] width 214 height 11
click at [289, 292] on p "Code: 4260059582148" at bounding box center [332, 294] width 214 height 11
copy p "4260059582148"
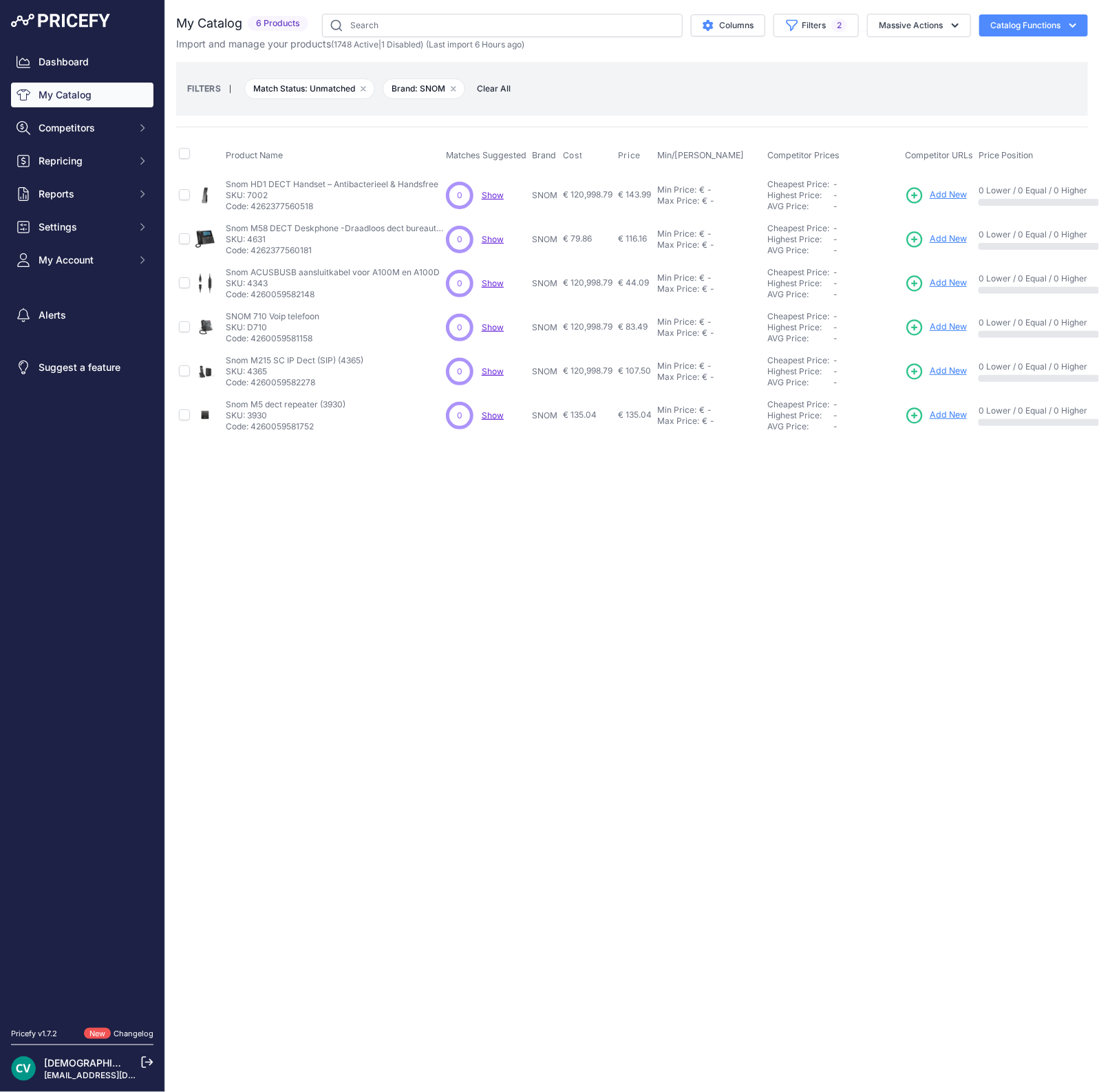
click at [275, 259] on td "Snom M58 DECT Deskphone -Draadloos dect bureautoestel Snom M58 DECT Deskphone -…" at bounding box center [333, 239] width 220 height 44
click at [273, 267] on p "Snom ACUSBUSB aansluitkabel voor A100M en A100D" at bounding box center [332, 273] width 214 height 11
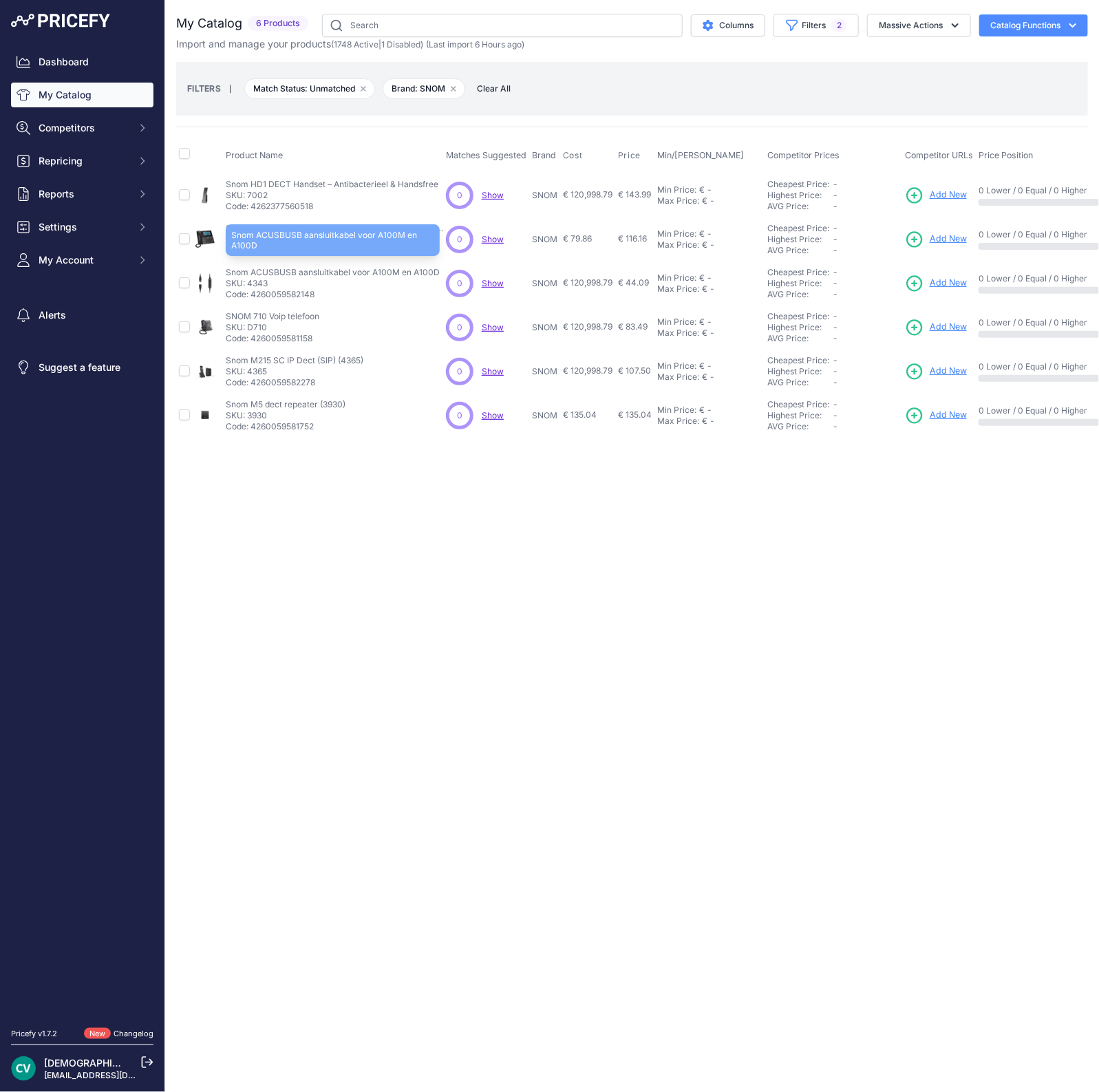
copy p "ACUSBUSB"
